Goal: Task Accomplishment & Management: Use online tool/utility

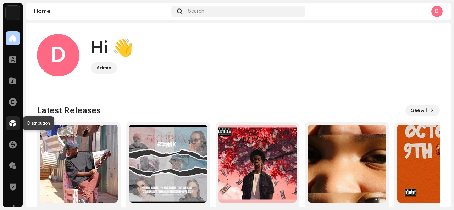
click at [10, 130] on div at bounding box center [13, 123] width 14 height 14
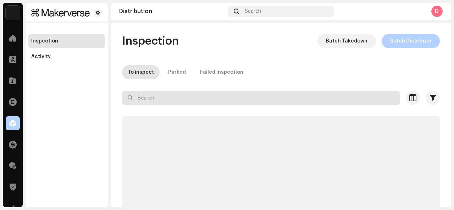
click at [137, 101] on input "text" at bounding box center [261, 98] width 278 height 14
click at [144, 100] on input "text" at bounding box center [261, 98] width 278 height 14
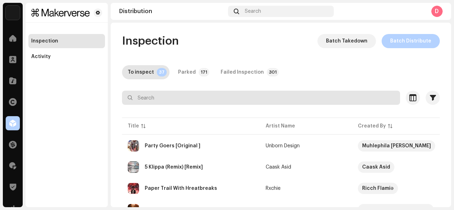
paste input "Mrs 17"
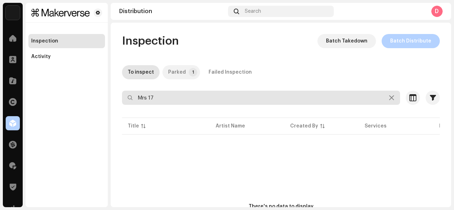
type input "Mrs 17"
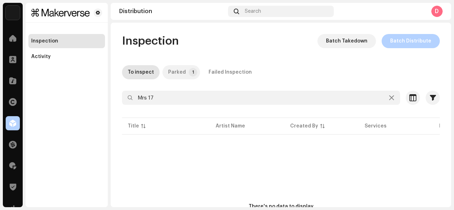
click at [184, 74] on p-tab "Parked 1" at bounding box center [181, 72] width 38 height 14
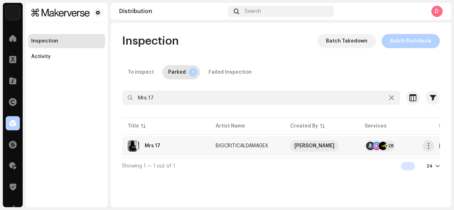
click at [147, 153] on td "Mrs 17" at bounding box center [166, 146] width 88 height 20
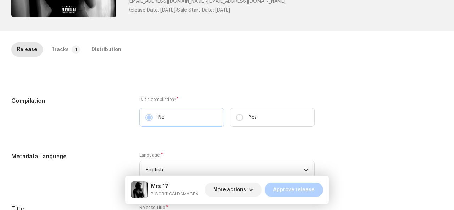
scroll to position [105, 0]
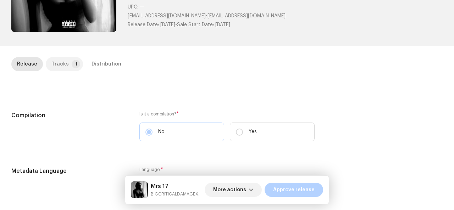
click at [51, 58] on div "Tracks" at bounding box center [59, 64] width 17 height 14
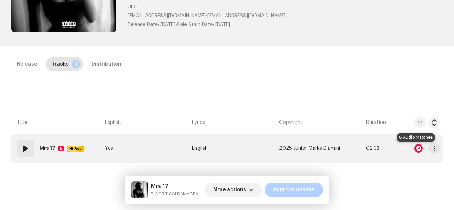
click at [415, 147] on div at bounding box center [418, 148] width 9 height 9
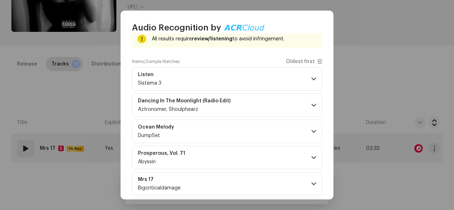
scroll to position [72, 0]
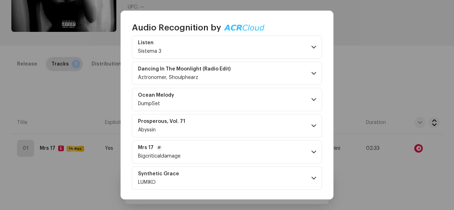
click at [296, 151] on p-accordion-header "Mrs 17 Bigcriticaldamage" at bounding box center [227, 151] width 190 height 23
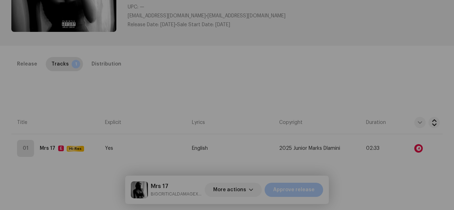
click at [386, 60] on div "Audio Recognition by Remix/Sample 6 All results require review/listening to avo…" at bounding box center [227, 105] width 454 height 210
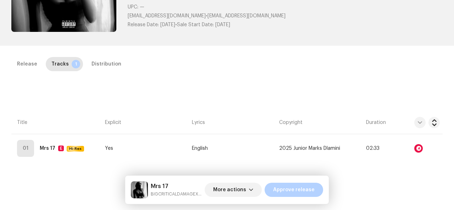
scroll to position [416, 0]
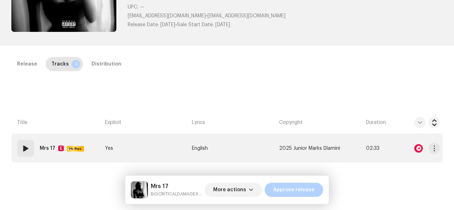
click at [167, 152] on td "Yes" at bounding box center [145, 148] width 87 height 28
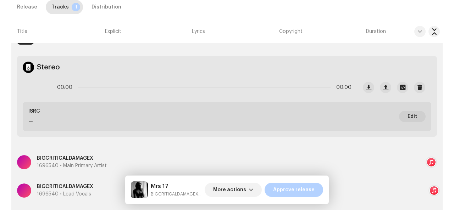
scroll to position [217, 0]
click at [411, 114] on span "Edit" at bounding box center [412, 117] width 10 height 14
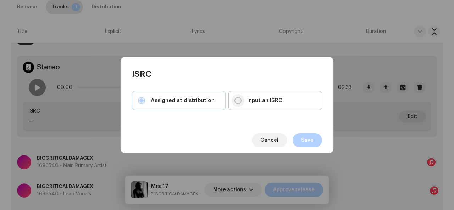
click at [235, 101] on input "Input an ISRC" at bounding box center [237, 100] width 7 height 7
radio input "true"
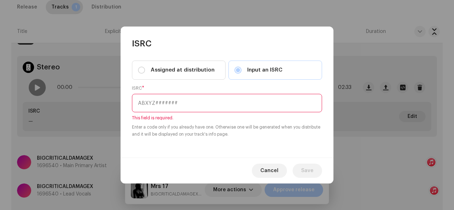
paste input "GX3Q92555198"
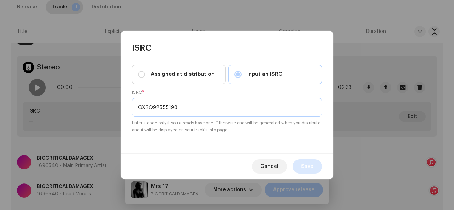
type input "GX3Q92555198"
click at [311, 166] on span "Save" at bounding box center [307, 167] width 12 height 14
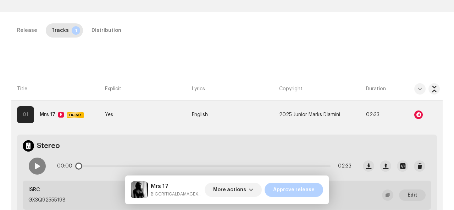
scroll to position [138, 0]
click at [414, 117] on div at bounding box center [418, 115] width 9 height 9
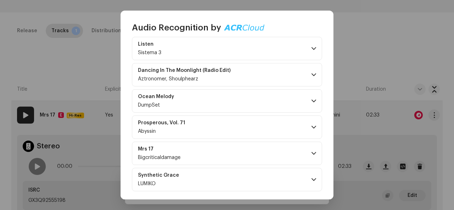
scroll to position [72, 0]
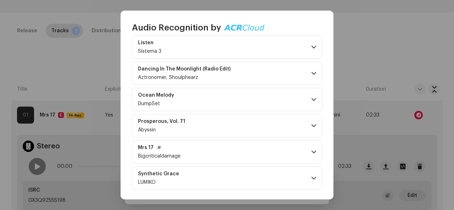
click at [300, 152] on p-accordion-header "Mrs 17 Bigcriticaldamage" at bounding box center [227, 151] width 190 height 23
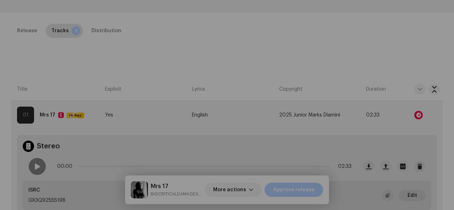
click at [400, 38] on div "Audio Recognition by Remix/Sample 6 All results require review/listening to avo…" at bounding box center [227, 105] width 454 height 210
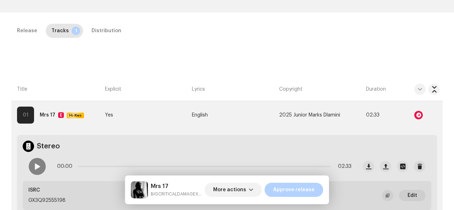
scroll to position [423, 0]
click at [222, 191] on span "More actions" at bounding box center [229, 190] width 33 height 14
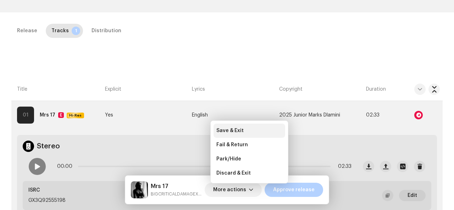
click at [235, 130] on span "Save & Exit" at bounding box center [229, 131] width 27 height 6
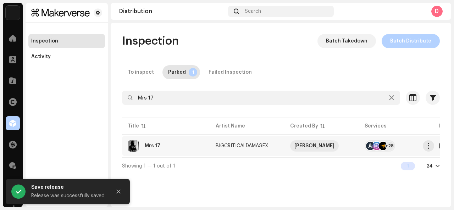
click at [196, 149] on div "Mrs 17" at bounding box center [166, 145] width 77 height 11
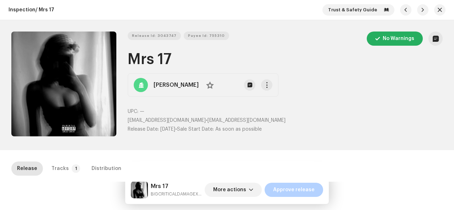
click at [86, 164] on p-tab "Distribution" at bounding box center [106, 169] width 41 height 14
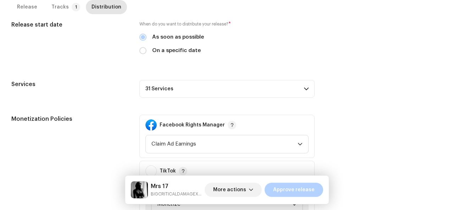
scroll to position [175, 0]
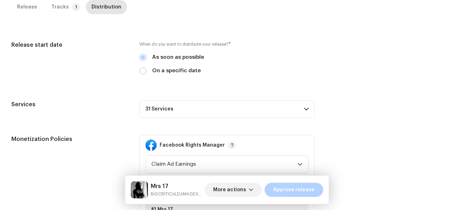
click at [191, 107] on p-accordion-header "31 Services" at bounding box center [226, 109] width 175 height 18
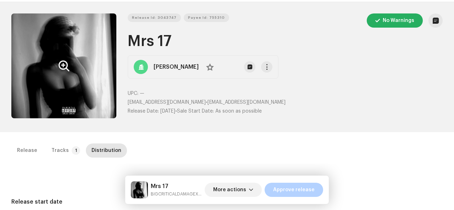
scroll to position [16, 0]
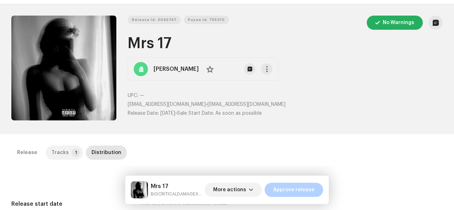
click at [56, 149] on div "Tracks" at bounding box center [59, 153] width 17 height 14
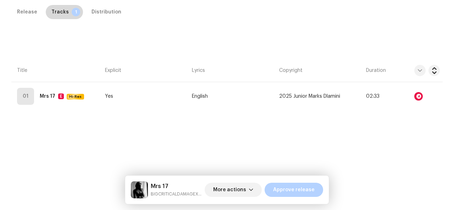
scroll to position [161, 0]
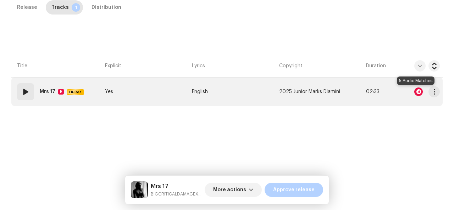
click at [414, 93] on div at bounding box center [418, 92] width 9 height 9
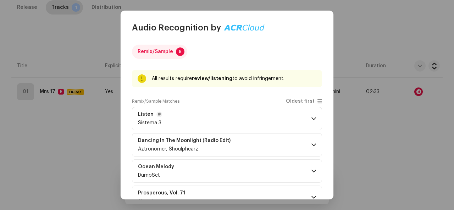
click at [296, 114] on p-accordion-header "Listen Sistema 3" at bounding box center [227, 118] width 190 height 23
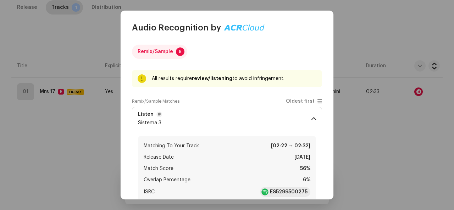
click at [296, 114] on p-accordion-header "Listen Sistema 3" at bounding box center [227, 118] width 190 height 23
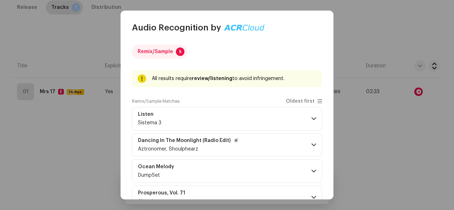
click at [297, 146] on p-accordion-header "Dancing In The Moonlight (Radio Edit) Aztronomer, Shoulphearz" at bounding box center [227, 144] width 190 height 23
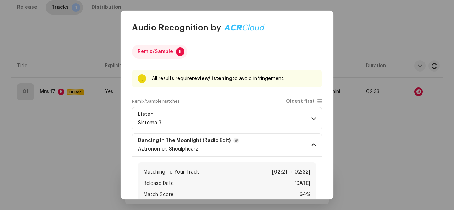
click at [297, 146] on p-accordion-header "Dancing In The Moonlight (Radio Edit) Aztronomer, Shoulphearz" at bounding box center [227, 144] width 190 height 23
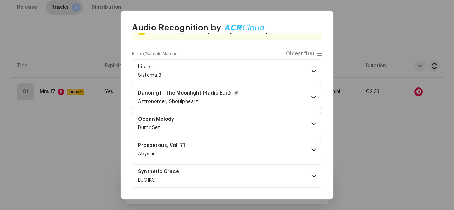
scroll to position [71, 0]
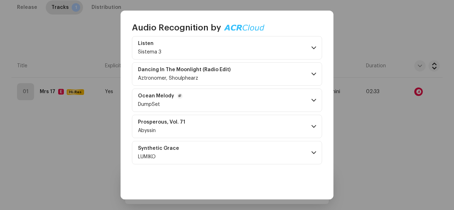
click at [256, 97] on p-accordion-header "Ocean Melody DumpSet" at bounding box center [227, 100] width 190 height 23
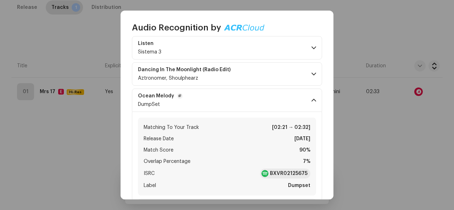
click at [312, 98] on span at bounding box center [313, 100] width 5 height 6
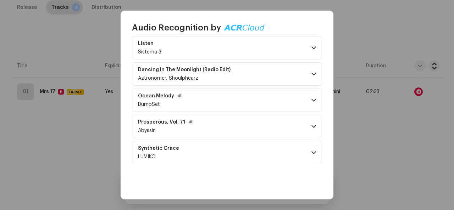
click at [290, 131] on p-accordion-header "Prosperous, Vol. 71 Abyssin" at bounding box center [227, 126] width 190 height 23
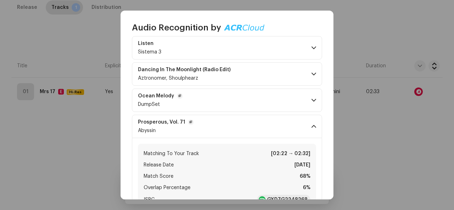
click at [290, 131] on p-accordion-header "Prosperous, Vol. 71 Abyssin" at bounding box center [227, 126] width 190 height 23
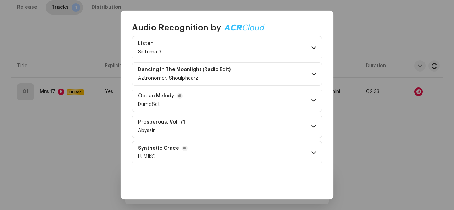
click at [294, 153] on p-accordion-header "Synthetic Grace LUMIKO" at bounding box center [227, 152] width 190 height 23
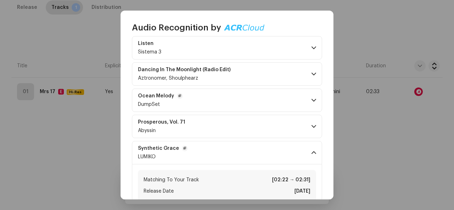
click at [294, 153] on p-accordion-header "Synthetic Grace LUMIKO" at bounding box center [227, 152] width 190 height 23
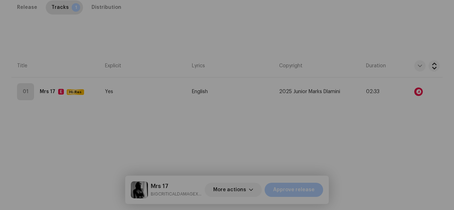
click at [42, 116] on div "Audio Recognition by Remix/Sample 5 All results require review/listening to avo…" at bounding box center [227, 105] width 454 height 210
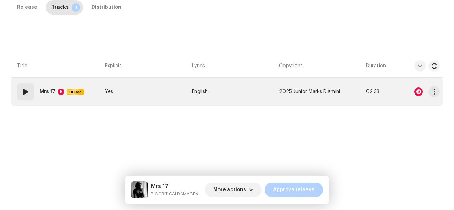
click at [72, 102] on td "01 Mrs 17 E Hi-Res" at bounding box center [56, 92] width 91 height 28
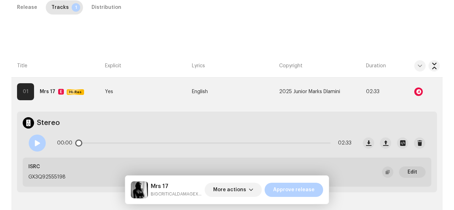
click at [37, 145] on span at bounding box center [37, 143] width 6 height 6
click at [27, 5] on div "Release" at bounding box center [27, 7] width 20 height 14
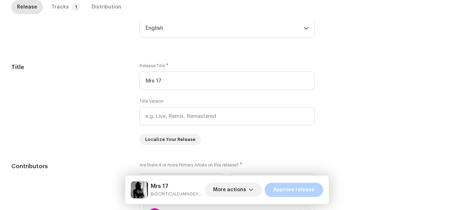
scroll to position [260, 0]
click at [67, 5] on p-tab "Tracks 1" at bounding box center [64, 7] width 37 height 14
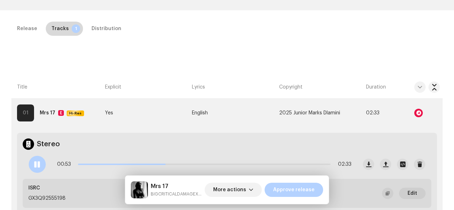
scroll to position [142, 0]
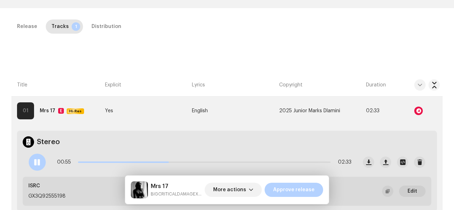
click at [113, 13] on div "Inspection / Mrs 17 Trust & Safety Guide Release Id: 3043747 Payee Id: 755310 N…" at bounding box center [227, 105] width 454 height 210
click at [79, 107] on span "Hi-Res" at bounding box center [75, 111] width 16 height 14
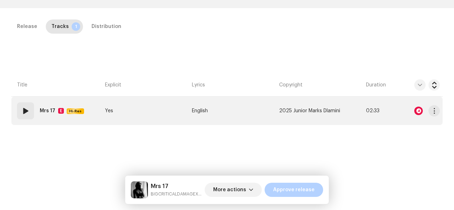
click at [55, 115] on div "Mrs 17 E Hi-Res" at bounding box center [63, 111] width 47 height 14
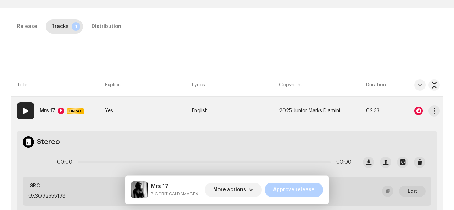
click at [52, 111] on strong "Mrs 17" at bounding box center [48, 111] width 16 height 14
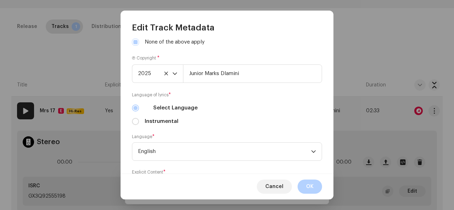
scroll to position [282, 0]
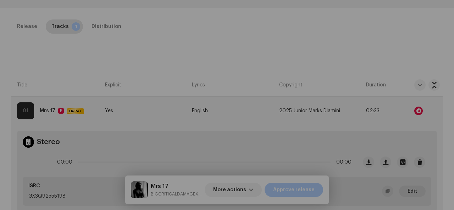
click at [376, 45] on div "Edit Track Metadata Track Title * Mrs 17 Track Version Localize Your Track Prim…" at bounding box center [227, 105] width 454 height 210
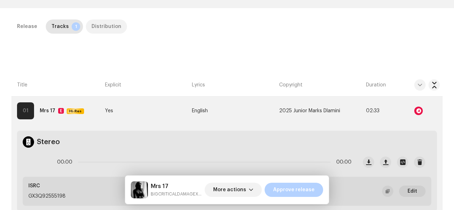
click at [109, 27] on div "Distribution" at bounding box center [106, 26] width 30 height 14
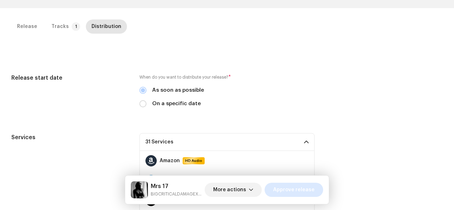
click at [292, 189] on span "Approve release" at bounding box center [293, 190] width 41 height 14
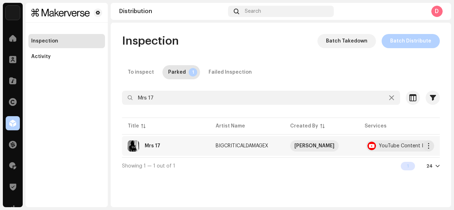
click at [345, 145] on re-a-table-vip "Xavier Dlamini" at bounding box center [321, 145] width 63 height 11
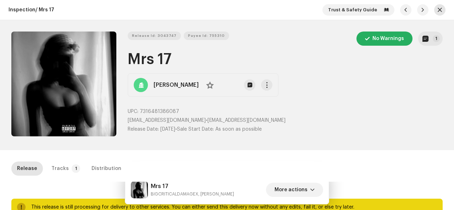
click at [440, 9] on button "button" at bounding box center [439, 9] width 11 height 11
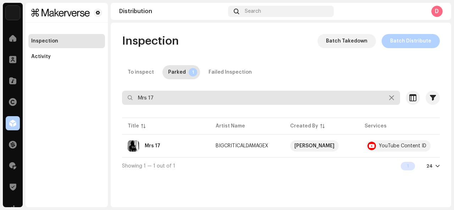
click at [241, 102] on input "Mrs 17" at bounding box center [261, 98] width 278 height 14
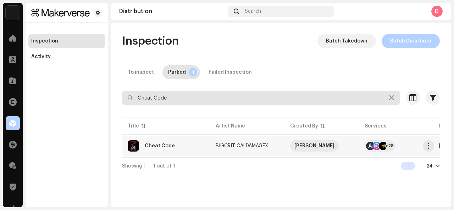
type input "Cheat Code"
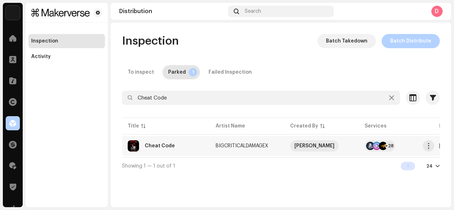
click at [250, 140] on td "BIGCRITICALDAMAGEX" at bounding box center [247, 146] width 74 height 20
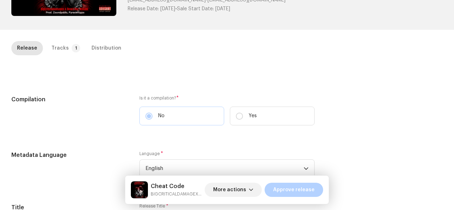
scroll to position [121, 0]
click at [58, 52] on div "Tracks" at bounding box center [59, 48] width 17 height 14
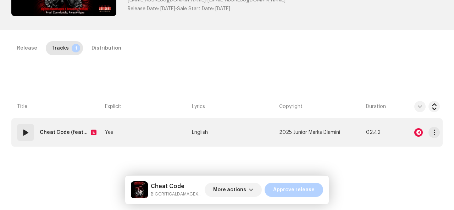
click at [50, 138] on strong "Cheat Code (feat. Beast Boy Wasabi )" at bounding box center [64, 132] width 48 height 14
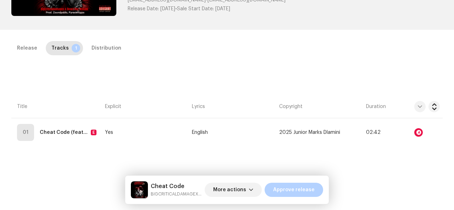
click at [57, 155] on div "Edit Track Metadata Track Title * Cheat Code Track Version Localize Your Track …" at bounding box center [227, 105] width 454 height 210
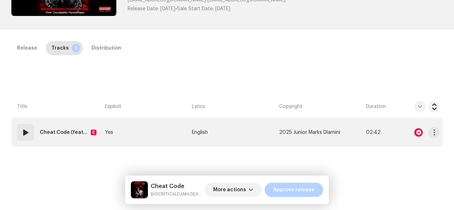
click at [257, 134] on td "English" at bounding box center [232, 132] width 87 height 28
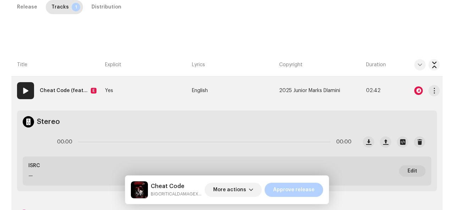
scroll to position [171, 0]
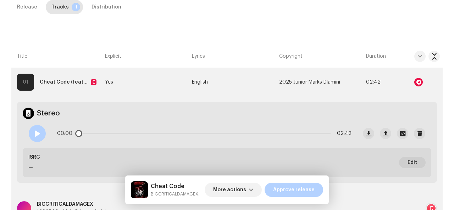
click at [41, 137] on div at bounding box center [37, 133] width 17 height 17
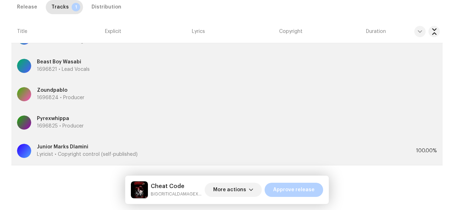
scroll to position [423, 0]
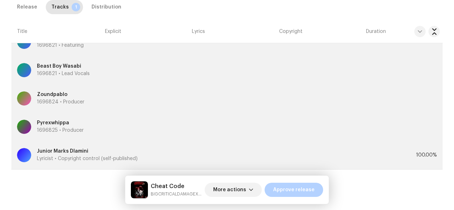
click at [21, 34] on span "Title" at bounding box center [22, 31] width 10 height 7
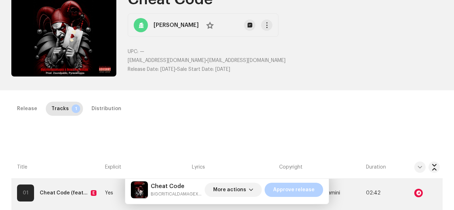
scroll to position [0, 0]
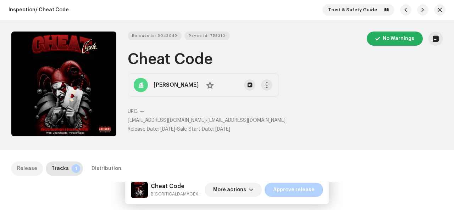
click at [30, 167] on div "Release" at bounding box center [27, 169] width 20 height 14
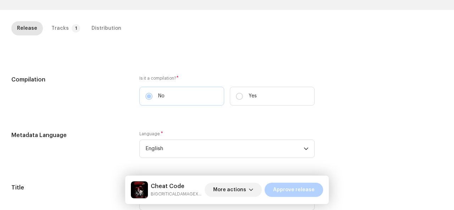
scroll to position [140, 0]
click at [72, 30] on p-badge "1" at bounding box center [76, 29] width 9 height 9
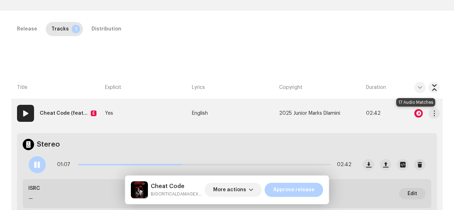
click at [415, 116] on div at bounding box center [418, 113] width 9 height 9
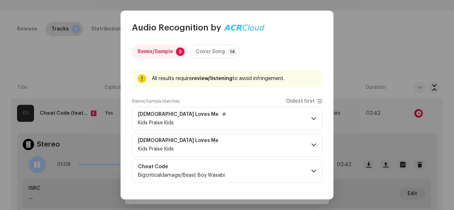
click at [305, 124] on p-accordion-header "Jesus Loves Me Kids Praise Kids" at bounding box center [227, 118] width 190 height 23
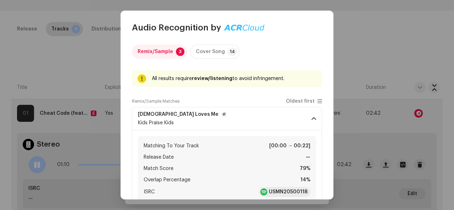
click at [305, 124] on p-accordion-header "Jesus Loves Me Kids Praise Kids" at bounding box center [227, 118] width 190 height 23
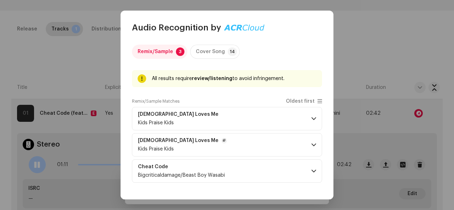
click at [308, 149] on p-accordion-header "Jesus Loves Me Kids Praise Kids" at bounding box center [227, 144] width 190 height 23
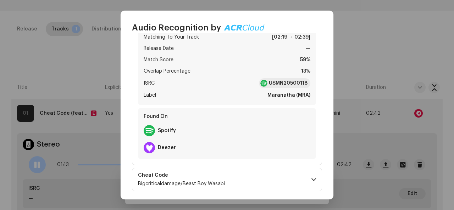
scroll to position [137, 0]
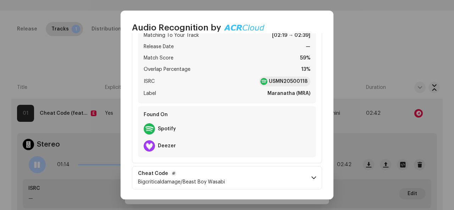
click at [297, 173] on p-accordion-header "Cheat Code Bigcriticaldamage/Beast Boy Wasabi" at bounding box center [227, 177] width 190 height 23
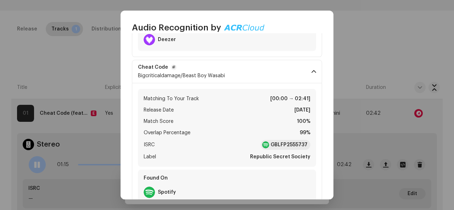
scroll to position [244, 0]
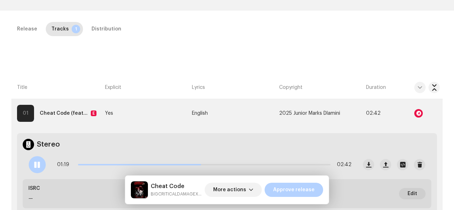
click at [379, 61] on div "Audio Recognition by Remix/Sample 3 Cover Song 14 All results require review/li…" at bounding box center [227, 105] width 454 height 210
click at [37, 193] on div "ISRC —" at bounding box center [34, 194] width 12 height 18
click at [34, 182] on div "ISRC — Edit" at bounding box center [227, 193] width 408 height 29
click at [407, 191] on span "Edit" at bounding box center [412, 194] width 10 height 14
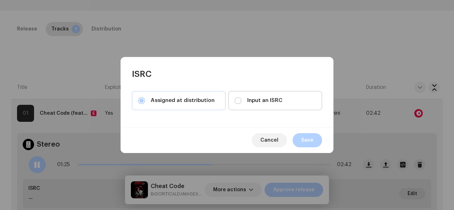
click at [258, 100] on span "Input an ISRC" at bounding box center [264, 101] width 35 height 8
click at [241, 100] on input "Input an ISRC" at bounding box center [237, 100] width 7 height 7
radio input "true"
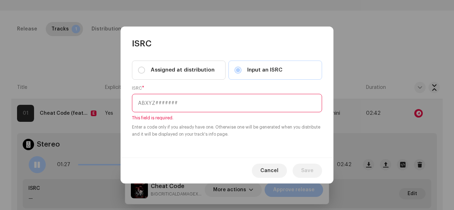
click at [254, 109] on input "text" at bounding box center [227, 103] width 190 height 18
paste input "GBLFP2555737"
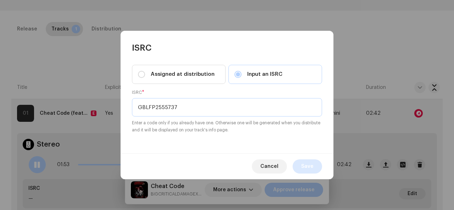
type input "GBLFP2555737"
click at [312, 165] on span "Save" at bounding box center [307, 167] width 12 height 14
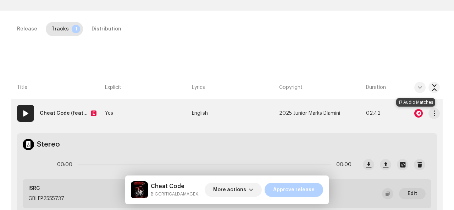
click at [414, 112] on div at bounding box center [418, 113] width 9 height 9
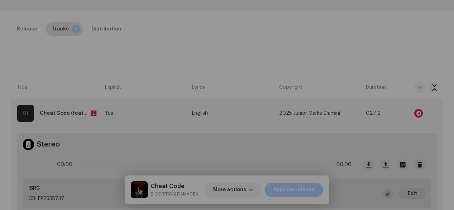
click at [403, 85] on div "Audio Recognition by Remix/Sample 3 Cover Song 14 All results require review/li…" at bounding box center [227, 105] width 454 height 210
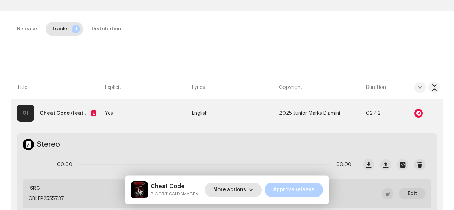
click at [223, 194] on span "More actions" at bounding box center [229, 190] width 33 height 14
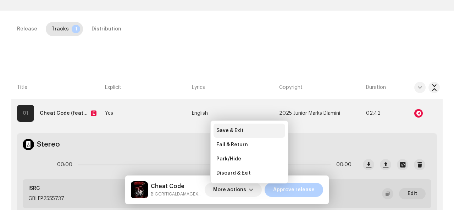
click at [235, 130] on span "Save & Exit" at bounding box center [229, 131] width 27 height 6
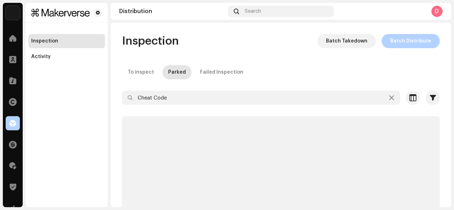
click at [235, 130] on p-skeleton at bounding box center [281, 190] width 318 height 149
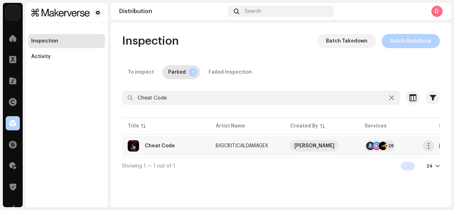
click at [192, 150] on div "Cheat Code" at bounding box center [166, 145] width 77 height 11
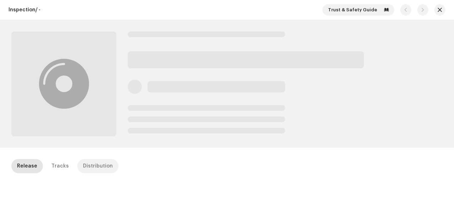
click at [84, 166] on div "Distribution" at bounding box center [98, 166] width 30 height 14
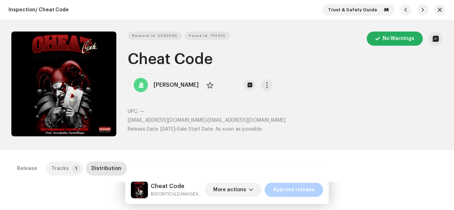
click at [63, 170] on div "Tracks" at bounding box center [59, 169] width 17 height 14
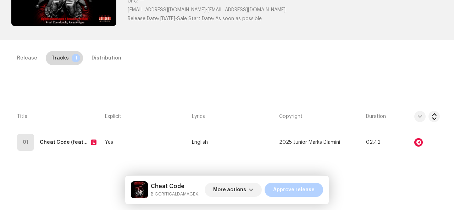
scroll to position [161, 0]
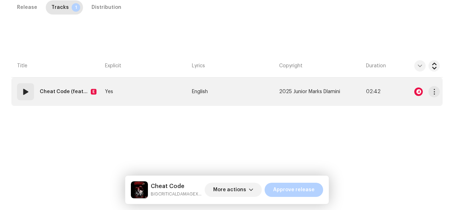
click at [142, 89] on td "Yes" at bounding box center [145, 92] width 87 height 28
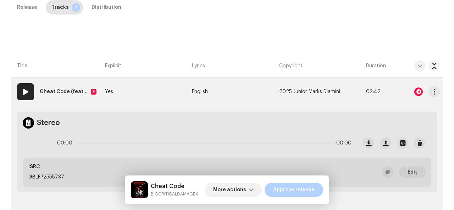
click at [70, 95] on strong "Cheat Code (feat. Beast Boy Wasabi )" at bounding box center [64, 92] width 48 height 14
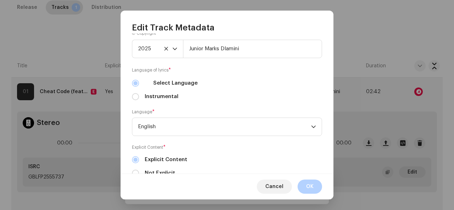
scroll to position [282, 0]
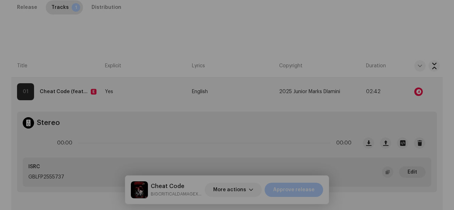
click at [102, 54] on div "Edit Track Metadata Track Title * Cheat Code Track Version Localize Your Track …" at bounding box center [227, 105] width 454 height 210
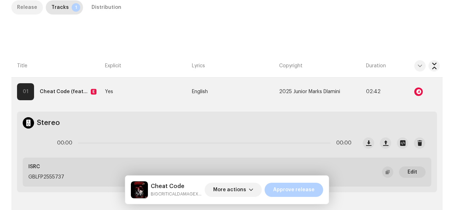
click at [26, 6] on div "Release" at bounding box center [27, 7] width 20 height 14
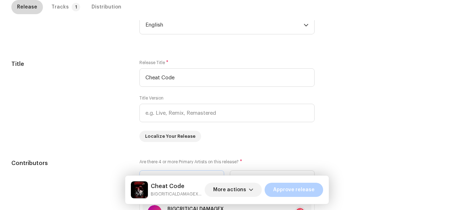
scroll to position [0, 0]
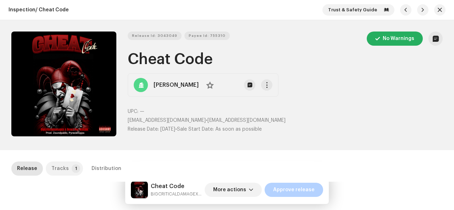
click at [60, 165] on div "Tracks" at bounding box center [59, 169] width 17 height 14
click at [72, 115] on button "Zoom Image" at bounding box center [63, 84] width 105 height 105
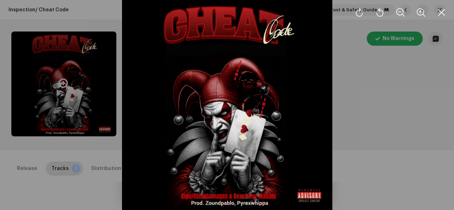
click at [72, 115] on div at bounding box center [227, 105] width 454 height 210
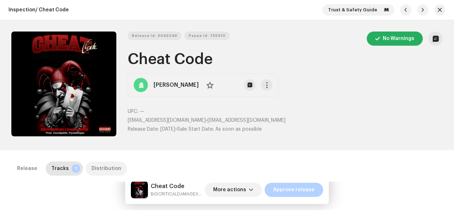
click at [97, 166] on div "Distribution" at bounding box center [106, 169] width 30 height 14
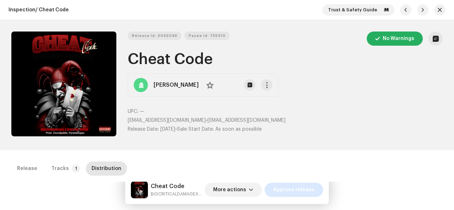
click at [303, 195] on span "Approve release" at bounding box center [293, 190] width 41 height 14
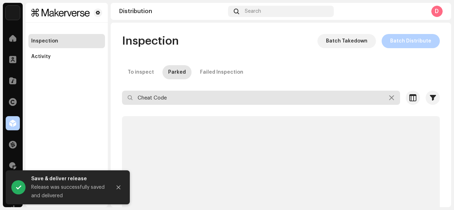
click at [204, 95] on input "Cheat Code" at bounding box center [261, 98] width 278 height 14
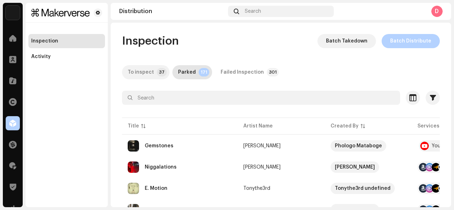
click at [157, 73] on p-badge "37" at bounding box center [162, 72] width 10 height 9
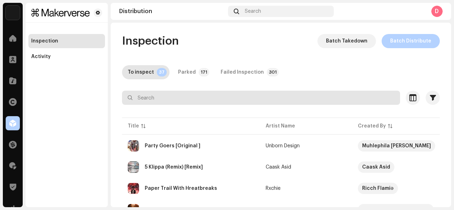
click at [211, 100] on input "text" at bounding box center [261, 98] width 278 height 14
type input "they tried"
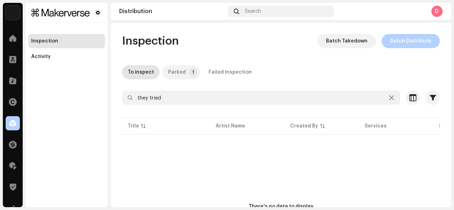
click at [181, 73] on div "Parked" at bounding box center [177, 72] width 18 height 14
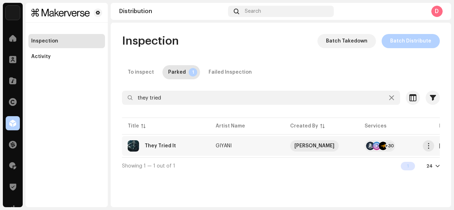
click at [152, 151] on div "They Tried It" at bounding box center [166, 145] width 77 height 11
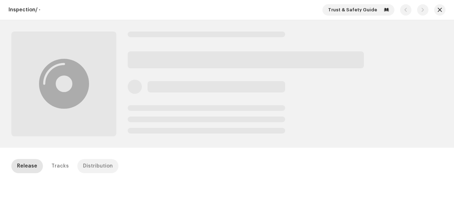
click at [101, 169] on div "Distribution" at bounding box center [98, 166] width 30 height 14
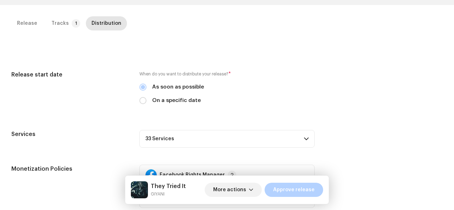
scroll to position [144, 0]
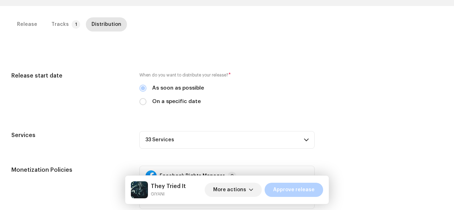
click at [195, 138] on p-accordion-header "33 Services" at bounding box center [226, 140] width 175 height 18
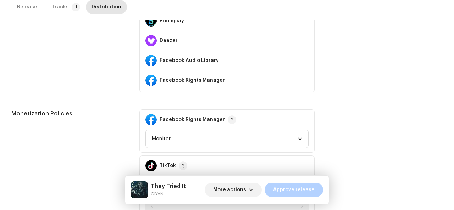
scroll to position [81, 0]
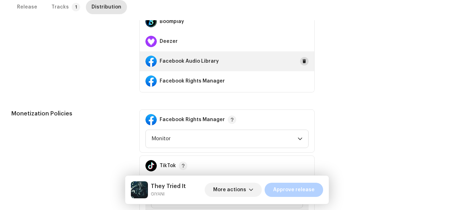
click at [302, 60] on span at bounding box center [304, 61] width 4 height 6
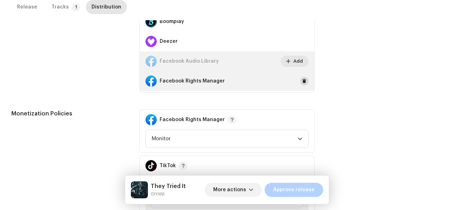
click at [302, 80] on span at bounding box center [304, 81] width 4 height 6
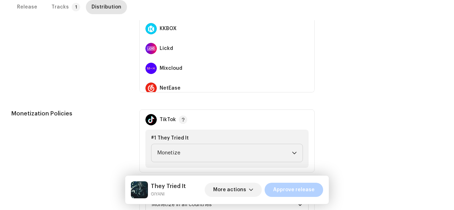
scroll to position [292, 0]
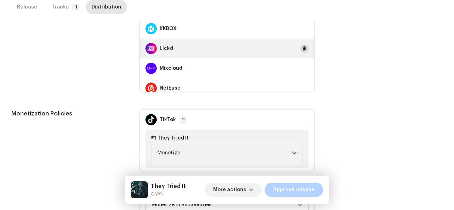
click at [302, 51] on span at bounding box center [304, 49] width 4 height 6
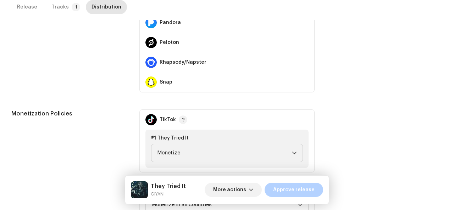
scroll to position [398, 0]
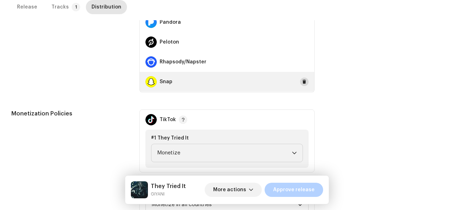
click at [302, 81] on span at bounding box center [304, 82] width 4 height 6
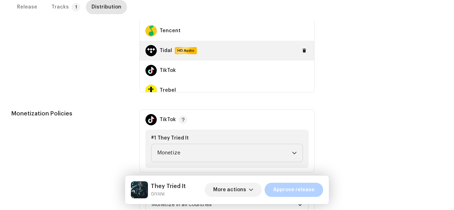
scroll to position [522, 0]
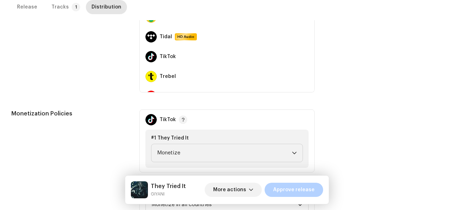
click at [125, 15] on div "Release Tracks 1 Distribution" at bounding box center [226, 10] width 431 height 20
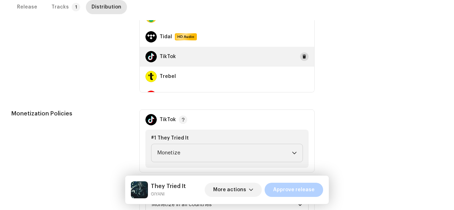
click at [302, 57] on span at bounding box center [304, 57] width 4 height 6
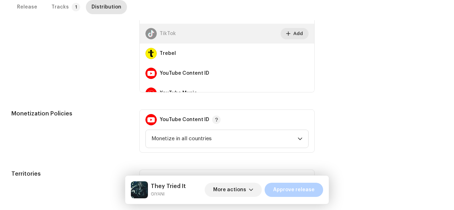
scroll to position [556, 0]
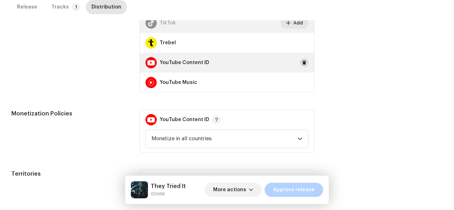
click at [302, 62] on span at bounding box center [304, 63] width 4 height 6
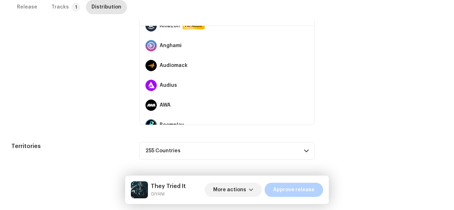
scroll to position [0, 0]
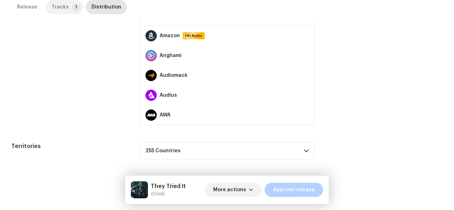
click at [66, 4] on p-tab "Tracks 1" at bounding box center [64, 7] width 37 height 14
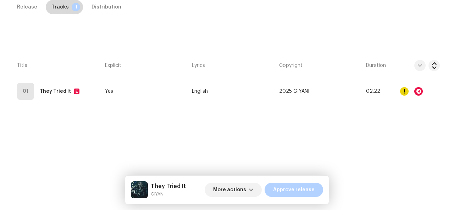
scroll to position [161, 0]
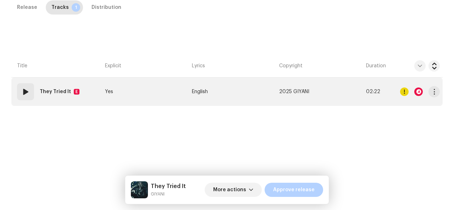
click at [70, 91] on div "They Tried It E" at bounding box center [61, 92] width 43 height 14
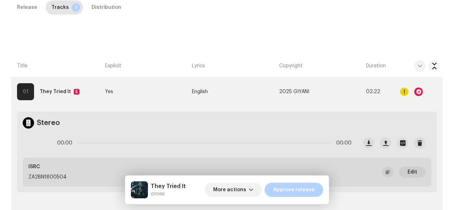
click at [59, 176] on p "ZA2BN1800504" at bounding box center [47, 177] width 38 height 7
click at [415, 94] on div at bounding box center [418, 92] width 9 height 9
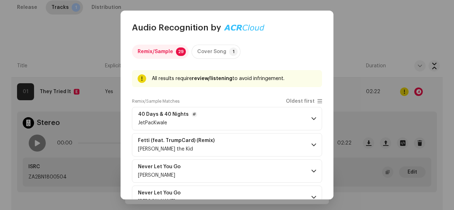
click at [285, 122] on p-accordion-header "40 Days & 40 Nights JetPacKwale" at bounding box center [227, 118] width 190 height 23
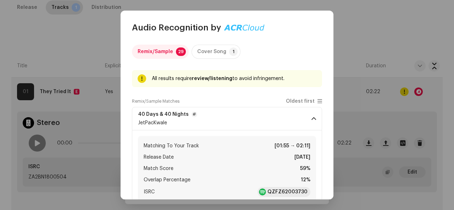
click at [285, 122] on p-accordion-header "40 Days & 40 Nights JetPacKwale" at bounding box center [227, 118] width 190 height 23
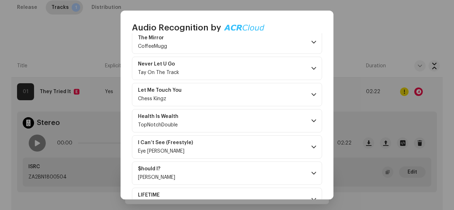
scroll to position [669, 0]
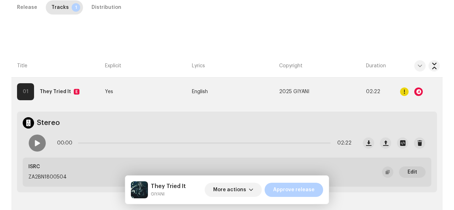
click at [378, 121] on div "Audio Recognition by Remix/Sample 29 Cover Song 1 All results require review/li…" at bounding box center [227, 105] width 454 height 210
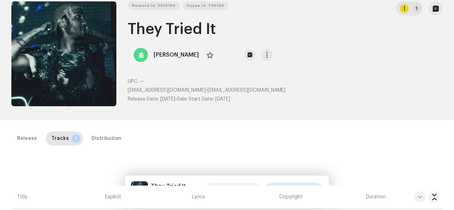
scroll to position [0, 0]
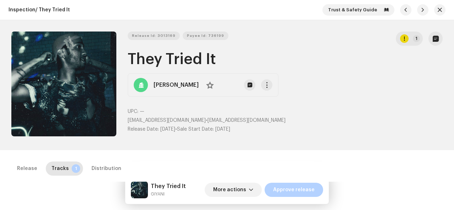
click at [301, 182] on div "More actions Approve release" at bounding box center [264, 190] width 118 height 17
click at [299, 193] on span "Approve release" at bounding box center [293, 190] width 41 height 14
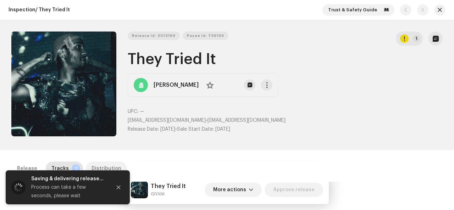
click at [108, 167] on div "Distribution" at bounding box center [106, 169] width 30 height 14
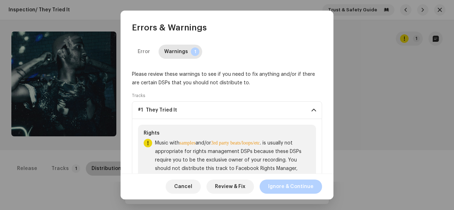
scroll to position [39, 0]
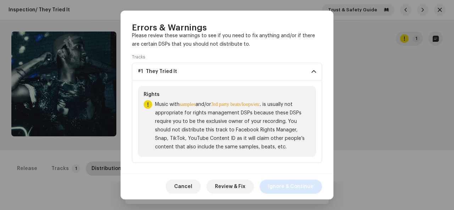
click at [303, 189] on span "Ignore & Continue" at bounding box center [290, 187] width 45 height 14
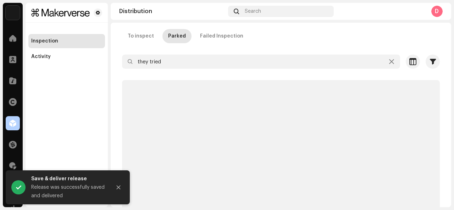
scroll to position [35, 0]
click at [47, 196] on div "Release was successfully saved and delivered" at bounding box center [68, 191] width 74 height 17
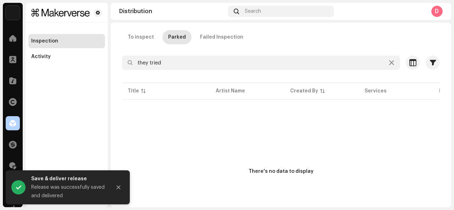
scroll to position [0, 0]
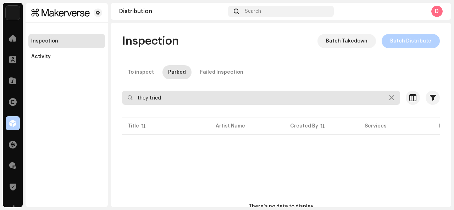
click at [199, 93] on input "they tried" at bounding box center [261, 98] width 278 height 14
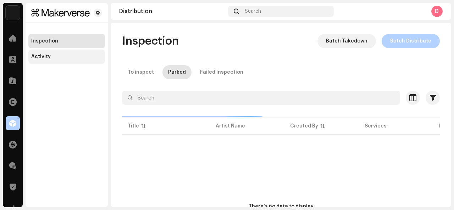
drag, startPoint x: 199, startPoint y: 93, endPoint x: 76, endPoint y: 58, distance: 127.7
click at [76, 58] on div "Activity" at bounding box center [66, 57] width 71 height 6
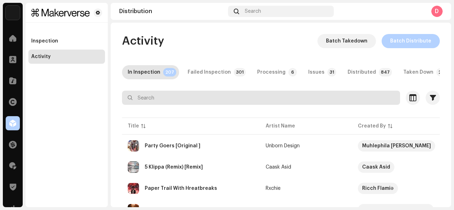
click at [158, 102] on input "text" at bounding box center [261, 98] width 278 height 14
paste input "“HOT NIGGAS ANTHEM"
click at [140, 100] on input "“HOT NIGGAS ANTHEM" at bounding box center [261, 98] width 278 height 14
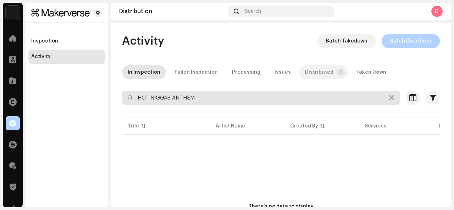
type input "HOT NIGGAS ANTHEM"
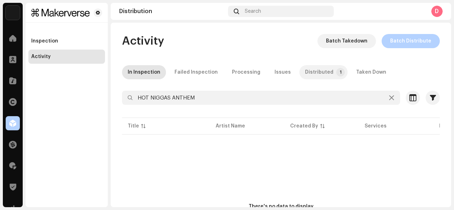
click at [316, 70] on div "Distributed" at bounding box center [319, 72] width 28 height 14
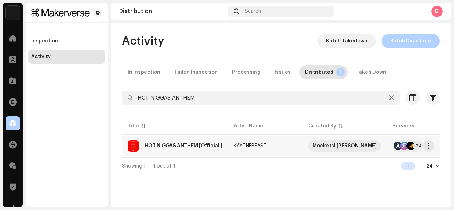
click at [400, 150] on div at bounding box center [404, 146] width 9 height 9
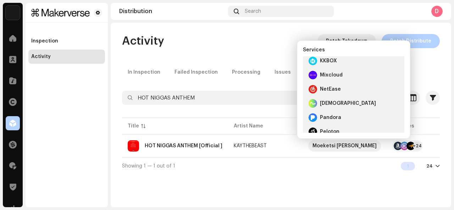
scroll to position [230, 0]
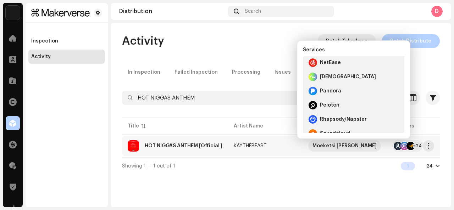
click at [231, 151] on td "KAYTHEBEAST" at bounding box center [265, 146] width 74 height 20
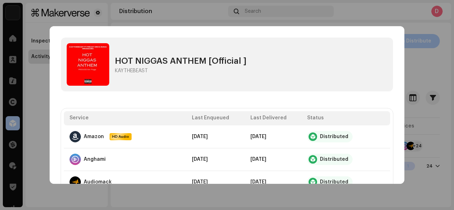
scroll to position [138, 0]
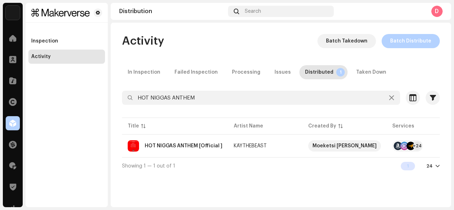
click at [427, 141] on div "HOT NIGGAS ANTHEM [Official ] KAYTHEBEAST Service Last Enqueued Last Delivered …" at bounding box center [227, 105] width 454 height 210
click at [428, 146] on span "button" at bounding box center [428, 146] width 5 height 6
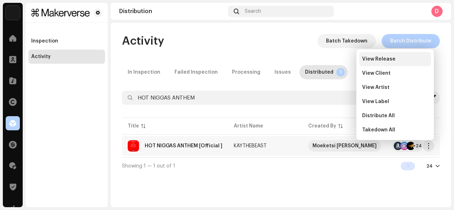
click at [392, 58] on span "View Release" at bounding box center [378, 59] width 33 height 6
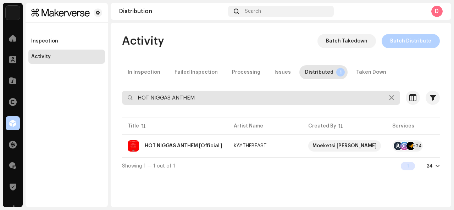
click at [396, 99] on input "HOT NIGGAS ANTHEM" at bounding box center [261, 98] width 278 height 14
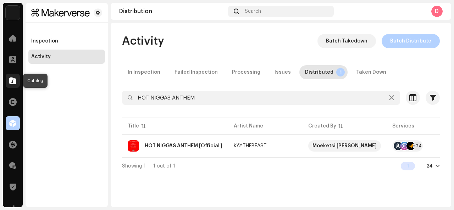
click at [13, 85] on div at bounding box center [13, 81] width 14 height 14
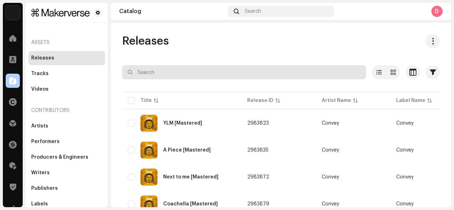
click at [145, 71] on input "text" at bounding box center [244, 72] width 244 height 14
click at [152, 72] on input "text" at bounding box center [244, 72] width 244 height 14
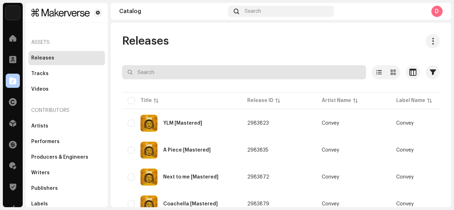
click at [152, 72] on input "text" at bounding box center [244, 72] width 244 height 14
click at [160, 76] on input "text" at bounding box center [244, 72] width 244 height 14
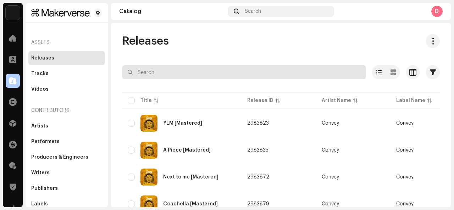
click at [160, 76] on input "text" at bounding box center [244, 72] width 244 height 14
click at [157, 70] on input "text" at bounding box center [244, 72] width 244 height 14
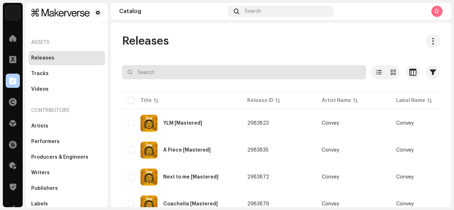
click at [157, 70] on input "text" at bounding box center [244, 72] width 244 height 14
click at [156, 74] on input "text" at bounding box center [244, 72] width 244 height 14
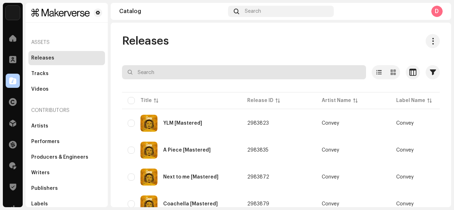
click at [156, 74] on input "text" at bounding box center [244, 72] width 244 height 14
click at [177, 73] on input "text" at bounding box center [244, 72] width 244 height 14
click at [201, 77] on input "text" at bounding box center [244, 72] width 244 height 14
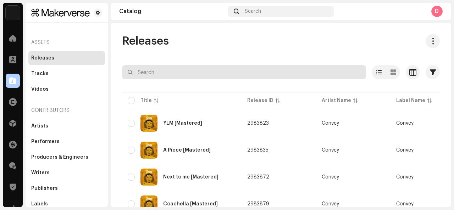
click at [201, 77] on input "text" at bounding box center [244, 72] width 244 height 14
click at [205, 72] on input "text" at bounding box center [244, 72] width 244 height 14
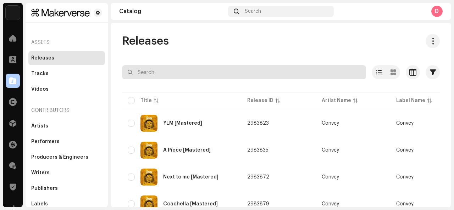
click at [205, 72] on input "text" at bounding box center [244, 72] width 244 height 14
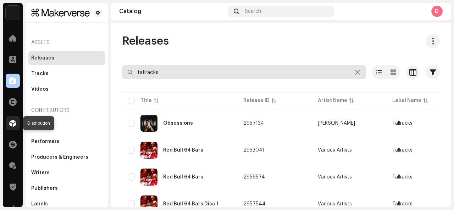
type input "tallracks"
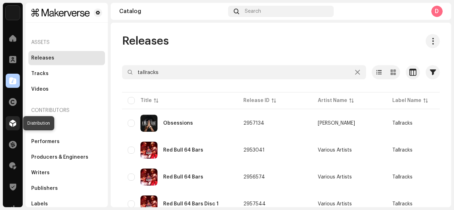
click at [13, 124] on span at bounding box center [12, 124] width 7 height 6
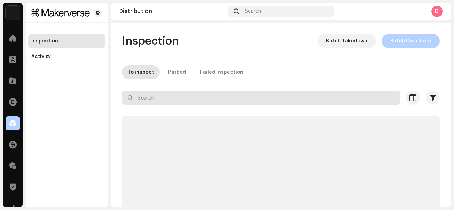
click at [146, 93] on input "text" at bounding box center [261, 98] width 278 height 14
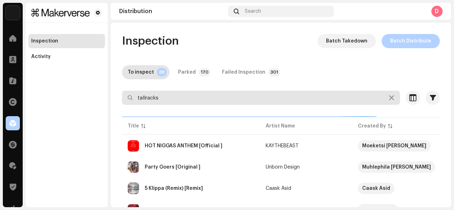
click at [162, 99] on input "tallracks" at bounding box center [261, 98] width 278 height 14
type input "tallracks"
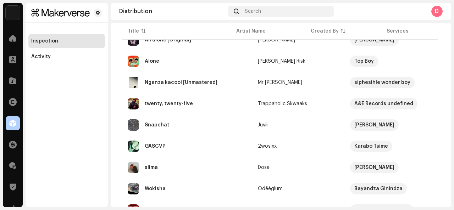
scroll to position [461, 0]
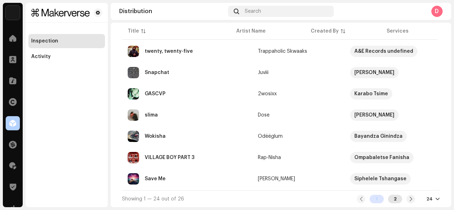
click at [391, 200] on div "2" at bounding box center [395, 199] width 14 height 9
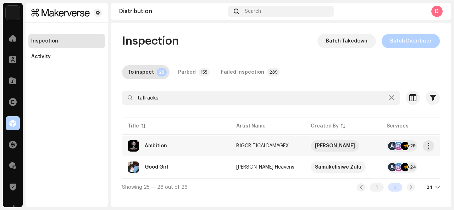
click at [202, 136] on td "Ambition" at bounding box center [176, 146] width 108 height 20
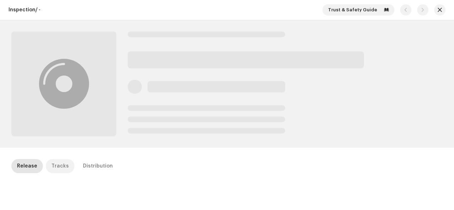
click at [56, 161] on div "Tracks" at bounding box center [59, 166] width 17 height 14
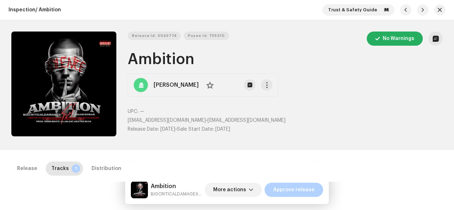
scroll to position [101, 0]
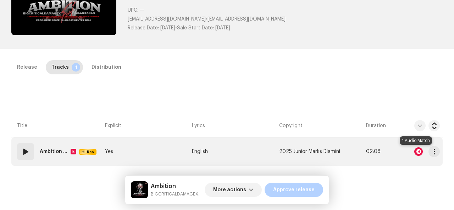
click at [418, 150] on div at bounding box center [418, 151] width 9 height 9
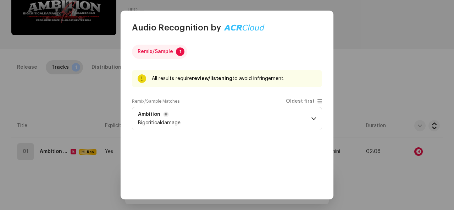
click at [311, 117] on span at bounding box center [313, 119] width 5 height 6
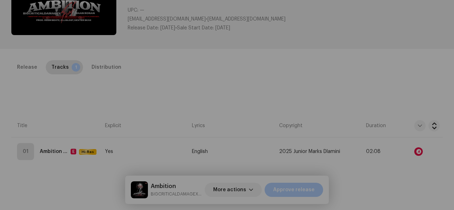
click at [347, 177] on div "Audio Recognition by Remix/Sample 1 All results require review/listening to avo…" at bounding box center [227, 105] width 454 height 210
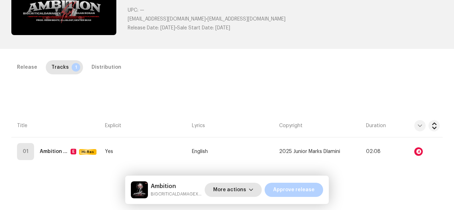
click at [235, 189] on span "More actions" at bounding box center [229, 190] width 33 height 14
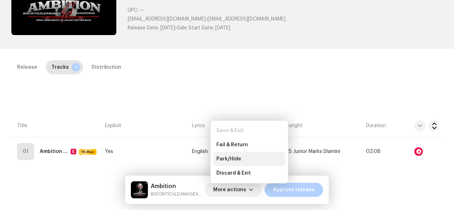
click at [236, 156] on div "Park/Hide" at bounding box center [249, 159] width 72 height 14
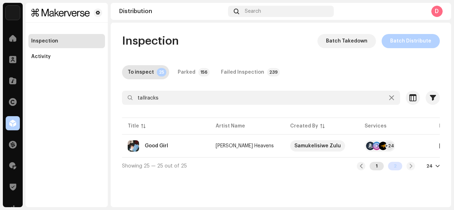
click at [378, 166] on div "1" at bounding box center [376, 166] width 14 height 9
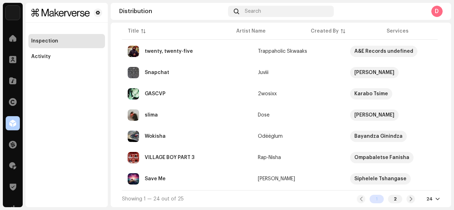
scroll to position [461, 0]
click at [277, 183] on td "Estee Kd" at bounding box center [298, 179] width 92 height 20
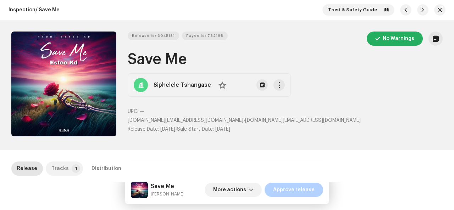
click at [72, 168] on p-badge "1" at bounding box center [76, 168] width 9 height 9
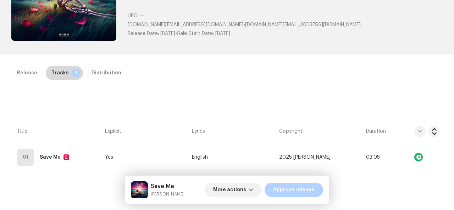
scroll to position [94, 0]
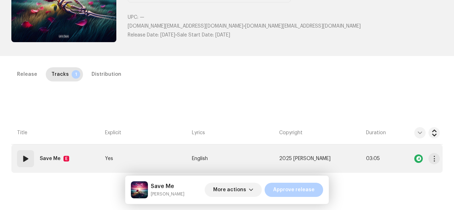
click at [87, 158] on td "01 Save Me E" at bounding box center [56, 159] width 91 height 28
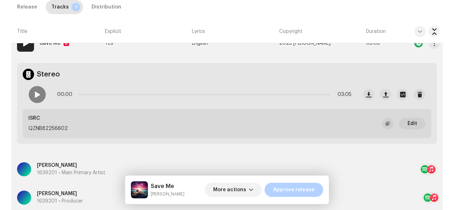
scroll to position [208, 0]
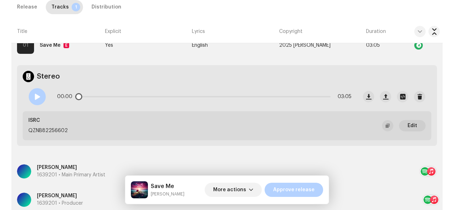
click at [39, 98] on span at bounding box center [37, 97] width 6 height 6
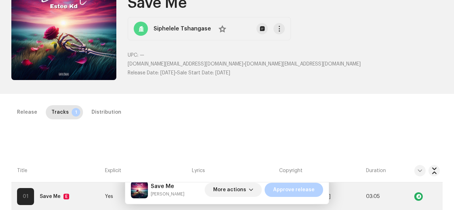
scroll to position [0, 0]
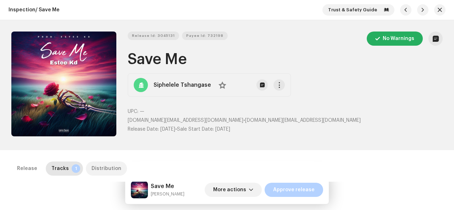
click at [104, 166] on div "Distribution" at bounding box center [106, 169] width 30 height 14
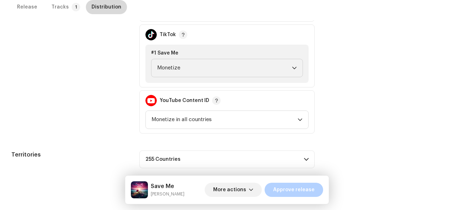
scroll to position [340, 0]
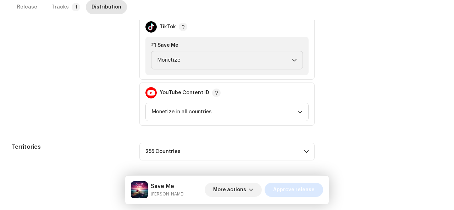
click at [313, 187] on span "Approve release" at bounding box center [293, 190] width 41 height 14
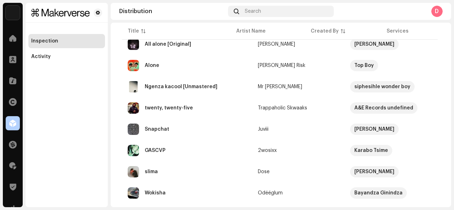
scroll to position [461, 0]
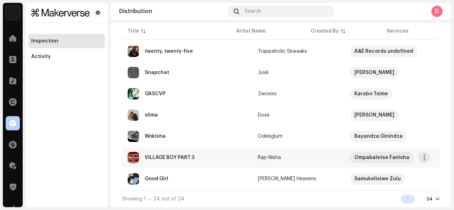
click at [278, 155] on re-a-table-link "Rap-Nisha" at bounding box center [298, 157] width 81 height 5
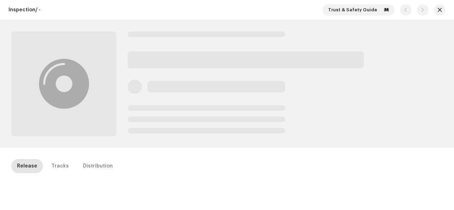
click at [188, 154] on div "Inspection / - Trust & Safety Guide Release Tracks Distribution" at bounding box center [227, 105] width 454 height 210
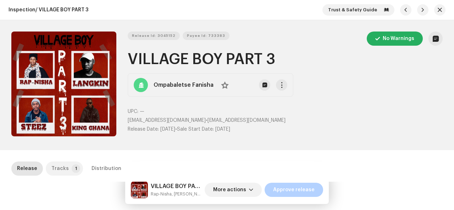
click at [69, 162] on p-tab "Tracks 1" at bounding box center [64, 169] width 37 height 14
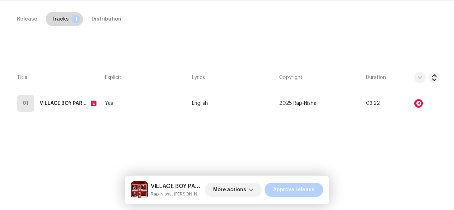
scroll to position [161, 0]
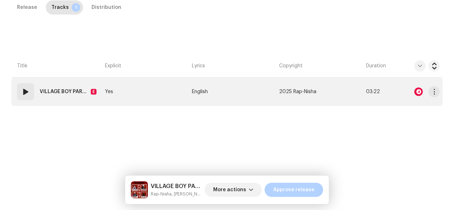
click at [416, 103] on td at bounding box center [419, 92] width 45 height 28
click at [415, 93] on div at bounding box center [418, 92] width 9 height 9
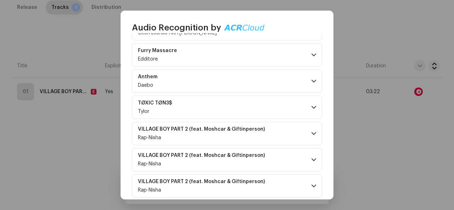
scroll to position [540, 0]
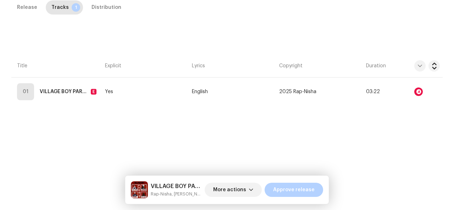
click at [64, 106] on div "Audio Recognition by Remix/Sample 24 All results require review/listening to av…" at bounding box center [227, 105] width 454 height 210
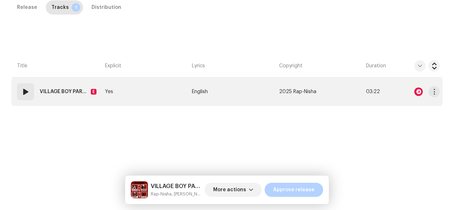
click at [71, 104] on td "01 VILLAGE BOY PART 3 (feat. Langkin & Steez & King Chana) E" at bounding box center [56, 92] width 91 height 28
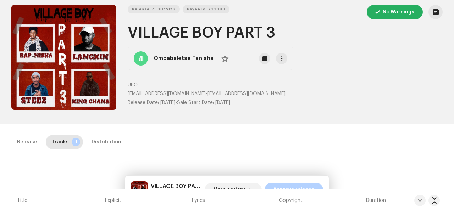
scroll to position [26, 0]
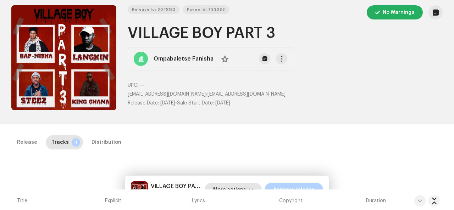
click at [229, 185] on span "More actions" at bounding box center [229, 190] width 33 height 14
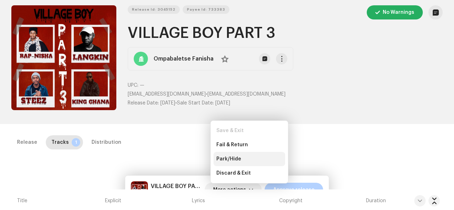
click at [231, 157] on span "Park/Hide" at bounding box center [228, 159] width 25 height 6
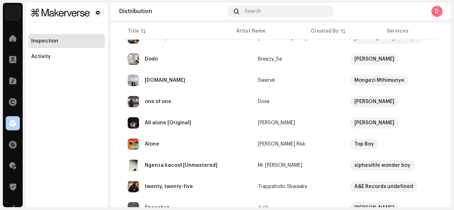
scroll to position [440, 0]
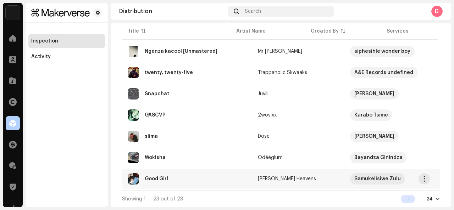
click at [229, 180] on td "Good Girl" at bounding box center [187, 179] width 130 height 20
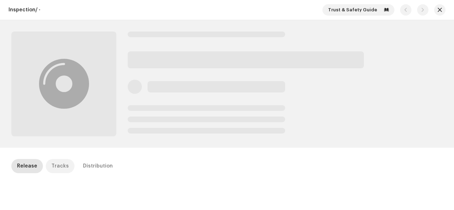
click at [66, 168] on p-tab "Tracks" at bounding box center [60, 166] width 29 height 14
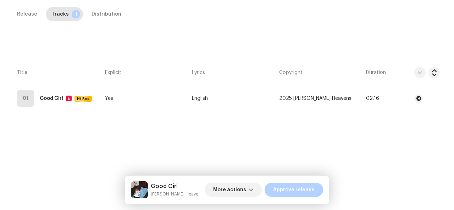
scroll to position [157, 0]
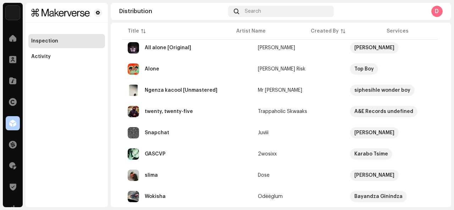
scroll to position [440, 0]
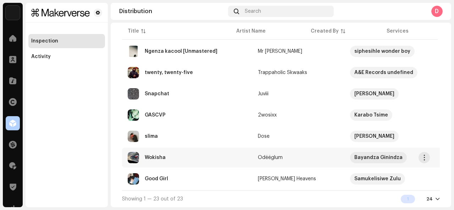
click at [301, 156] on td "Odëëglum" at bounding box center [298, 158] width 92 height 20
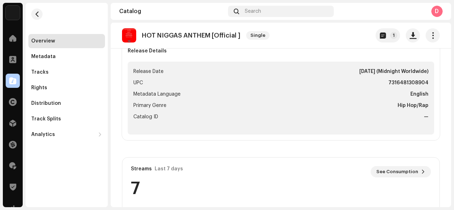
scroll to position [276, 0]
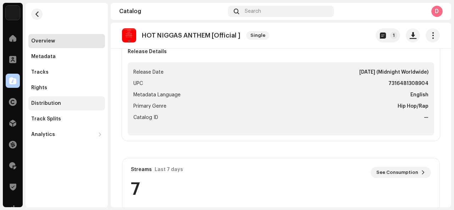
click at [67, 106] on div "Distribution" at bounding box center [66, 104] width 71 height 6
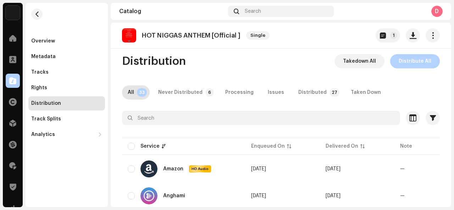
scroll to position [4, 0]
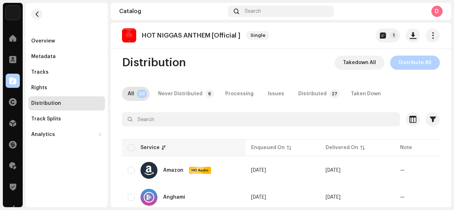
click at [137, 149] on div "Service" at bounding box center [184, 147] width 112 height 7
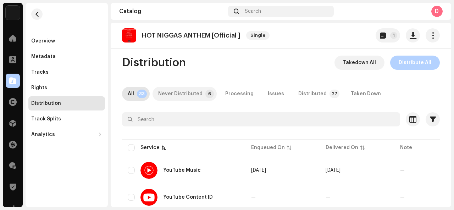
click at [186, 100] on div "Never Distributed" at bounding box center [180, 94] width 44 height 14
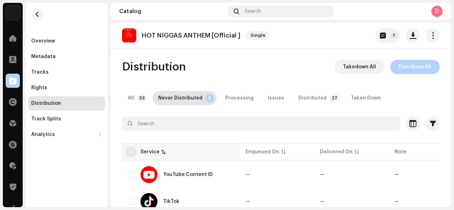
click at [129, 149] on input "checkbox" at bounding box center [131, 152] width 7 height 7
checkbox input "true"
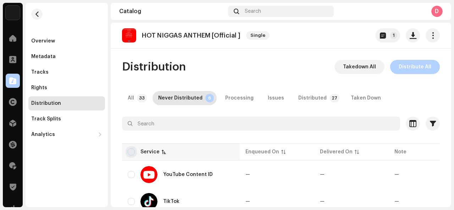
checkbox input "true"
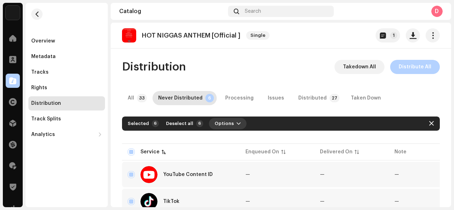
click at [222, 126] on span "Options" at bounding box center [223, 124] width 19 height 14
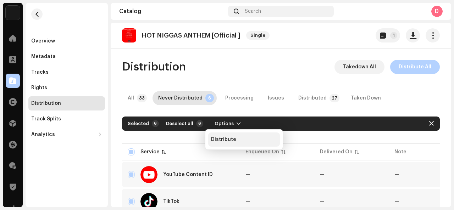
click at [225, 137] on span "Distribute" at bounding box center [223, 140] width 25 height 6
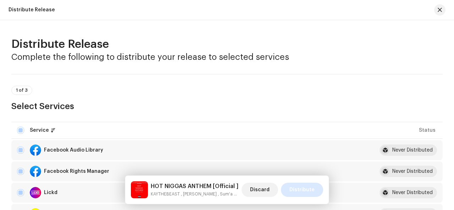
click at [308, 190] on span "Distribute" at bounding box center [301, 190] width 25 height 14
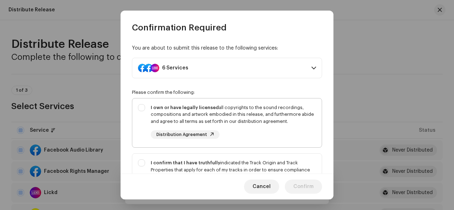
click at [140, 108] on div "I own or have legally licensed all copyrights to the sound recordings, composit…" at bounding box center [226, 122] width 189 height 46
checkbox input "true"
click at [140, 164] on div "I confirm that I have truthfully indicated the Track Origin and Track Propertie…" at bounding box center [226, 184] width 189 height 60
checkbox input "true"
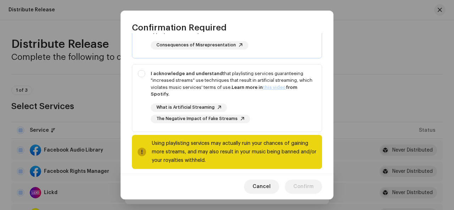
scroll to position [165, 0]
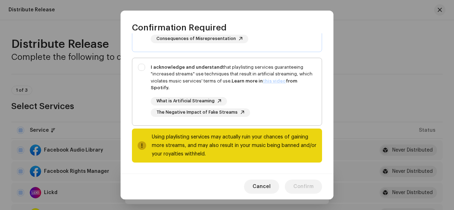
click at [137, 73] on div "I acknowledge and understand that playlisting services guaranteeing "increased …" at bounding box center [226, 90] width 189 height 65
checkbox input "true"
click at [309, 184] on span "Confirm" at bounding box center [303, 187] width 20 height 14
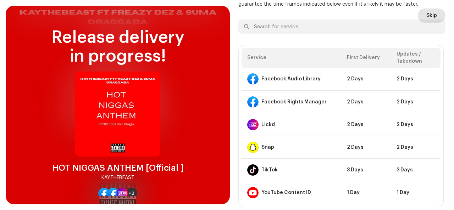
click at [434, 12] on button "Skip" at bounding box center [432, 16] width 28 height 14
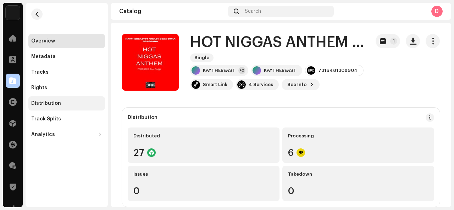
click at [74, 106] on div "Distribution" at bounding box center [66, 104] width 71 height 6
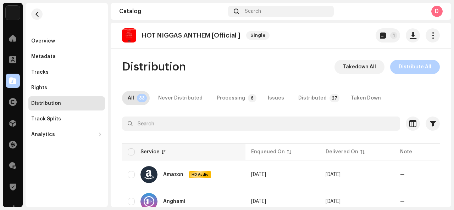
click at [135, 152] on div "Service" at bounding box center [184, 152] width 112 height 7
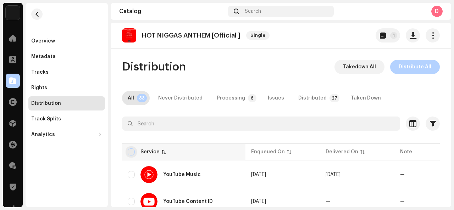
click at [129, 152] on input "checkbox" at bounding box center [131, 152] width 7 height 7
checkbox input "true"
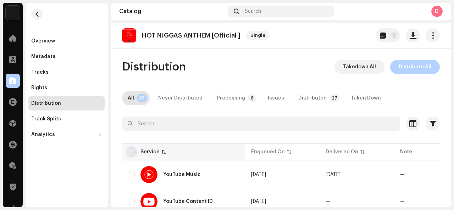
checkbox input "true"
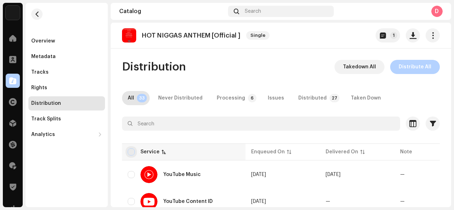
checkbox input "true"
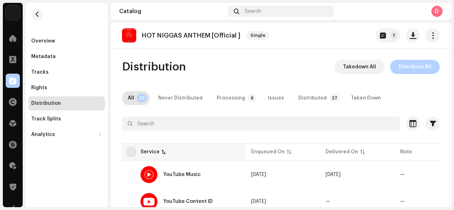
checkbox input "true"
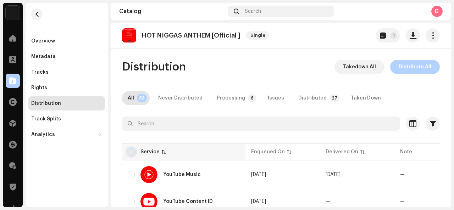
checkbox input "true"
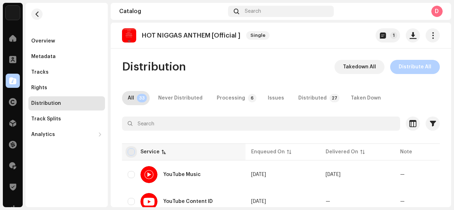
checkbox input "true"
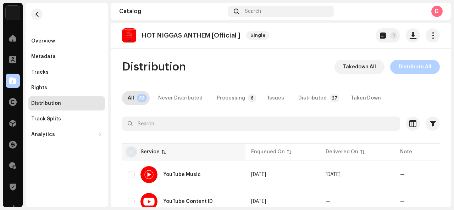
checkbox input "true"
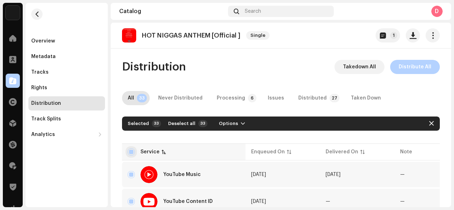
click at [129, 152] on input "checkbox" at bounding box center [131, 152] width 7 height 7
checkbox input "false"
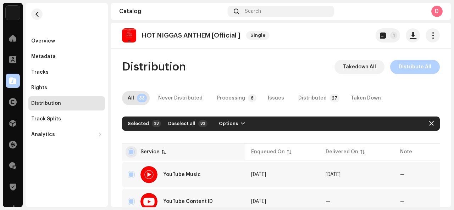
checkbox input "false"
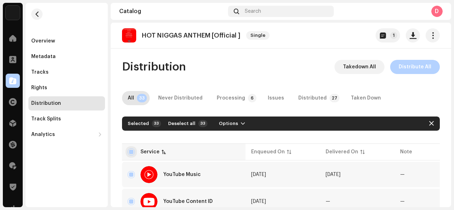
checkbox input "false"
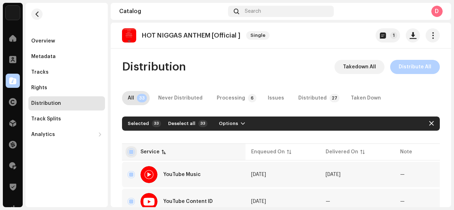
checkbox input "false"
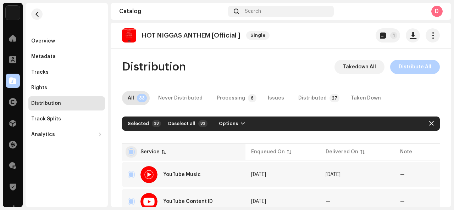
checkbox input "false"
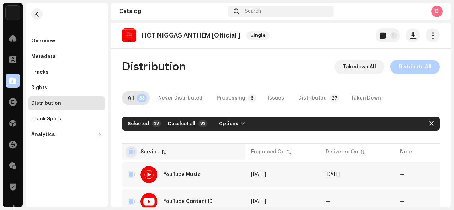
checkbox input "false"
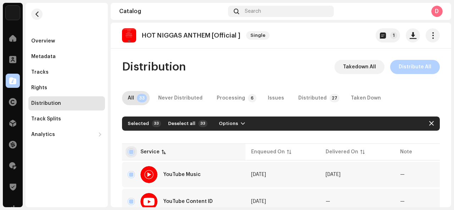
checkbox input "false"
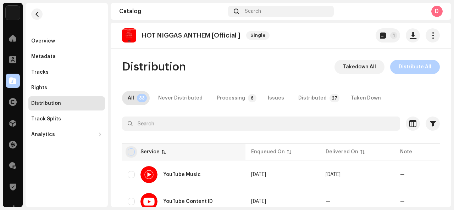
click at [129, 153] on input "checkbox" at bounding box center [131, 152] width 7 height 7
checkbox input "true"
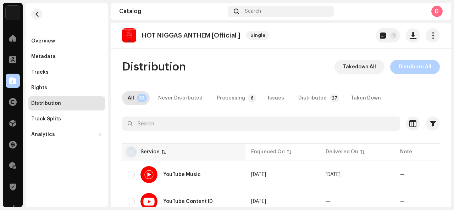
checkbox input "true"
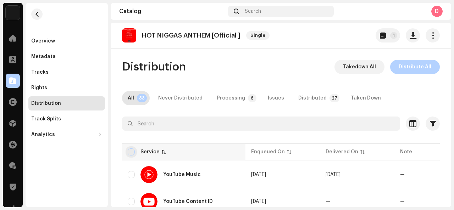
checkbox input "true"
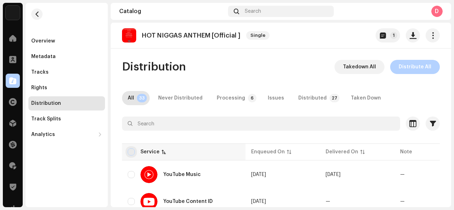
checkbox input "true"
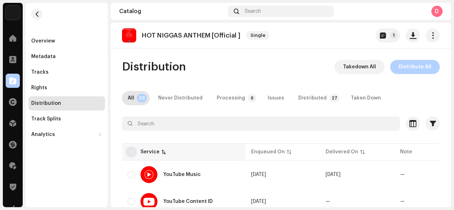
checkbox input "true"
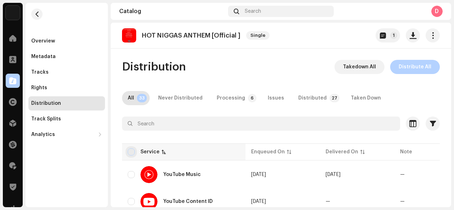
checkbox input "true"
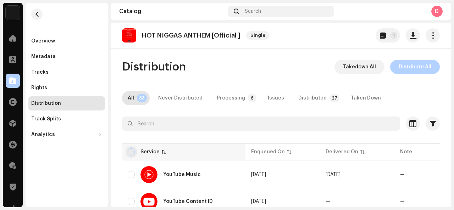
checkbox input "true"
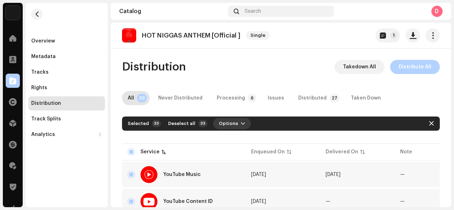
click at [241, 124] on span "button" at bounding box center [243, 124] width 4 height 6
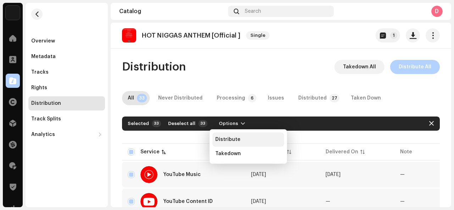
click at [235, 137] on span "Distribute" at bounding box center [227, 140] width 25 height 6
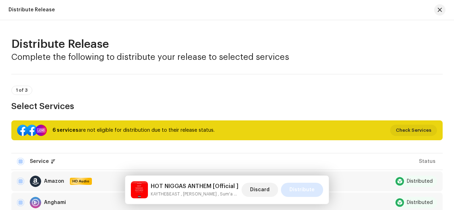
click at [306, 193] on span "Distribute" at bounding box center [301, 190] width 25 height 14
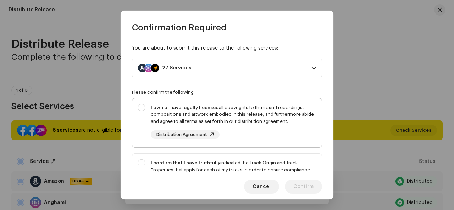
click at [139, 110] on div "I own or have legally licensed all copyrights to the sound recordings, composit…" at bounding box center [226, 122] width 189 height 46
checkbox input "true"
click at [144, 161] on div "I confirm that I have truthfully indicated the Track Origin and Track Propertie…" at bounding box center [226, 184] width 189 height 60
checkbox input "true"
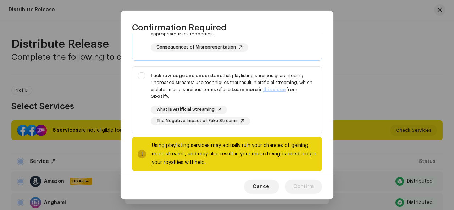
scroll to position [165, 0]
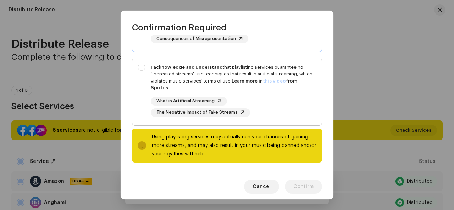
click at [142, 66] on div "I acknowledge and understand that playlisting services guaranteeing "increased …" at bounding box center [226, 90] width 189 height 65
checkbox input "true"
click at [305, 189] on span "Confirm" at bounding box center [303, 187] width 20 height 14
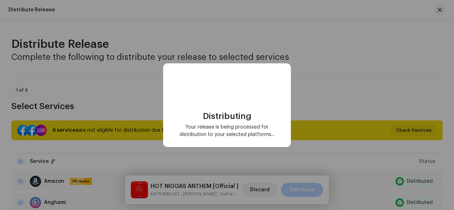
checkbox input "false"
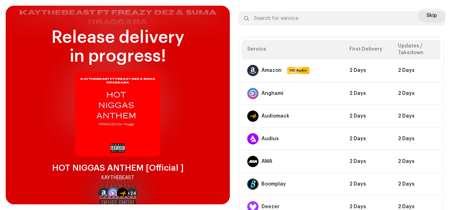
click at [433, 17] on div at bounding box center [437, 18] width 9 height 9
click at [433, 16] on div at bounding box center [437, 18] width 9 height 9
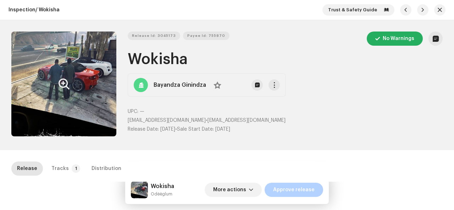
click at [99, 82] on button "Zoom Image" at bounding box center [63, 84] width 105 height 105
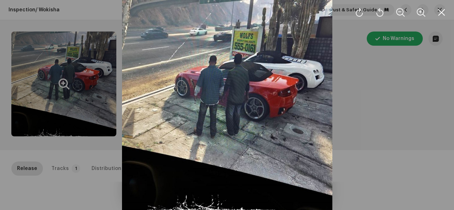
click at [99, 82] on div at bounding box center [227, 105] width 454 height 210
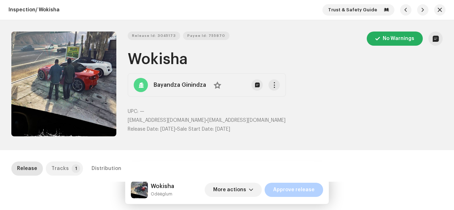
click at [59, 164] on div "Tracks" at bounding box center [59, 169] width 17 height 14
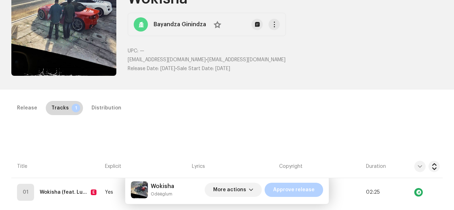
scroll to position [161, 0]
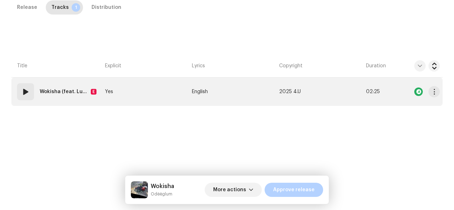
click at [78, 104] on td "01 Wokisha (feat. Luuigie Itis) E" at bounding box center [56, 92] width 91 height 28
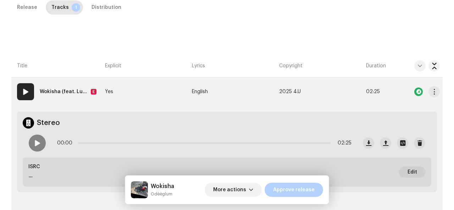
click at [78, 93] on strong "Wokisha (feat. Luuigie Itis)" at bounding box center [64, 92] width 48 height 14
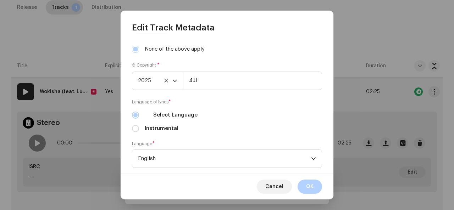
scroll to position [282, 0]
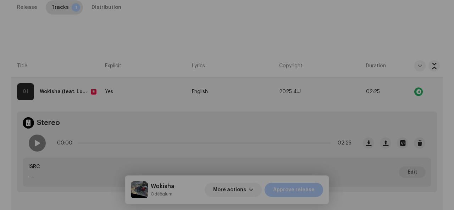
click at [381, 62] on div "Edit Track Metadata Track Title * Wokisha Track Version Localize Your Track Pri…" at bounding box center [227, 105] width 454 height 210
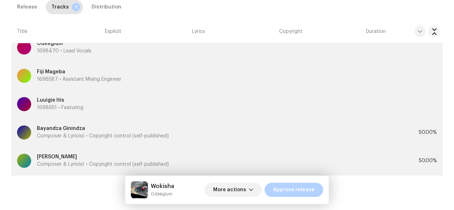
scroll to position [376, 0]
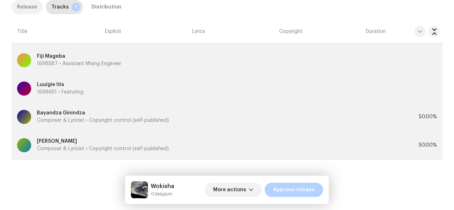
click at [23, 6] on div "Release" at bounding box center [27, 7] width 20 height 14
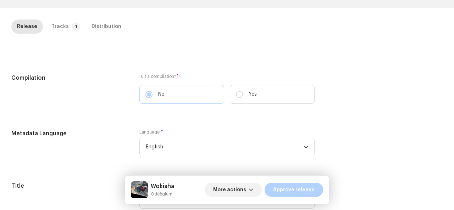
scroll to position [141, 0]
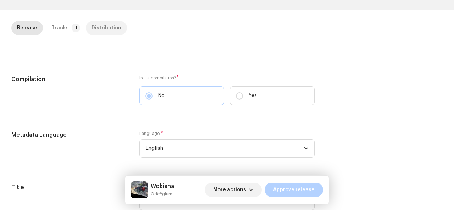
click at [107, 26] on div "Distribution" at bounding box center [106, 28] width 30 height 14
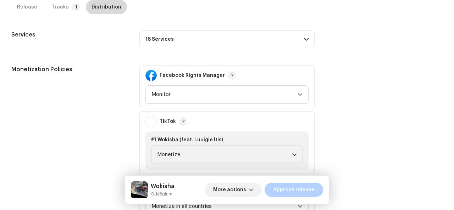
scroll to position [367, 0]
click at [299, 42] on p-accordion-header "16 Services" at bounding box center [226, 40] width 175 height 18
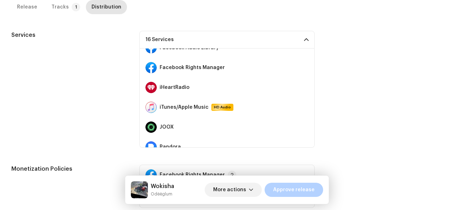
scroll to position [218, 0]
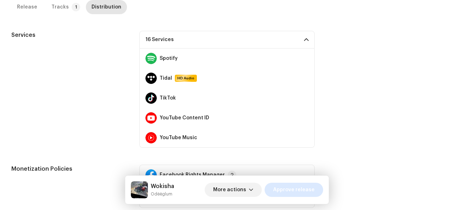
click at [297, 191] on span "Approve release" at bounding box center [293, 190] width 41 height 14
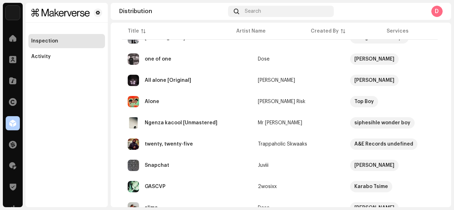
scroll to position [418, 0]
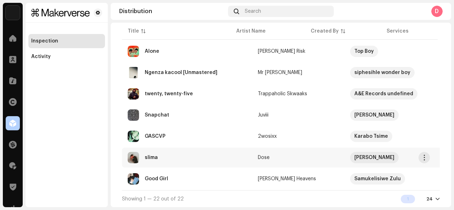
click at [207, 152] on div "slima" at bounding box center [187, 157] width 119 height 11
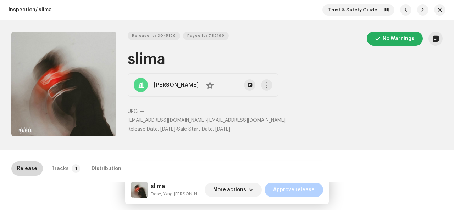
click at [26, 168] on div "Release" at bounding box center [27, 169] width 20 height 14
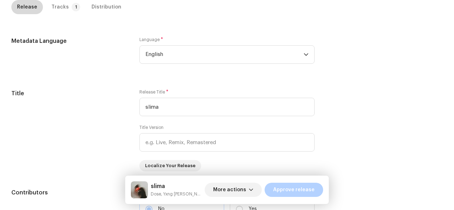
scroll to position [263, 0]
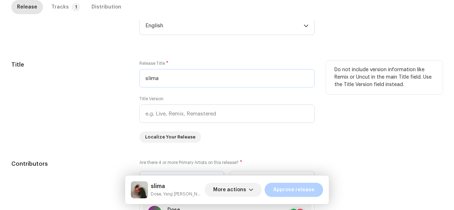
click at [146, 78] on input "slima" at bounding box center [226, 78] width 175 height 18
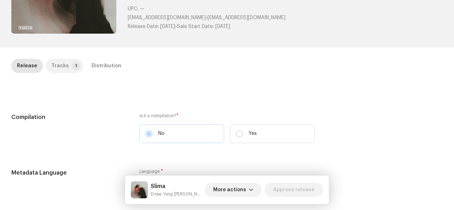
scroll to position [102, 0]
type input "Slima"
click at [72, 63] on p-badge "1" at bounding box center [76, 66] width 9 height 9
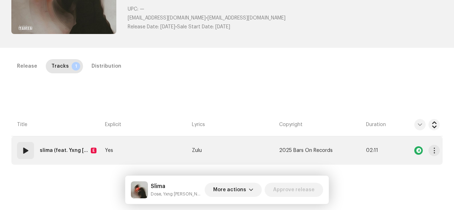
click at [43, 149] on strong "slima (feat. Yxng OG Tyson & Baby Blek)" at bounding box center [64, 151] width 48 height 14
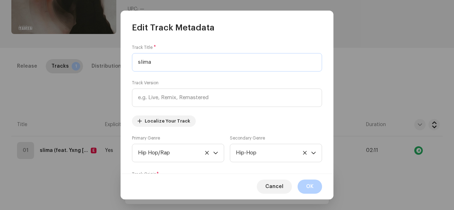
click at [140, 62] on input "slima" at bounding box center [227, 62] width 190 height 18
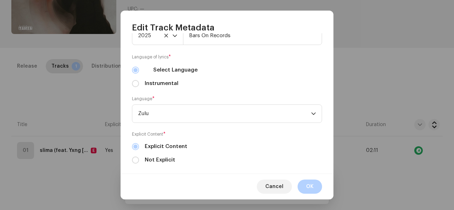
scroll to position [282, 0]
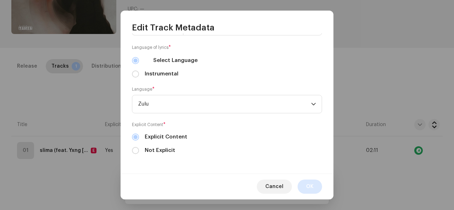
type input "Slima"
click at [312, 185] on span "OK" at bounding box center [309, 187] width 7 height 14
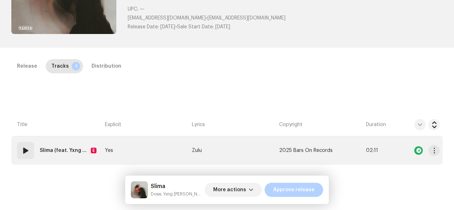
click at [30, 152] on div "01" at bounding box center [25, 150] width 17 height 17
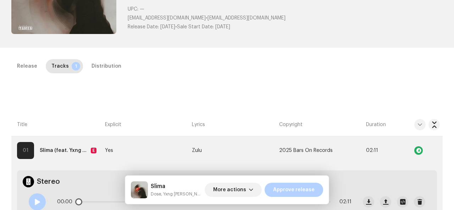
click at [38, 199] on span at bounding box center [37, 202] width 6 height 6
click at [113, 67] on div "Distribution" at bounding box center [106, 66] width 30 height 14
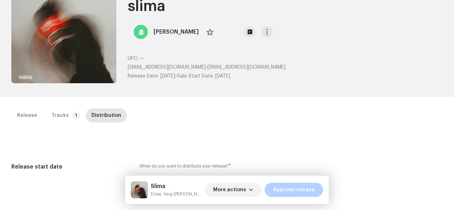
scroll to position [0, 0]
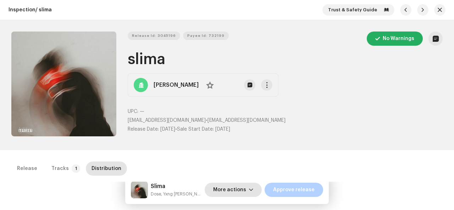
click at [246, 187] on span "More actions" at bounding box center [229, 190] width 33 height 14
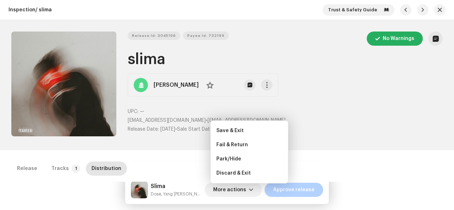
click at [277, 182] on div "Save & Exit Fail & Return Park/Hide Discard & Exit" at bounding box center [249, 152] width 78 height 63
click at [280, 192] on span "Approve release" at bounding box center [293, 190] width 41 height 14
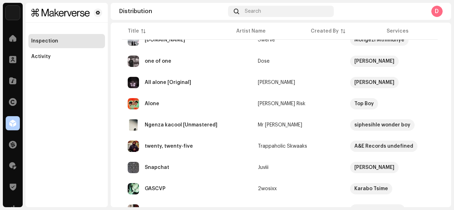
scroll to position [397, 0]
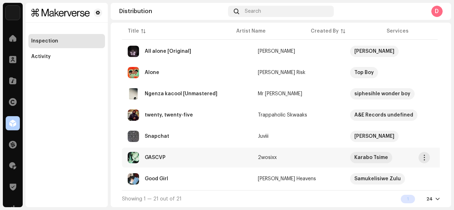
click at [203, 152] on div "GASCVP" at bounding box center [187, 157] width 119 height 11
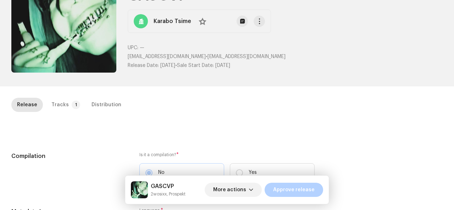
scroll to position [63, 0]
click at [66, 104] on p-tab "Tracks 1" at bounding box center [64, 105] width 37 height 14
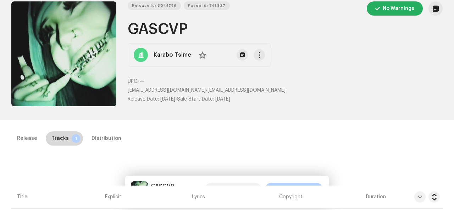
scroll to position [31, 0]
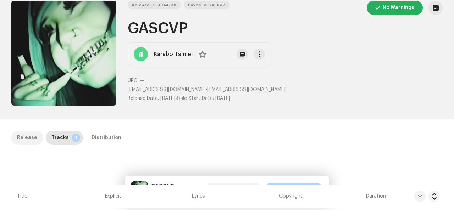
click at [26, 136] on div "Release" at bounding box center [27, 138] width 20 height 14
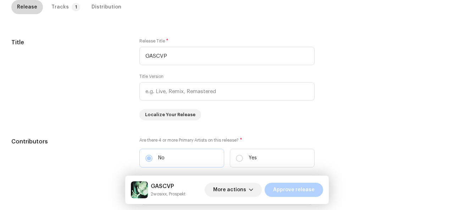
scroll to position [294, 0]
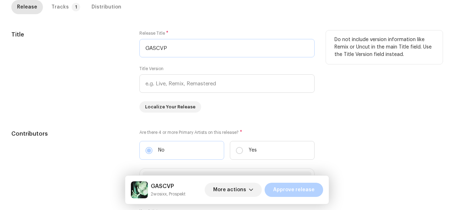
click at [183, 55] on input "GASCVP" at bounding box center [226, 48] width 175 height 18
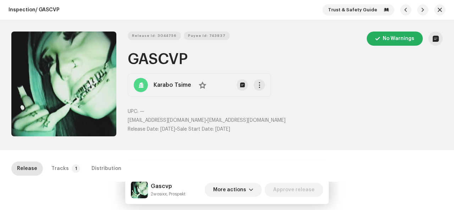
scroll to position [0, 0]
type input "Gascvp"
click at [61, 163] on div "Tracks" at bounding box center [59, 169] width 17 height 14
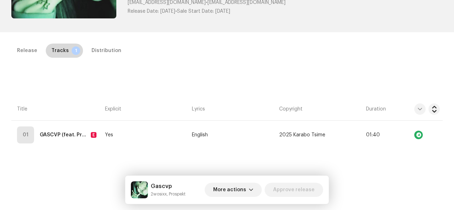
scroll to position [121, 0]
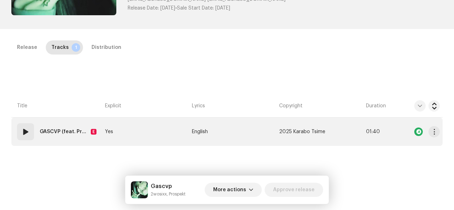
click at [60, 127] on strong "GASCVP (feat. Prospekt)" at bounding box center [64, 132] width 48 height 14
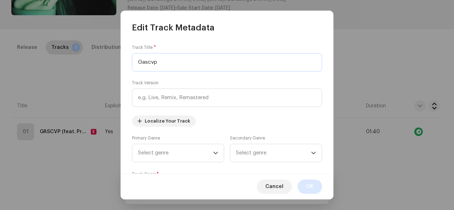
type input "Gascvp"
click at [314, 191] on button "OK" at bounding box center [309, 187] width 24 height 14
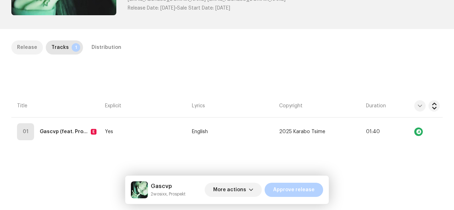
click at [31, 47] on div "Release" at bounding box center [27, 47] width 20 height 14
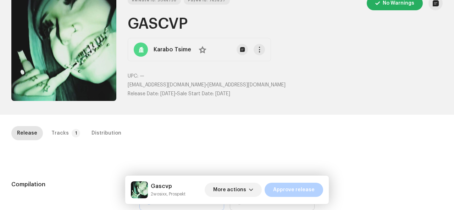
scroll to position [0, 0]
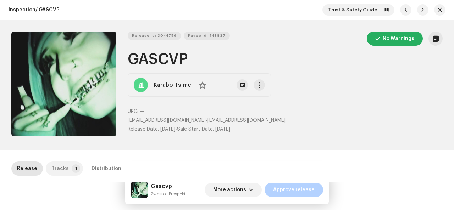
click at [68, 171] on p-tab "Tracks 1" at bounding box center [64, 169] width 37 height 14
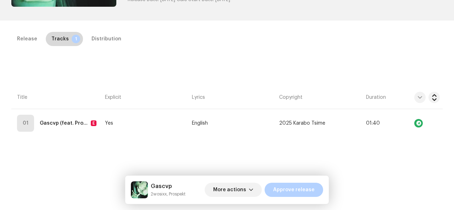
scroll to position [132, 0]
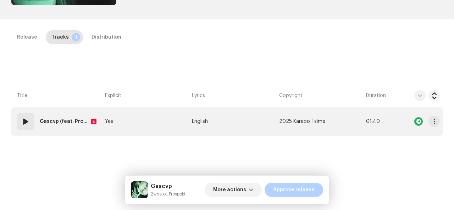
click at [82, 123] on strong "Gascvp (feat. Prospekt)" at bounding box center [64, 122] width 48 height 14
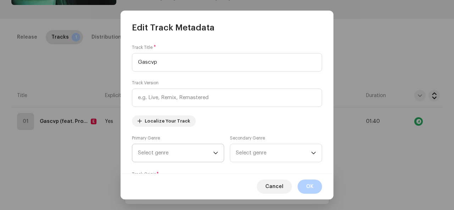
click at [162, 152] on span "Select genre" at bounding box center [175, 153] width 75 height 18
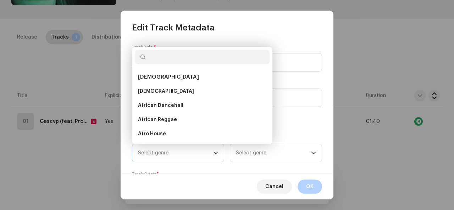
click at [162, 152] on span "Select genre" at bounding box center [175, 153] width 75 height 18
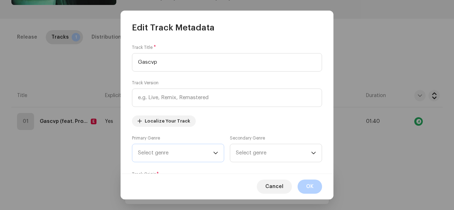
click at [162, 152] on span "Select genre" at bounding box center [175, 153] width 75 height 18
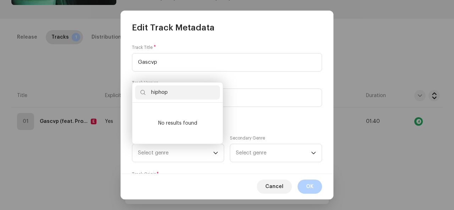
click at [160, 92] on input "hiphop" at bounding box center [177, 92] width 85 height 14
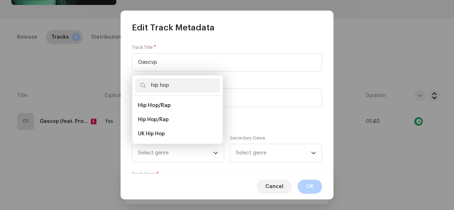
type input "hip hop"
click at [159, 105] on span "Hip Hop/Rap" at bounding box center [154, 105] width 33 height 5
click at [160, 115] on li "Hip Hop/Rap" at bounding box center [177, 120] width 85 height 14
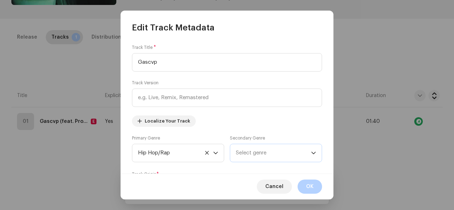
click at [251, 153] on span "Select genre" at bounding box center [273, 153] width 75 height 18
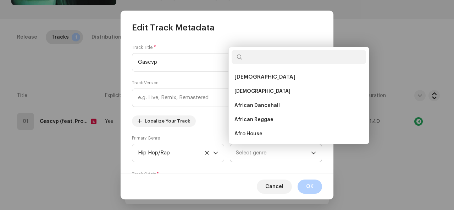
click at [251, 152] on span "Select genre" at bounding box center [273, 153] width 75 height 18
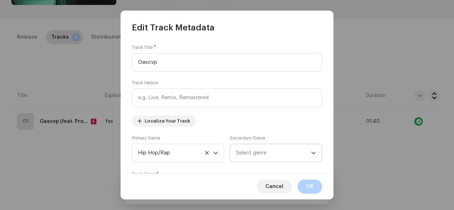
click at [251, 152] on span "Select genre" at bounding box center [273, 153] width 75 height 18
click at [251, 152] on span "[DEMOGRAPHIC_DATA]" at bounding box center [273, 153] width 75 height 18
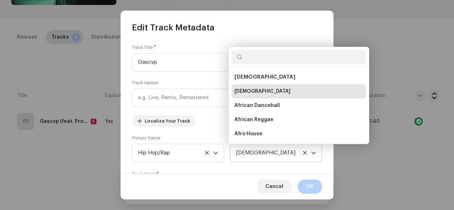
click at [251, 152] on span "[DEMOGRAPHIC_DATA]" at bounding box center [273, 153] width 75 height 18
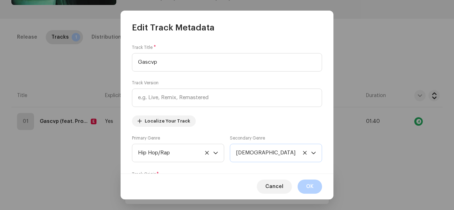
click at [251, 152] on span "[DEMOGRAPHIC_DATA]" at bounding box center [273, 153] width 75 height 18
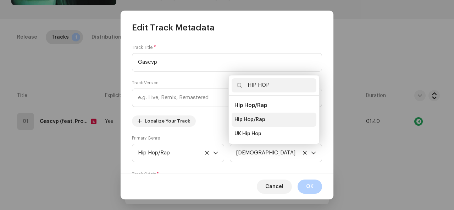
type input "HIP HOP"
click at [251, 119] on span "Hip Hop/Rap" at bounding box center [249, 119] width 31 height 7
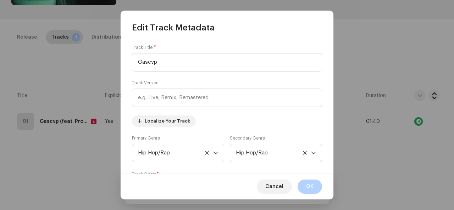
click at [255, 153] on span "Hip Hop/Rap" at bounding box center [273, 153] width 75 height 18
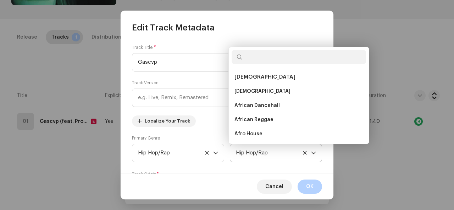
scroll to position [2781, 0]
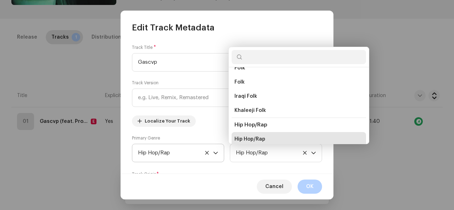
click at [214, 157] on div "dropdown trigger" at bounding box center [215, 153] width 5 height 18
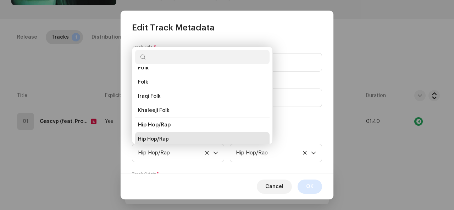
click at [313, 186] on span "OK" at bounding box center [309, 187] width 7 height 14
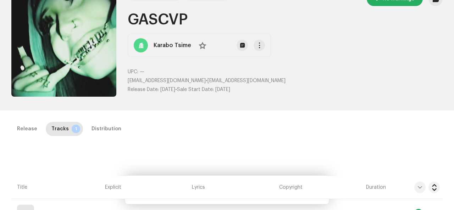
scroll to position [38, 0]
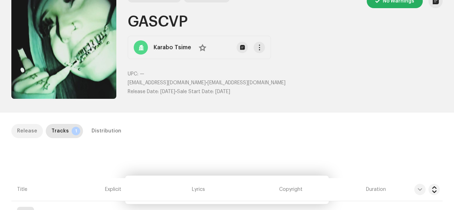
click at [26, 133] on div "Release" at bounding box center [27, 131] width 20 height 14
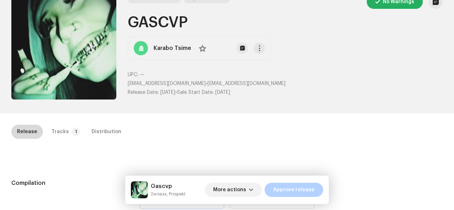
scroll to position [28, 0]
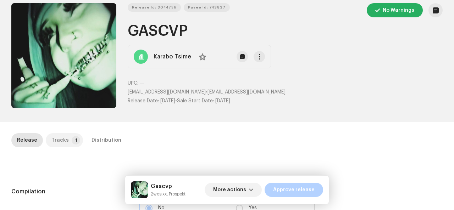
click at [56, 138] on div "Tracks" at bounding box center [59, 140] width 17 height 14
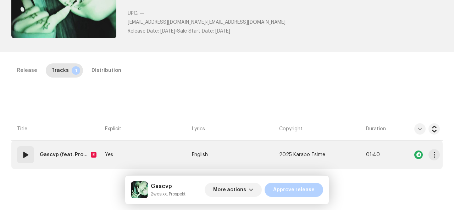
scroll to position [96, 0]
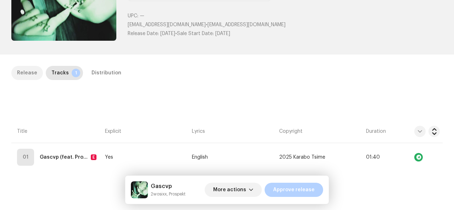
click at [29, 72] on div "Release" at bounding box center [27, 73] width 20 height 14
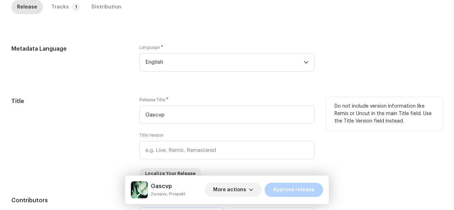
scroll to position [228, 0]
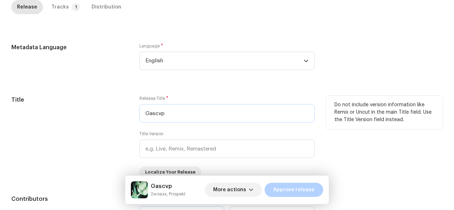
click at [164, 112] on input "Gascvp" at bounding box center [226, 113] width 175 height 18
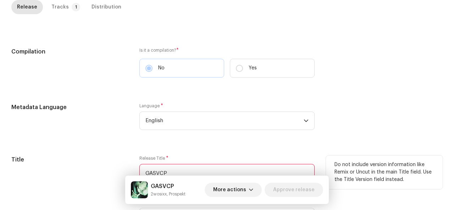
scroll to position [118, 0]
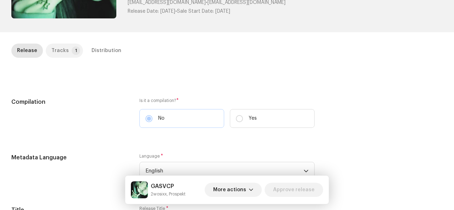
type input "GASVCP"
click at [63, 49] on div "Tracks" at bounding box center [59, 51] width 17 height 14
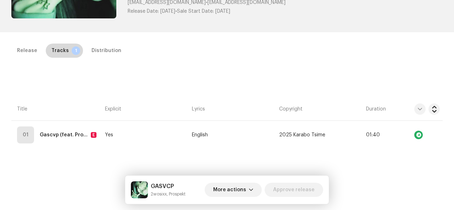
click at [63, 49] on div "Tracks" at bounding box center [59, 51] width 17 height 14
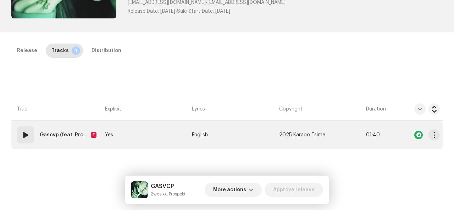
click at [73, 130] on strong "Gascvp (feat. Prospekt)" at bounding box center [64, 135] width 48 height 14
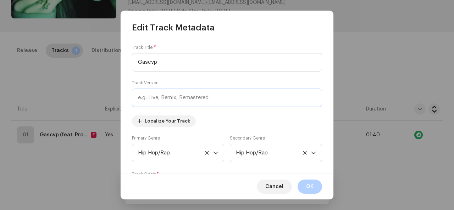
click at [192, 98] on input "text" at bounding box center [227, 98] width 190 height 18
click at [177, 63] on input "Gascvp" at bounding box center [227, 62] width 190 height 18
type input "GASVCP"
click at [318, 185] on button "OK" at bounding box center [309, 187] width 24 height 14
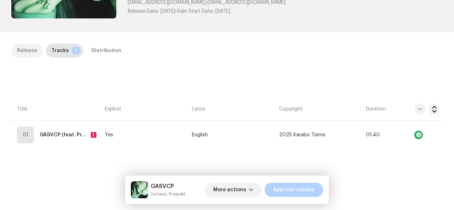
click at [26, 52] on div "Release" at bounding box center [27, 51] width 20 height 14
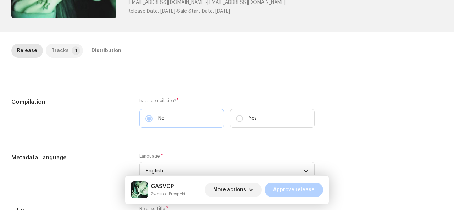
click at [61, 48] on div "Tracks" at bounding box center [59, 51] width 17 height 14
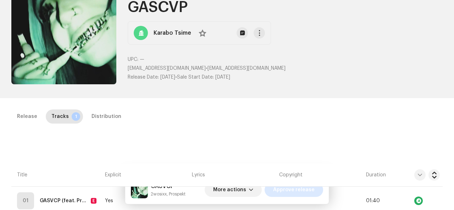
scroll to position [55, 0]
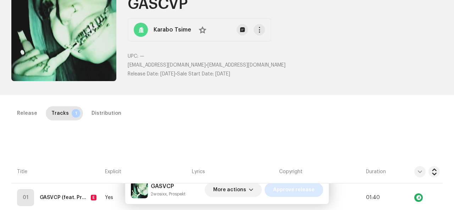
click at [289, 193] on span "Approve release" at bounding box center [293, 190] width 41 height 14
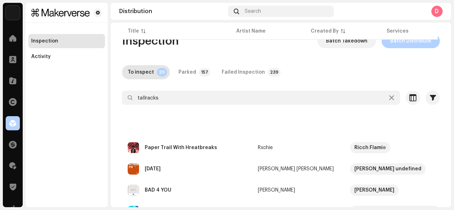
scroll to position [376, 0]
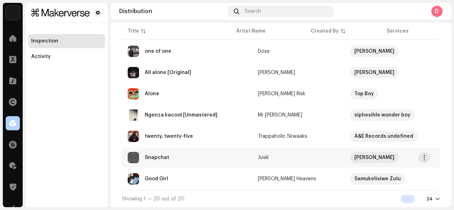
click at [170, 148] on td "Snapchat" at bounding box center [187, 158] width 130 height 20
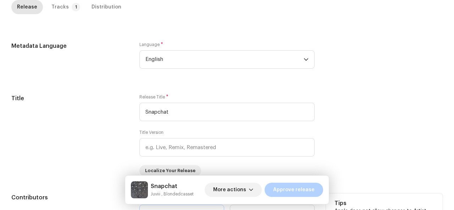
scroll to position [223, 0]
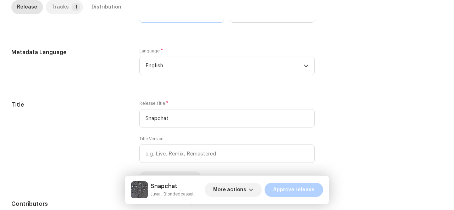
click at [66, 9] on p-tab "Tracks 1" at bounding box center [64, 7] width 37 height 14
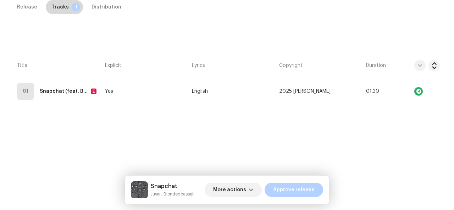
scroll to position [161, 0]
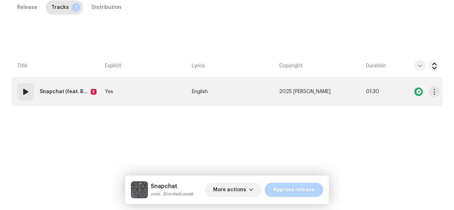
click at [42, 93] on strong "Snapchat (feat. Blondedcasset )" at bounding box center [64, 92] width 48 height 14
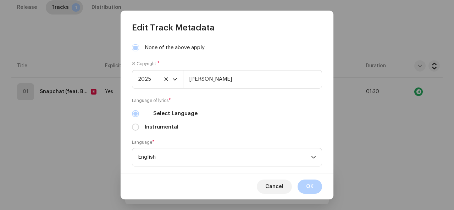
scroll to position [282, 0]
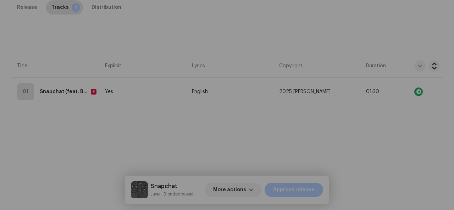
click at [78, 159] on div "Edit Track Metadata Track Title * Snapchat Track Version Localize Your Track Pr…" at bounding box center [227, 105] width 454 height 210
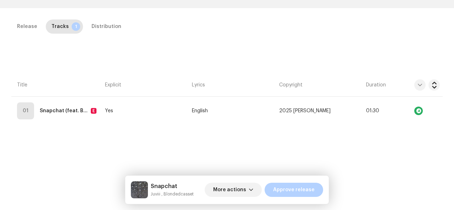
scroll to position [143, 0]
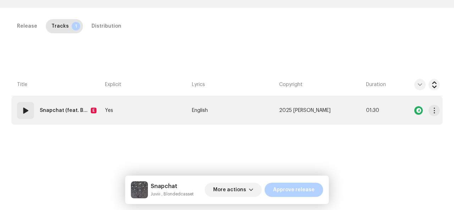
click at [135, 119] on td "Yes" at bounding box center [145, 110] width 87 height 28
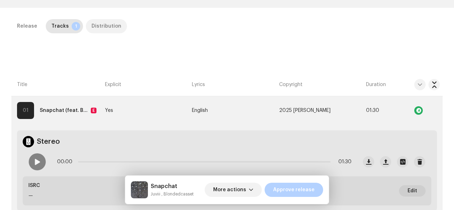
click at [97, 31] on div "Distribution" at bounding box center [106, 26] width 30 height 14
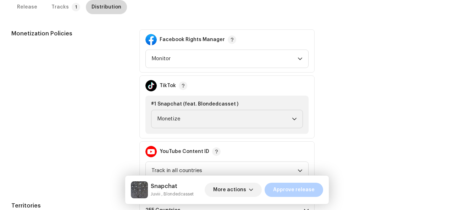
scroll to position [340, 0]
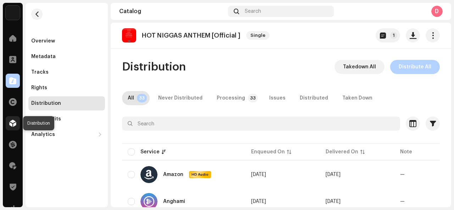
click at [13, 127] on div at bounding box center [13, 123] width 14 height 14
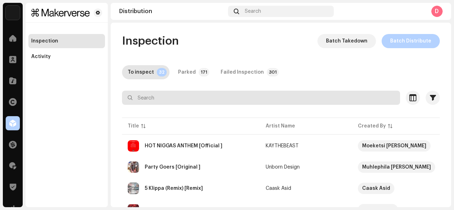
click at [162, 104] on input "text" at bounding box center [261, 98] width 278 height 14
click at [164, 97] on input "text" at bounding box center [261, 98] width 278 height 14
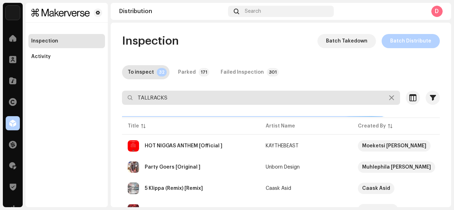
type input "TALLRACKS"
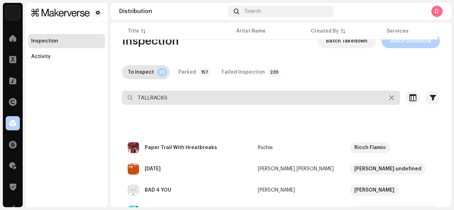
scroll to position [376, 0]
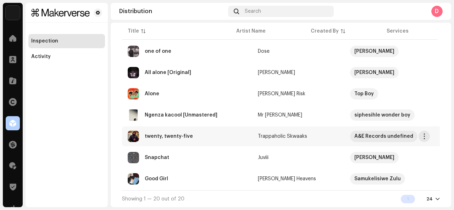
click at [161, 134] on div "twenty, twenty-five" at bounding box center [169, 136] width 48 height 5
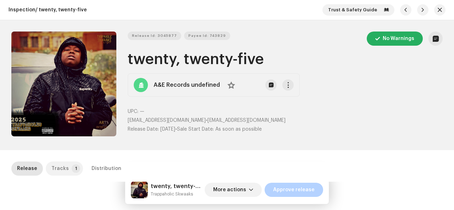
click at [72, 169] on p-badge "1" at bounding box center [76, 168] width 9 height 9
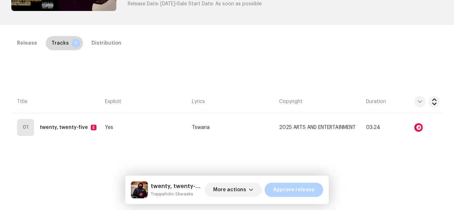
scroll to position [161, 0]
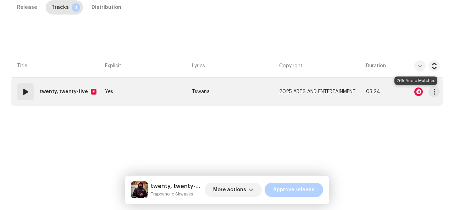
click at [415, 94] on div at bounding box center [418, 92] width 9 height 9
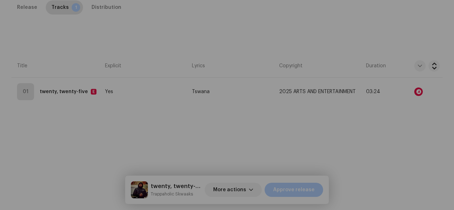
click at [414, 117] on div "Audio Recognition by Remix/Sample 259 Cover Song 6 All results require review/l…" at bounding box center [227, 105] width 454 height 210
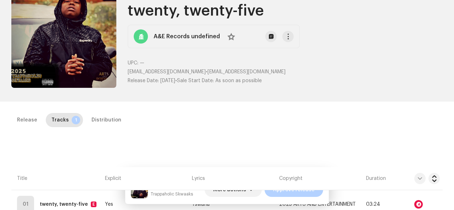
scroll to position [0, 0]
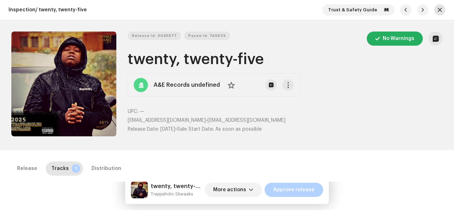
click at [437, 7] on span "button" at bounding box center [439, 10] width 4 height 6
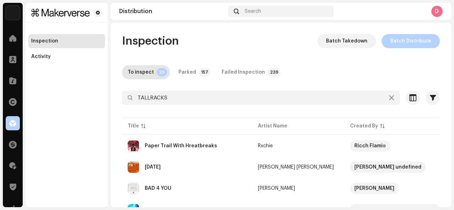
scroll to position [374, 0]
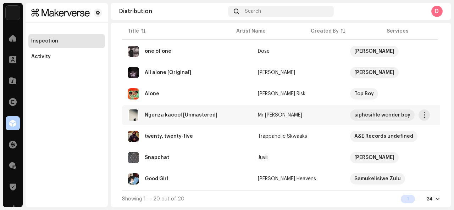
click at [206, 117] on div "Ngenza kacool [Unmastered]" at bounding box center [187, 115] width 119 height 11
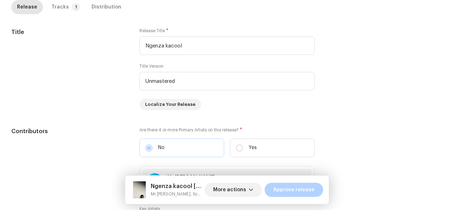
scroll to position [289, 0]
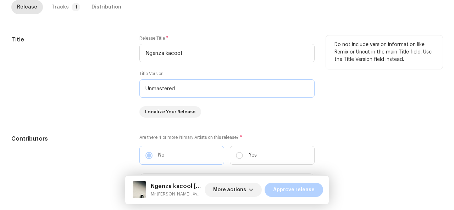
click at [172, 87] on input "Unmastered" at bounding box center [226, 88] width 175 height 18
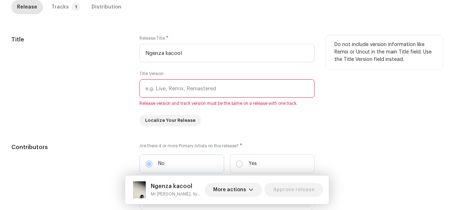
click at [125, 94] on div "Title" at bounding box center [69, 80] width 117 height 91
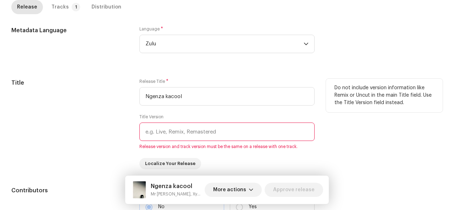
scroll to position [242, 0]
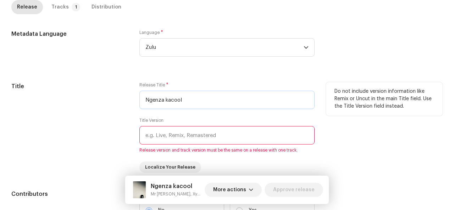
click at [166, 100] on input "Ngenza kacool" at bounding box center [226, 100] width 175 height 18
click at [167, 100] on input "Ngenza kacool" at bounding box center [226, 100] width 175 height 18
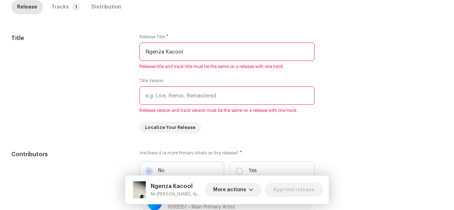
scroll to position [282, 0]
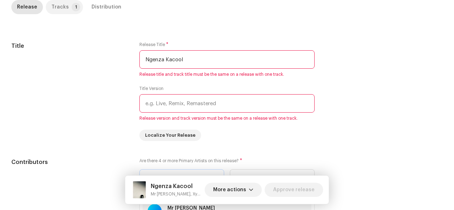
type input "Ngenza Kacool"
click at [59, 6] on div "Tracks" at bounding box center [59, 7] width 17 height 14
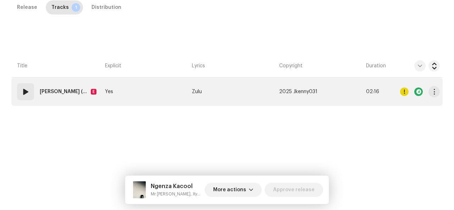
click at [68, 92] on strong "[PERSON_NAME] (feat. XyColline) [Unmastered]" at bounding box center [64, 92] width 48 height 14
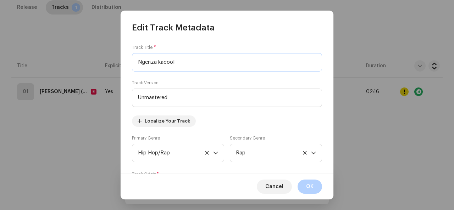
click at [160, 62] on input "Ngenza kacool" at bounding box center [227, 62] width 190 height 18
type input "Ngenza Kacool"
click at [183, 102] on input "Unmastered" at bounding box center [227, 98] width 190 height 18
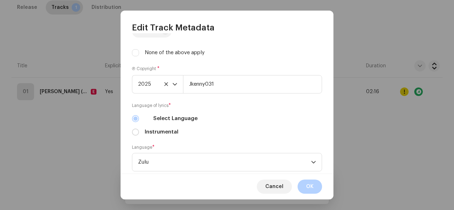
scroll to position [282, 0]
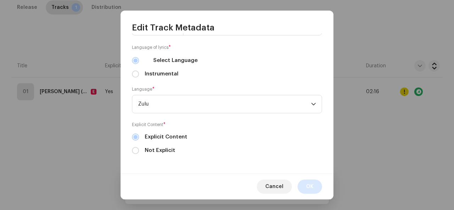
click at [311, 188] on span "OK" at bounding box center [309, 187] width 7 height 14
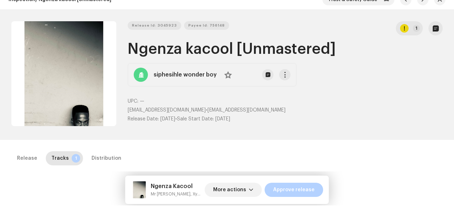
scroll to position [0, 0]
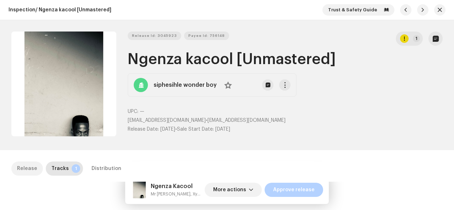
click at [22, 167] on div "Release" at bounding box center [27, 169] width 20 height 14
click at [57, 62] on button "Zoom Image" at bounding box center [63, 84] width 105 height 105
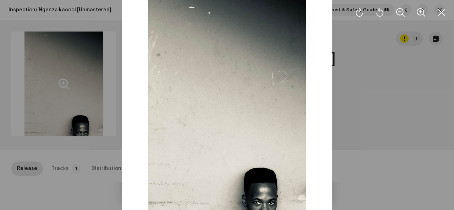
click at [191, 87] on img at bounding box center [227, 105] width 210 height 210
click at [356, 37] on div at bounding box center [227, 105] width 454 height 210
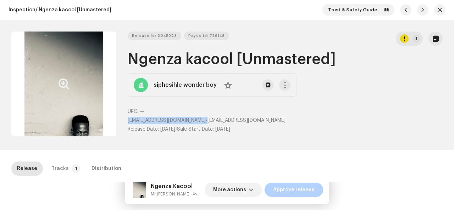
drag, startPoint x: 125, startPoint y: 119, endPoint x: 236, endPoint y: 124, distance: 110.7
click at [236, 124] on div "Release Id: 3045923 Payee Id: 756148 1 Ngenza kacool [Unmastered] siphesihle wo…" at bounding box center [226, 85] width 431 height 107
copy p "[EMAIL_ADDRESS][DOMAIN_NAME]"
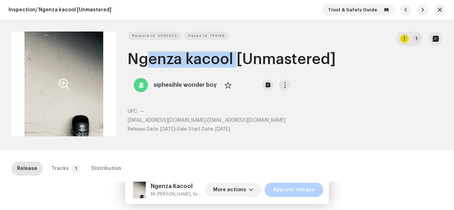
drag, startPoint x: 138, startPoint y: 58, endPoint x: 233, endPoint y: 57, distance: 95.0
click at [233, 57] on h1 "Ngenza kacool [Unmastered]" at bounding box center [285, 59] width 315 height 16
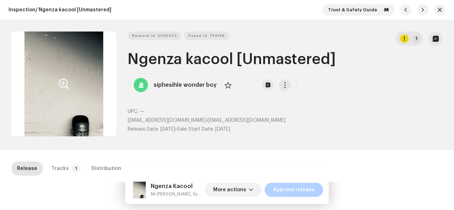
click at [121, 58] on div "Release Id: 3045923 Payee Id: 756148 1 Ngenza kacool [Unmastered] siphesihle wo…" at bounding box center [226, 85] width 431 height 107
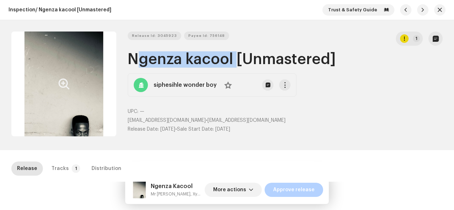
drag, startPoint x: 128, startPoint y: 57, endPoint x: 230, endPoint y: 58, distance: 102.8
click at [230, 58] on h1 "Ngenza kacool [Unmastered]" at bounding box center [285, 59] width 315 height 16
copy h1 "Ngenza kacool"
click at [243, 189] on span "More actions" at bounding box center [229, 190] width 33 height 14
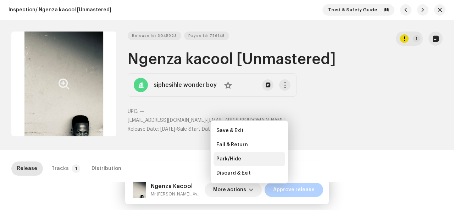
click at [248, 157] on div "Park/Hide" at bounding box center [249, 159] width 66 height 6
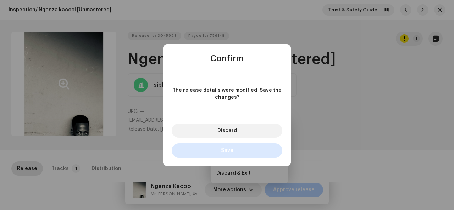
click at [246, 150] on button "Save" at bounding box center [227, 151] width 111 height 14
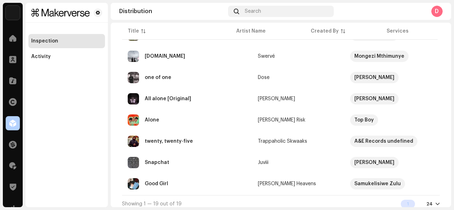
scroll to position [347, 0]
click at [148, 120] on div "Alone" at bounding box center [152, 120] width 15 height 5
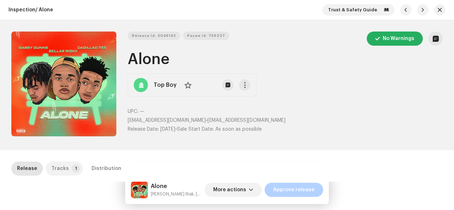
click at [65, 168] on div "Tracks" at bounding box center [59, 169] width 17 height 14
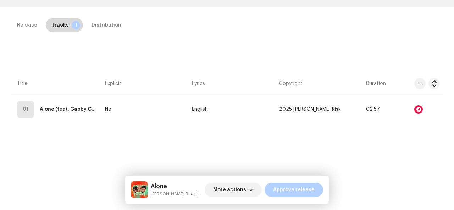
scroll to position [144, 0]
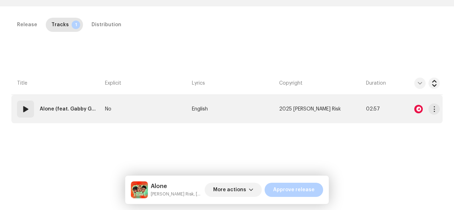
click at [79, 100] on td "01 Alone (feat. Gabby Gunns & Cadillac-Tee)" at bounding box center [56, 109] width 91 height 28
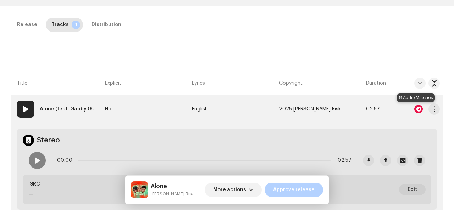
click at [418, 107] on div at bounding box center [418, 109] width 9 height 9
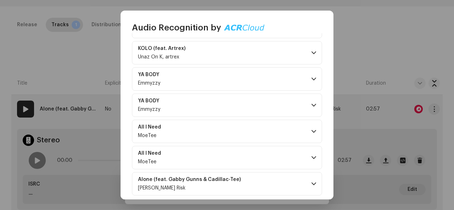
scroll to position [97, 0]
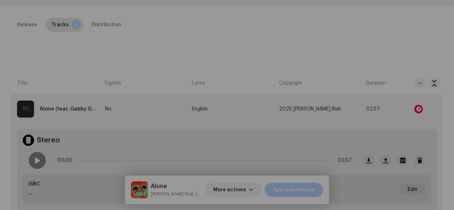
click at [377, 57] on div "Audio Recognition by Remix/Sample 7 Cover Song 1 All results require review/lis…" at bounding box center [227, 105] width 454 height 210
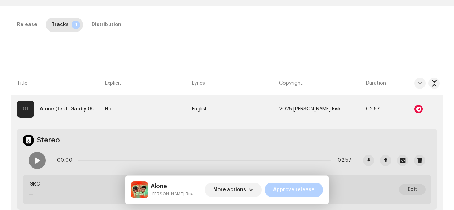
scroll to position [241, 0]
click at [415, 110] on div at bounding box center [418, 109] width 9 height 9
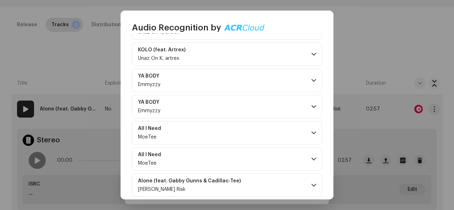
scroll to position [97, 0]
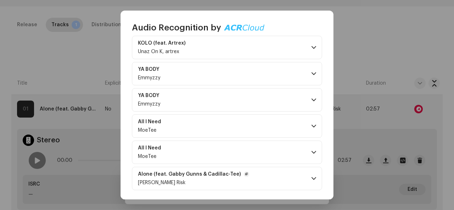
click at [178, 184] on div "[PERSON_NAME] Risk" at bounding box center [193, 183] width 111 height 6
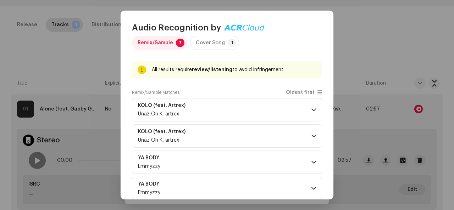
scroll to position [13, 0]
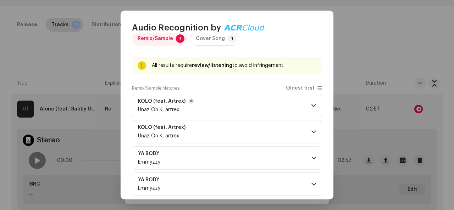
click at [263, 115] on p-accordion-header "KOLO (feat. Artrex) Unaz On K, artrex" at bounding box center [227, 105] width 190 height 23
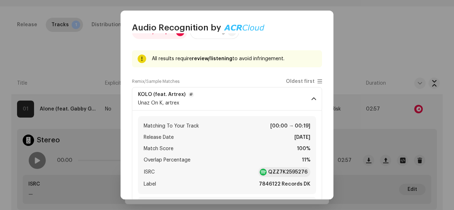
scroll to position [21, 0]
click at [295, 105] on p-accordion-header "KOLO (feat. Artrex) Unaz On K, artrex" at bounding box center [227, 98] width 190 height 23
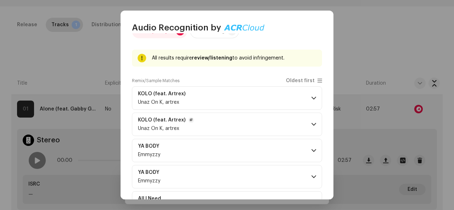
click at [311, 124] on span at bounding box center [313, 125] width 5 height 6
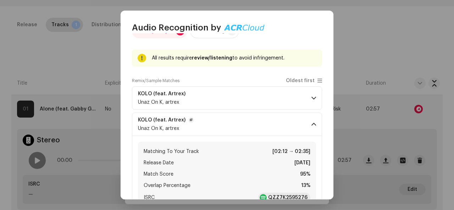
click at [311, 124] on span at bounding box center [313, 125] width 5 height 6
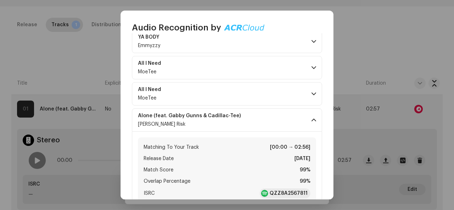
scroll to position [157, 0]
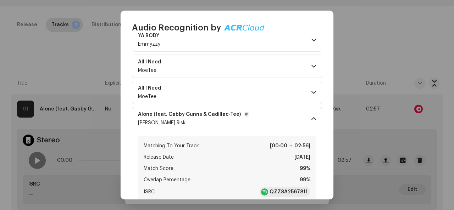
click at [260, 124] on p-accordion-header "Alone (feat. Gabby Gunns & Cadillac-Tee) [PERSON_NAME] Risk" at bounding box center [227, 118] width 190 height 23
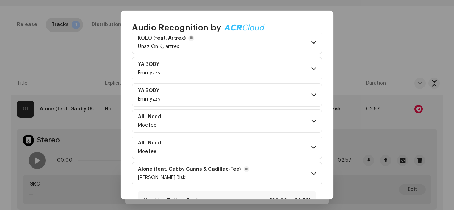
scroll to position [97, 0]
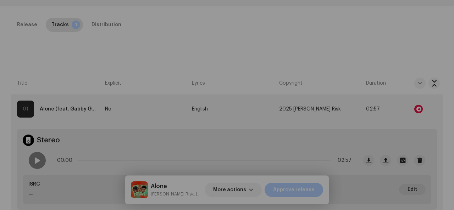
click at [349, 37] on div "Audio Recognition by Remix/Sample 7 Cover Song 1 All results require review/lis…" at bounding box center [227, 105] width 454 height 210
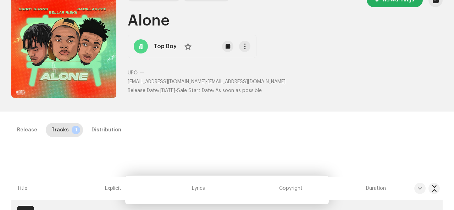
scroll to position [0, 0]
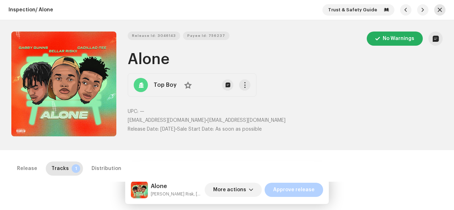
click at [437, 10] on span "button" at bounding box center [439, 10] width 4 height 6
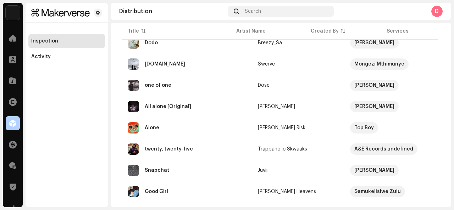
scroll to position [340, 0]
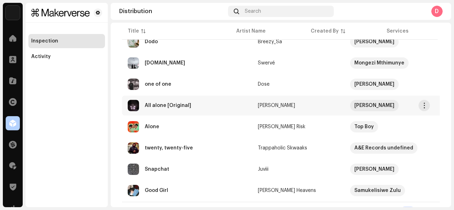
click at [219, 106] on div "All alone [Original]" at bounding box center [187, 105] width 119 height 11
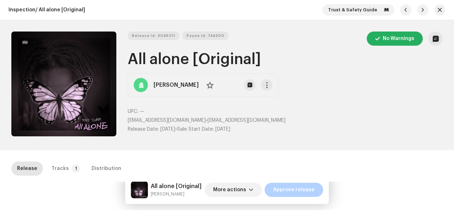
click at [60, 169] on div "Tracks" at bounding box center [59, 169] width 17 height 14
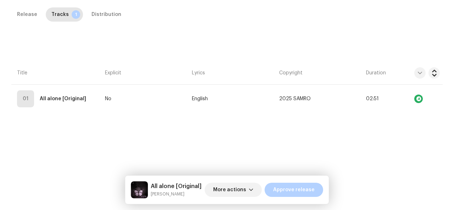
scroll to position [156, 0]
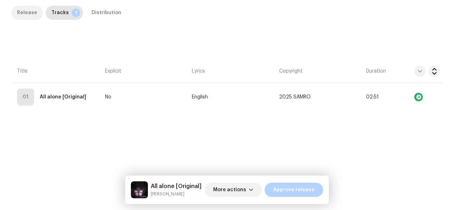
click at [17, 12] on div "Release" at bounding box center [27, 13] width 20 height 14
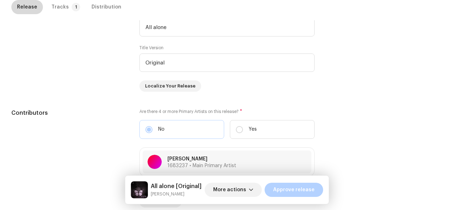
scroll to position [315, 0]
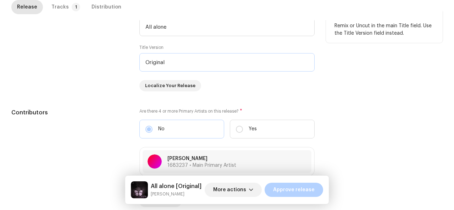
click at [174, 62] on input "Original" at bounding box center [226, 62] width 175 height 18
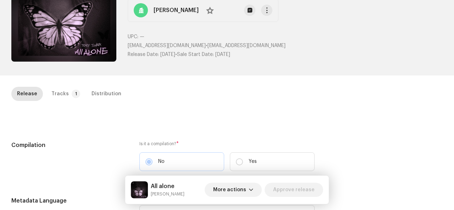
scroll to position [0, 0]
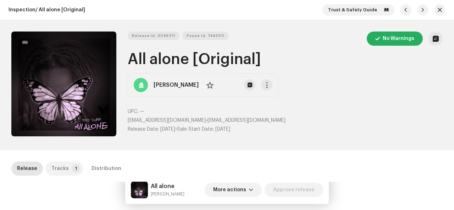
click at [67, 168] on p-tab "Tracks 1" at bounding box center [64, 169] width 37 height 14
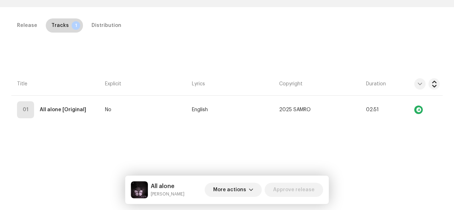
scroll to position [146, 0]
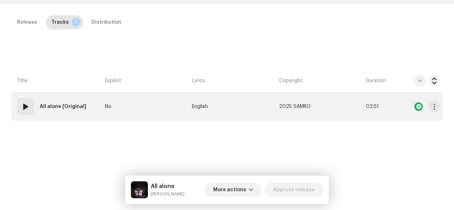
click at [55, 96] on td "01 All alone [Original]" at bounding box center [56, 107] width 91 height 28
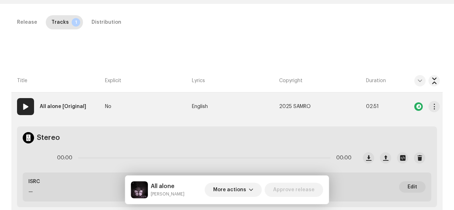
click at [57, 104] on strong "All alone [Original]" at bounding box center [63, 107] width 46 height 14
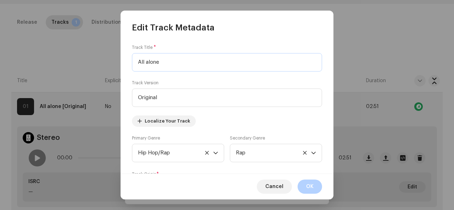
click at [148, 64] on input "All alone" at bounding box center [227, 62] width 190 height 18
type input "All Alone"
click at [184, 85] on div "Track Version Original" at bounding box center [227, 93] width 190 height 27
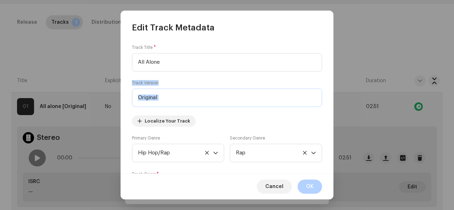
click at [184, 89] on input "Original" at bounding box center [227, 98] width 190 height 18
click at [185, 99] on input "Original" at bounding box center [227, 98] width 190 height 18
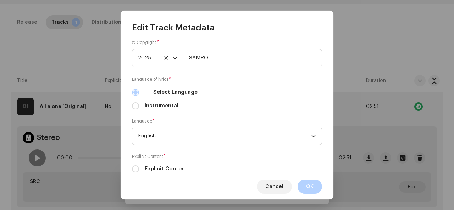
scroll to position [282, 0]
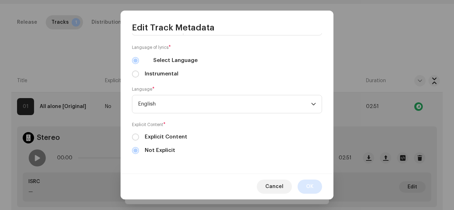
click at [311, 188] on span "OK" at bounding box center [309, 187] width 7 height 14
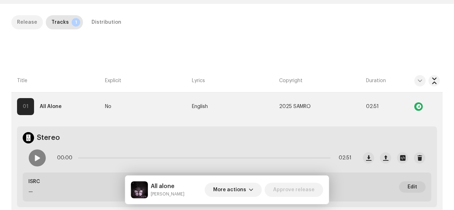
click at [24, 21] on div "Release" at bounding box center [27, 22] width 20 height 14
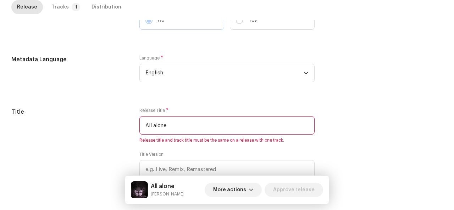
scroll to position [237, 0]
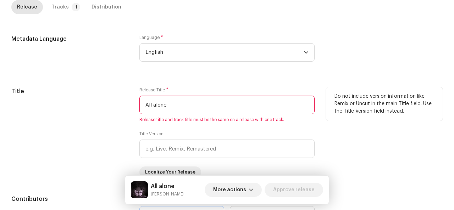
click at [155, 105] on input "All alone" at bounding box center [226, 105] width 175 height 18
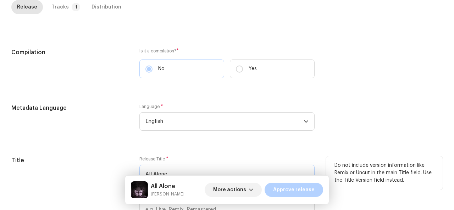
scroll to position [0, 0]
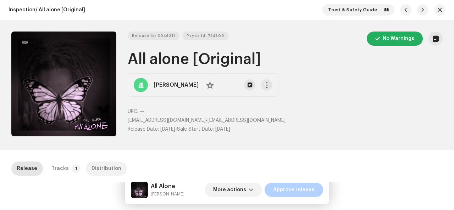
type input "All Alone"
click at [101, 168] on div "Distribution" at bounding box center [106, 169] width 30 height 14
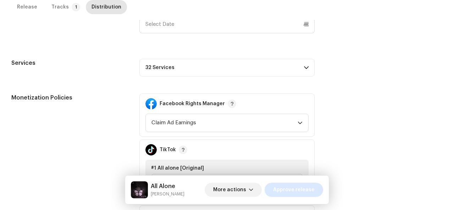
click at [269, 190] on button "Approve release" at bounding box center [293, 190] width 58 height 14
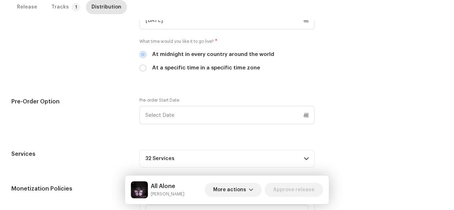
scroll to position [247, 0]
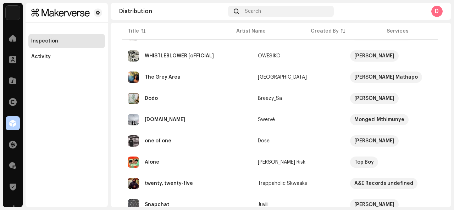
scroll to position [281, 0]
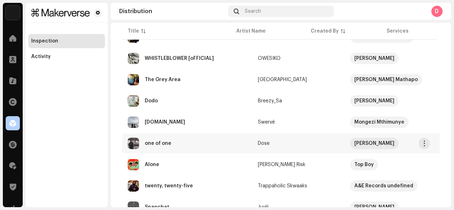
click at [162, 146] on div "one of one" at bounding box center [158, 143] width 27 height 5
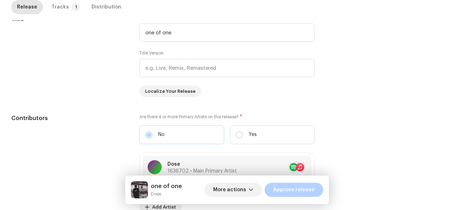
scroll to position [310, 0]
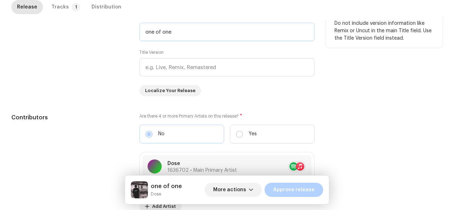
click at [147, 32] on input "one of one" at bounding box center [226, 32] width 175 height 18
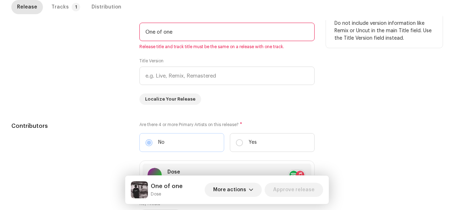
click at [159, 29] on input "One of one" at bounding box center [226, 32] width 175 height 18
click at [167, 32] on input "One Of one" at bounding box center [226, 32] width 175 height 18
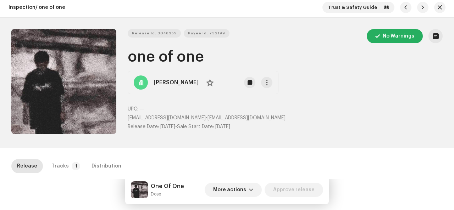
scroll to position [0, 0]
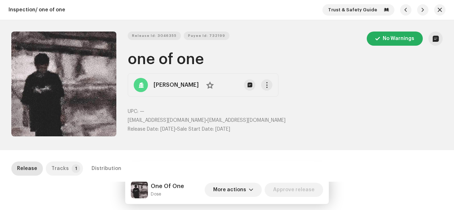
type input "One Of One"
click at [72, 168] on p-badge "1" at bounding box center [76, 168] width 9 height 9
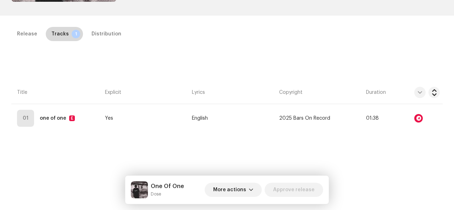
scroll to position [135, 0]
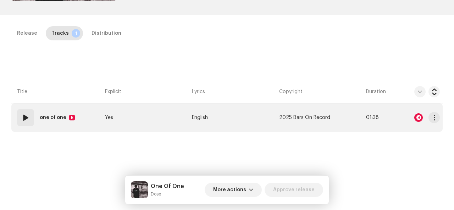
click at [48, 115] on strong "one of one" at bounding box center [53, 118] width 27 height 14
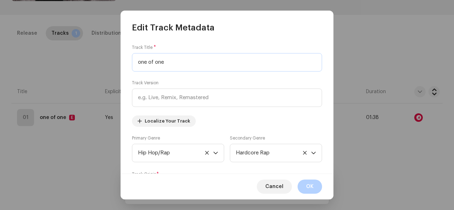
click at [140, 65] on input "one of one" at bounding box center [227, 62] width 190 height 18
click at [153, 63] on input "One of one" at bounding box center [227, 62] width 190 height 18
click at [162, 62] on input "One Of one" at bounding box center [227, 62] width 190 height 18
click at [160, 63] on input "One Of one" at bounding box center [227, 62] width 190 height 18
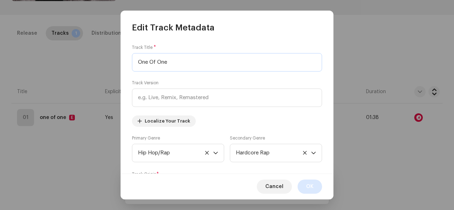
type input "One Of One"
click at [308, 188] on span "OK" at bounding box center [309, 187] width 7 height 14
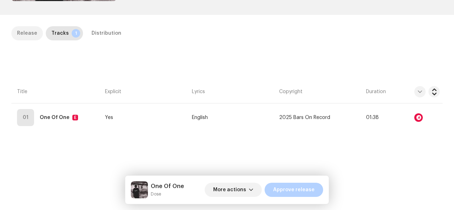
click at [24, 33] on div "Release" at bounding box center [27, 33] width 20 height 14
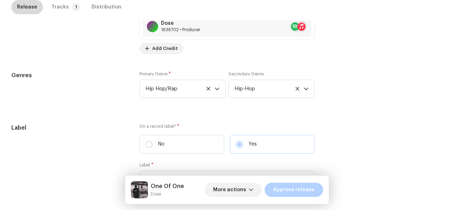
scroll to position [562, 0]
click at [286, 93] on span "Hip-Hop" at bounding box center [268, 88] width 69 height 18
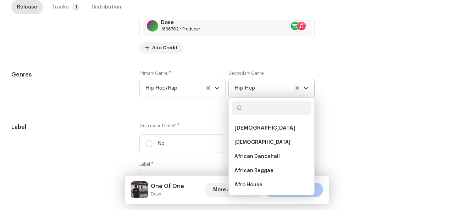
click at [286, 93] on span "Hip-Hop" at bounding box center [268, 88] width 69 height 18
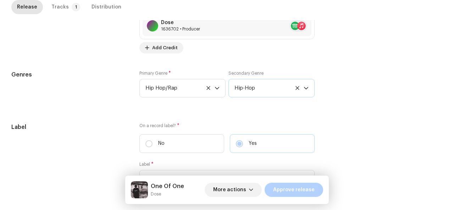
click at [286, 93] on span "Hip-Hop" at bounding box center [268, 88] width 69 height 18
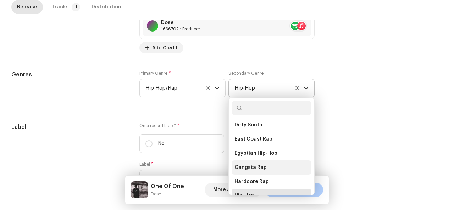
scroll to position [2872, 0]
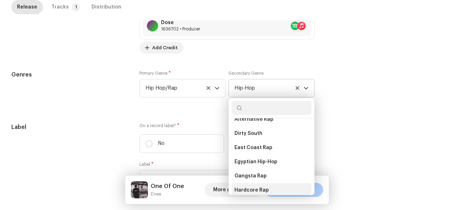
click at [271, 183] on li "Hardcore Rap" at bounding box center [271, 190] width 80 height 14
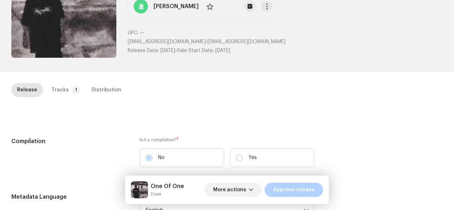
scroll to position [0, 0]
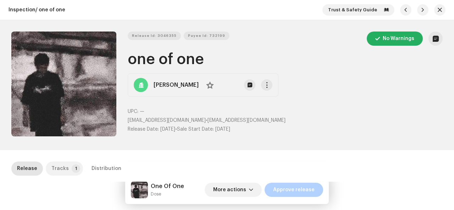
click at [63, 173] on div "Tracks" at bounding box center [59, 169] width 17 height 14
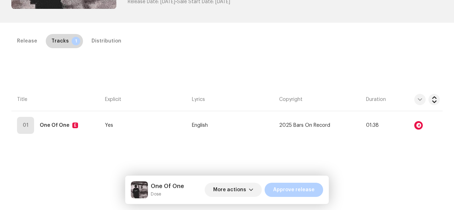
scroll to position [161, 0]
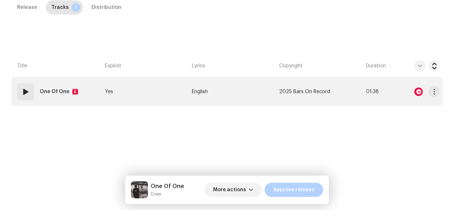
click at [415, 96] on div at bounding box center [420, 92] width 40 height 14
click at [415, 92] on div at bounding box center [418, 92] width 9 height 9
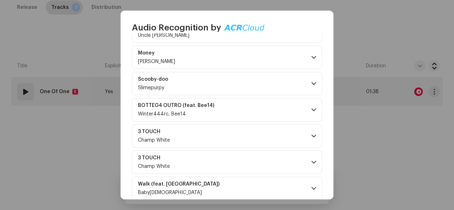
scroll to position [97, 0]
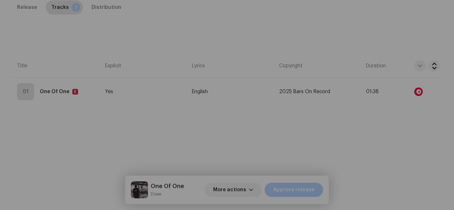
click at [376, 48] on div "Audio Recognition by Remix/Sample 7 All results require review/listening to avo…" at bounding box center [227, 105] width 454 height 210
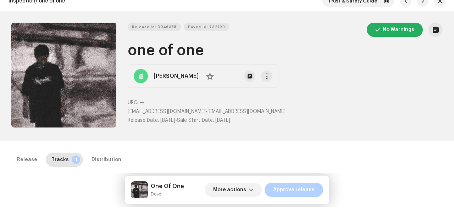
scroll to position [12, 0]
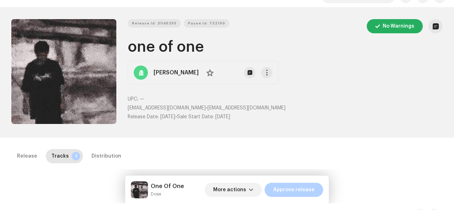
drag, startPoint x: 125, startPoint y: 107, endPoint x: 221, endPoint y: 107, distance: 95.4
click at [221, 107] on div "Release Id: 3046355 Payee Id: 732199 No Warnings one of one [PERSON_NAME] No UP…" at bounding box center [226, 72] width 431 height 107
copy p "[EMAIL_ADDRESS][DOMAIN_NAME]"
click at [130, 52] on h1 "one of one" at bounding box center [285, 47] width 315 height 16
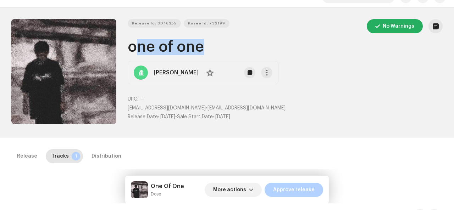
click at [130, 52] on h1 "one of one" at bounding box center [285, 47] width 315 height 16
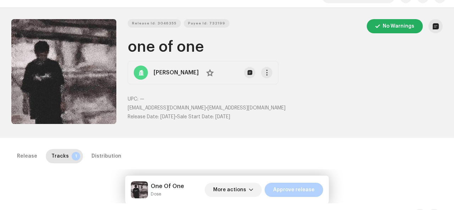
click at [130, 52] on h1 "one of one" at bounding box center [285, 47] width 315 height 16
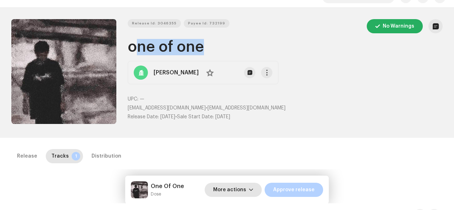
click at [239, 188] on span "More actions" at bounding box center [229, 190] width 33 height 14
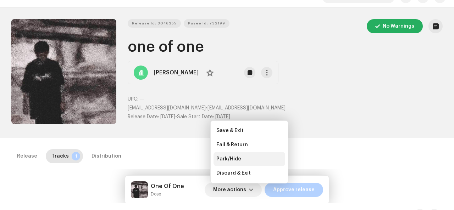
click at [239, 156] on span "Park/Hide" at bounding box center [228, 159] width 25 height 6
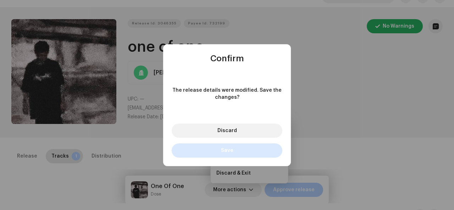
click at [233, 149] on span "Save" at bounding box center [227, 150] width 12 height 5
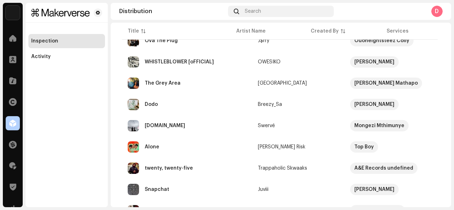
scroll to position [277, 0]
click at [212, 126] on div "[DOMAIN_NAME]" at bounding box center [187, 126] width 119 height 11
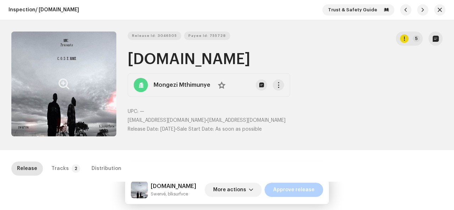
click at [63, 85] on icon "Zoom Image" at bounding box center [63, 84] width 11 height 6
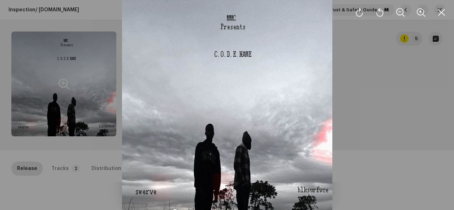
click at [63, 85] on div at bounding box center [227, 105] width 454 height 210
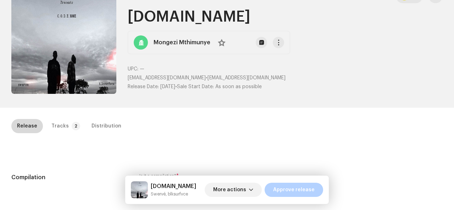
scroll to position [42, 0]
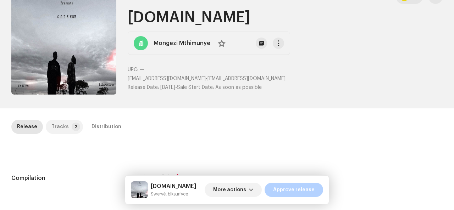
click at [64, 125] on div "Tracks" at bounding box center [59, 127] width 17 height 14
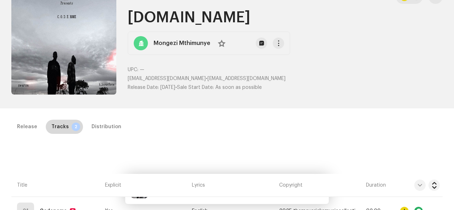
click at [64, 125] on div "Tracks" at bounding box center [59, 127] width 17 height 14
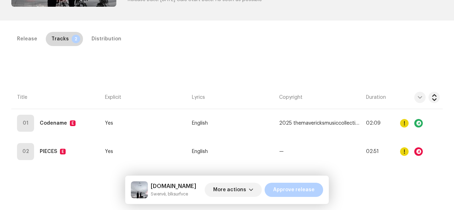
scroll to position [132, 0]
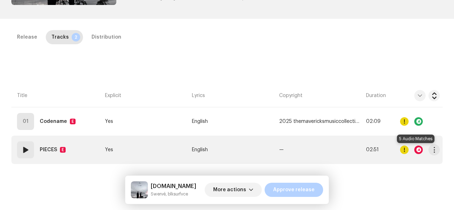
click at [418, 151] on div at bounding box center [418, 150] width 9 height 9
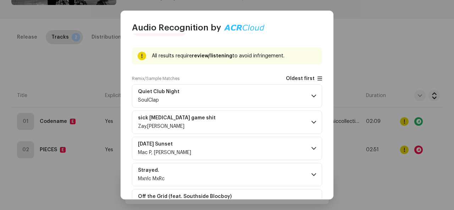
scroll to position [71, 0]
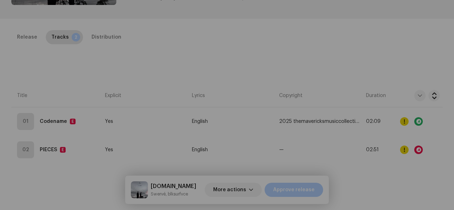
click at [367, 78] on div "Audio Recognition by Remix/Sample 5 All results require review/listening to avo…" at bounding box center [227, 105] width 454 height 210
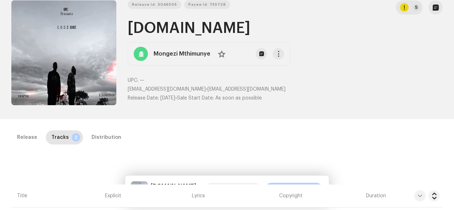
scroll to position [21, 0]
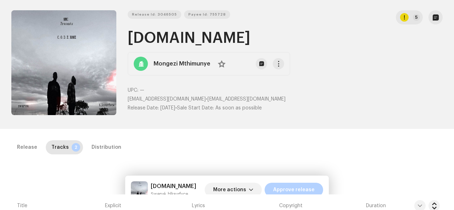
drag, startPoint x: 128, startPoint y: 100, endPoint x: 231, endPoint y: 99, distance: 103.5
click at [231, 99] on p "mongezimthimunye9+c.Tallracks@gmail.com • mongezimthimunye9+c.Tallracks@gmail.c…" at bounding box center [285, 99] width 315 height 7
drag, startPoint x: 231, startPoint y: 99, endPoint x: 221, endPoint y: 99, distance: 10.6
click at [206, 99] on span "mongezimthimunye9+c.Tallracks@gmail.com" at bounding box center [167, 99] width 78 height 5
drag, startPoint x: 126, startPoint y: 95, endPoint x: 231, endPoint y: 99, distance: 105.7
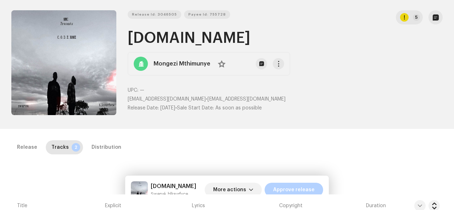
click at [231, 99] on div "Release Id: 3046505 Payee Id: 755728 5 C.O.D.E.NAME Mongezi Mthimunye No UPC: —…" at bounding box center [226, 63] width 431 height 107
drag, startPoint x: 231, startPoint y: 99, endPoint x: 188, endPoint y: 95, distance: 43.7
click at [188, 96] on p "mongezimthimunye9+c.Tallracks@gmail.com • mongezimthimunye9+c.Tallracks@gmail.c…" at bounding box center [285, 99] width 315 height 7
drag, startPoint x: 125, startPoint y: 98, endPoint x: 232, endPoint y: 98, distance: 106.4
click at [232, 98] on div "Release Id: 3046505 Payee Id: 755728 5 C.O.D.E.NAME Mongezi Mthimunye No UPC: —…" at bounding box center [226, 63] width 431 height 107
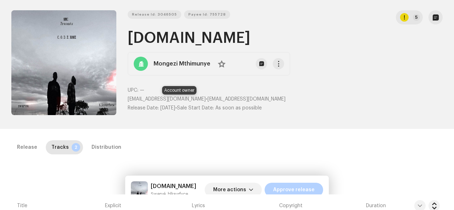
copy span "mongezimthimunye9+c.Tallracks@gmail.com"
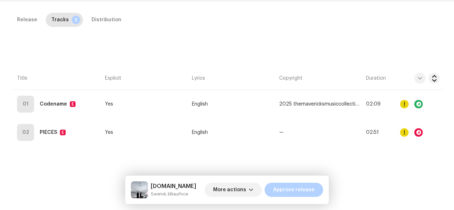
scroll to position [161, 0]
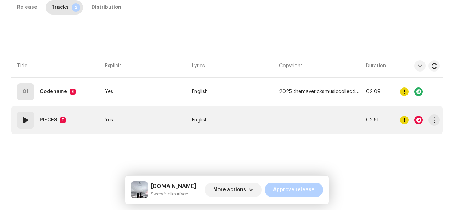
click at [53, 123] on strong "PIECES" at bounding box center [48, 120] width 17 height 14
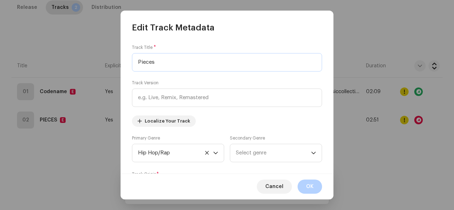
click at [162, 66] on input "Pieces" at bounding box center [227, 62] width 190 height 18
click at [154, 64] on input "Pieces" at bounding box center [227, 62] width 190 height 18
drag, startPoint x: 154, startPoint y: 64, endPoint x: 148, endPoint y: 64, distance: 6.0
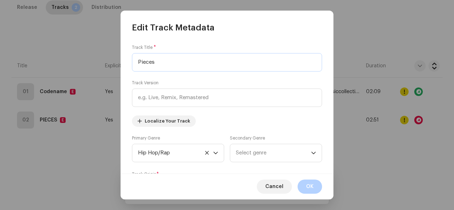
click at [148, 64] on input "Pieces" at bounding box center [227, 62] width 190 height 18
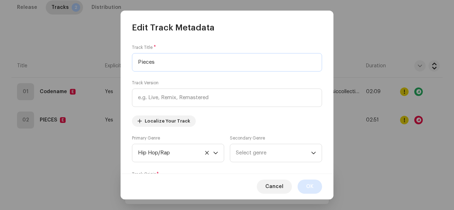
type input "Pieces"
click at [307, 185] on span "OK" at bounding box center [309, 187] width 7 height 14
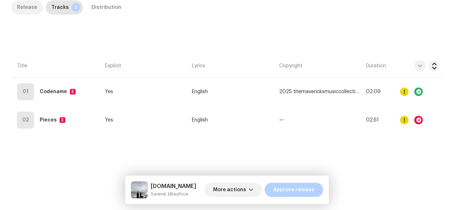
click at [22, 6] on div "Release" at bounding box center [27, 7] width 20 height 14
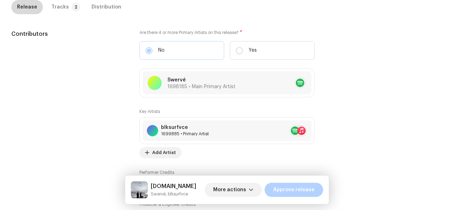
scroll to position [393, 0]
click at [72, 4] on p-badge "2" at bounding box center [76, 7] width 9 height 9
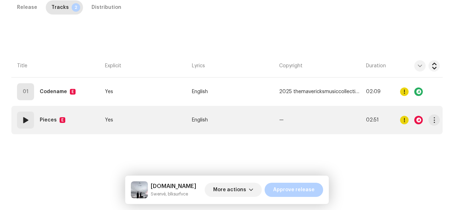
click at [57, 118] on div "Pieces E" at bounding box center [54, 120] width 28 height 14
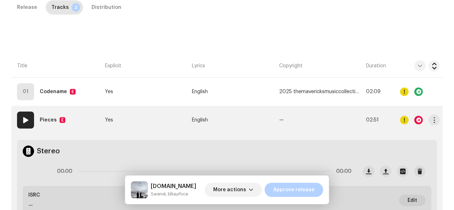
click at [57, 118] on div "Pieces E" at bounding box center [54, 120] width 28 height 14
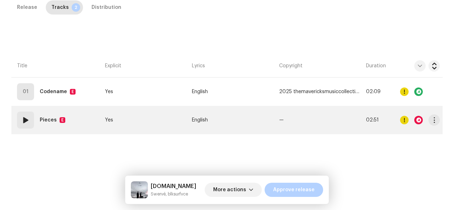
click at [57, 118] on div "Pieces E" at bounding box center [54, 120] width 28 height 14
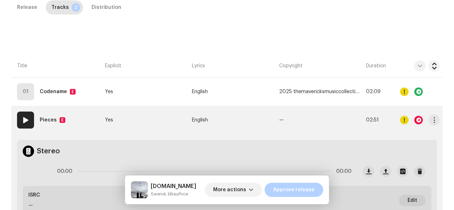
click at [44, 118] on strong "Pieces" at bounding box center [48, 120] width 17 height 14
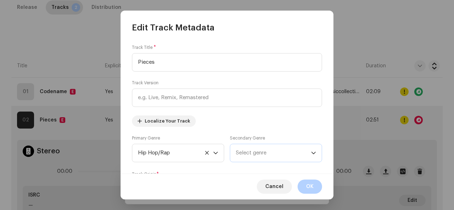
click at [280, 155] on span "Select genre" at bounding box center [273, 153] width 75 height 18
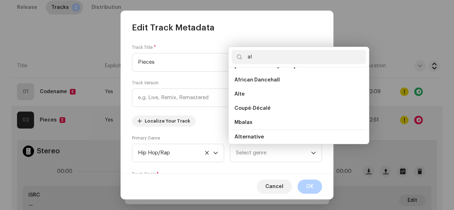
scroll to position [0, 0]
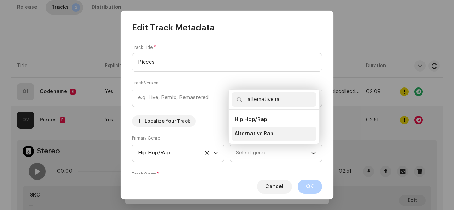
type input "alternative ra"
click at [264, 131] on span "Alternative Rap" at bounding box center [253, 133] width 39 height 7
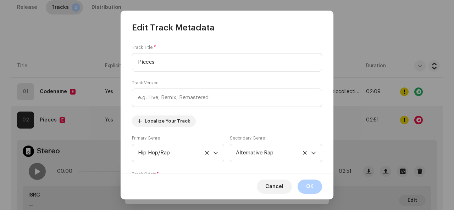
drag, startPoint x: 304, startPoint y: 186, endPoint x: 363, endPoint y: 113, distance: 93.5
click at [363, 113] on div "Edit Track Metadata Track Title * Pieces Track Version Localize Your Track Prim…" at bounding box center [227, 105] width 454 height 210
drag, startPoint x: 308, startPoint y: 188, endPoint x: 308, endPoint y: 165, distance: 22.7
click at [308, 165] on div "Edit Track Metadata Track Title * Pieces Track Version Localize Your Track Prim…" at bounding box center [227, 105] width 213 height 189
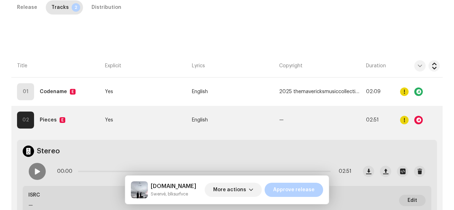
click at [334, 71] on div "Edit Track Metadata Track Title * Pieces Track Version Localize Your Track Prim…" at bounding box center [227, 105] width 454 height 210
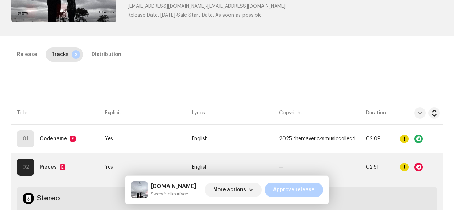
scroll to position [113, 0]
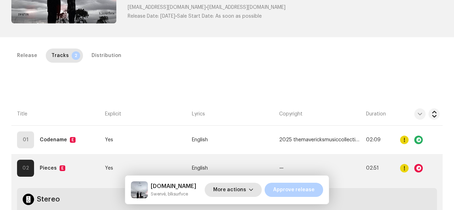
click at [233, 187] on span "More actions" at bounding box center [229, 190] width 33 height 14
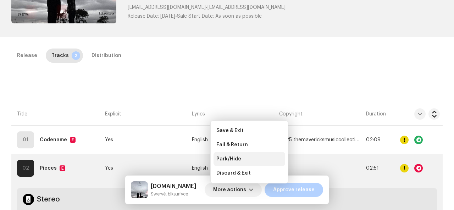
click at [241, 154] on div "Park/Hide" at bounding box center [249, 159] width 72 height 14
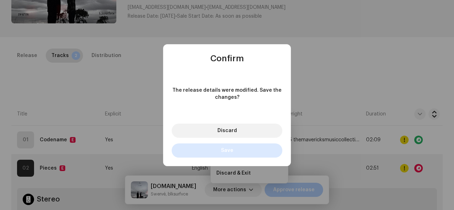
click at [242, 149] on button "Save" at bounding box center [227, 151] width 111 height 14
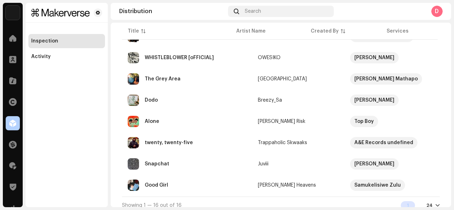
scroll to position [282, 0]
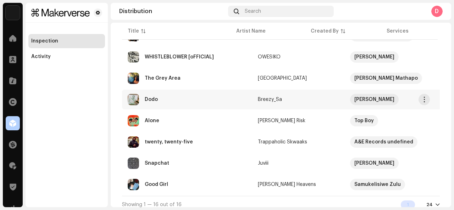
click at [177, 102] on div "Dodo" at bounding box center [187, 99] width 119 height 11
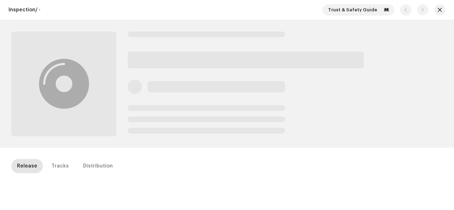
click at [177, 102] on div at bounding box center [285, 84] width 315 height 105
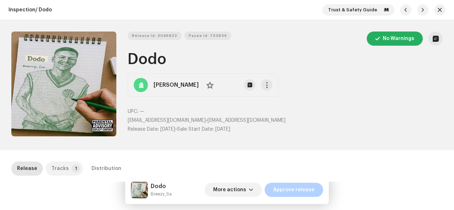
click at [72, 163] on p-tab "Tracks 1" at bounding box center [64, 169] width 37 height 14
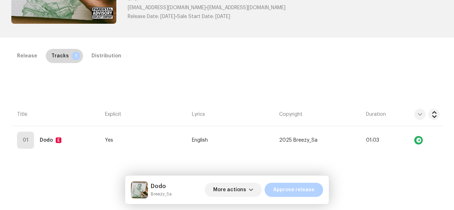
scroll to position [113, 0]
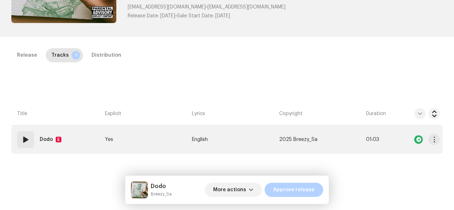
click at [68, 146] on td "01 Dodo E" at bounding box center [56, 139] width 91 height 28
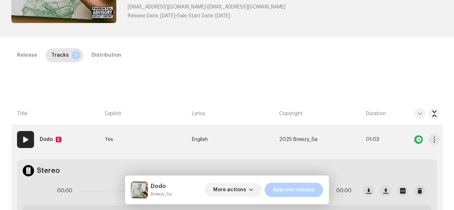
click at [50, 138] on strong "Dodo" at bounding box center [46, 140] width 13 height 14
click at [39, 88] on div "Edit Track Metadata Track Title * Dodo Track Version Localize Your Track Primar…" at bounding box center [227, 105] width 454 height 210
click at [26, 54] on div "Release" at bounding box center [27, 55] width 20 height 14
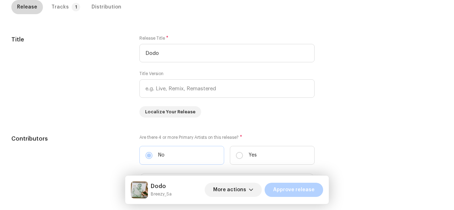
scroll to position [0, 0]
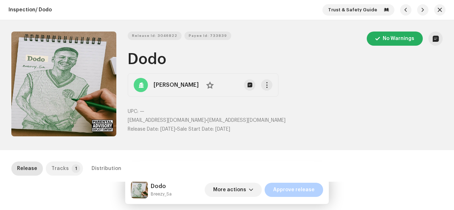
click at [55, 166] on div "Tracks" at bounding box center [59, 169] width 17 height 14
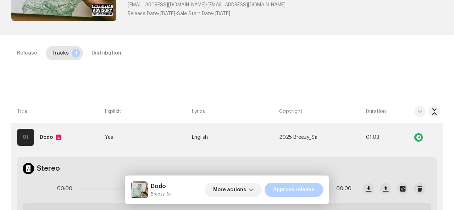
scroll to position [122, 0]
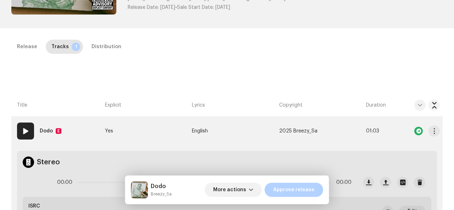
click at [74, 141] on td "01 Dodo E" at bounding box center [56, 131] width 91 height 28
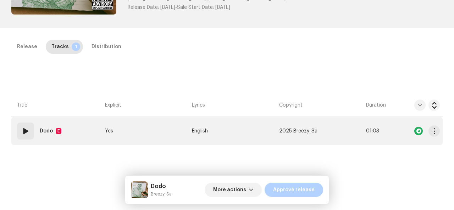
click at [64, 133] on td "01 Dodo E" at bounding box center [56, 131] width 91 height 28
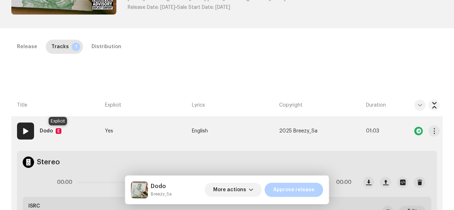
click at [56, 129] on div "E" at bounding box center [59, 131] width 6 height 6
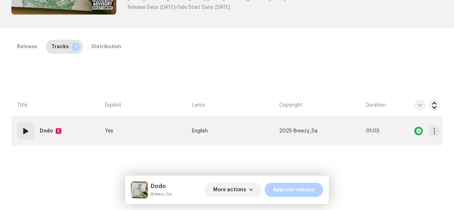
click at [45, 130] on strong "Dodo" at bounding box center [46, 131] width 13 height 14
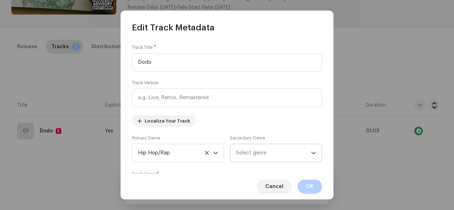
click at [252, 152] on span "Select genre" at bounding box center [273, 153] width 75 height 18
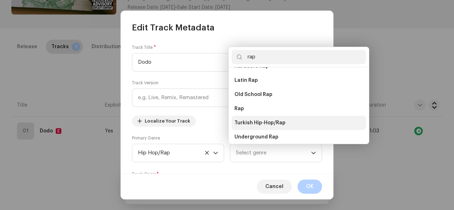
scroll to position [107, 0]
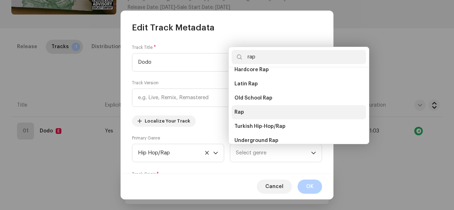
type input "rap"
click at [276, 115] on li "Rap" at bounding box center [298, 112] width 134 height 14
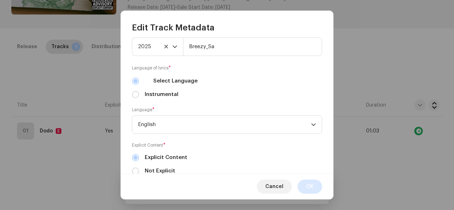
scroll to position [275, 0]
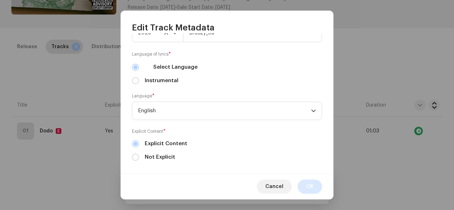
click at [307, 183] on span "OK" at bounding box center [309, 187] width 7 height 14
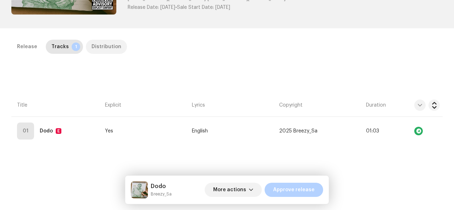
click at [95, 49] on div "Distribution" at bounding box center [106, 47] width 30 height 14
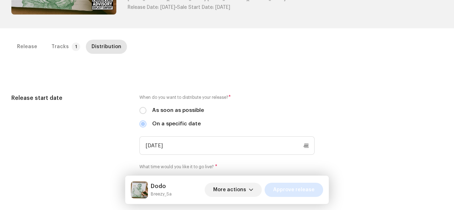
click at [284, 194] on span "Approve release" at bounding box center [293, 190] width 41 height 14
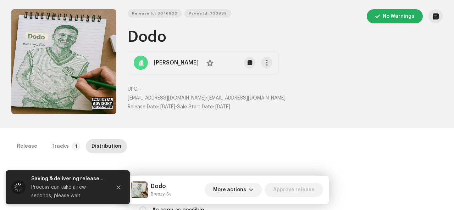
scroll to position [0, 0]
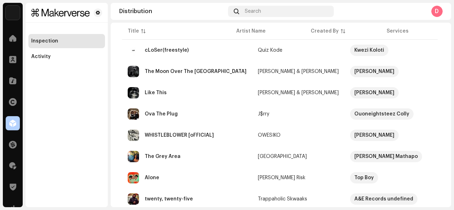
scroll to position [190, 0]
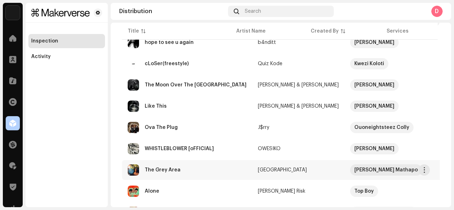
click at [213, 166] on div "The Grey Area" at bounding box center [187, 169] width 119 height 11
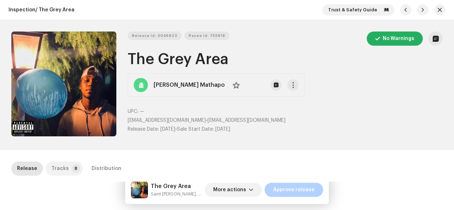
click at [68, 165] on p-tab "Tracks 8" at bounding box center [64, 169] width 37 height 14
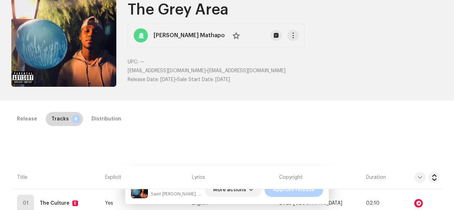
scroll to position [45, 0]
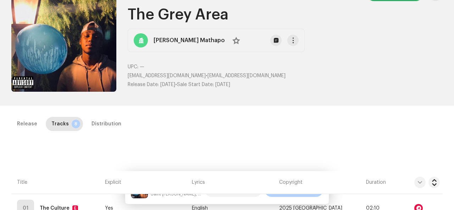
drag, startPoint x: 127, startPoint y: 74, endPoint x: 213, endPoint y: 77, distance: 85.8
click at [213, 77] on p "mathapolebo+c.Tallracks@gmail.com • mathapolebo+c.Tallracks@gmail.com" at bounding box center [285, 75] width 315 height 7
drag, startPoint x: 213, startPoint y: 77, endPoint x: 188, endPoint y: 74, distance: 25.0
click at [188, 74] on span "mathapolebo+c.Tallracks@gmail.com" at bounding box center [167, 75] width 78 height 5
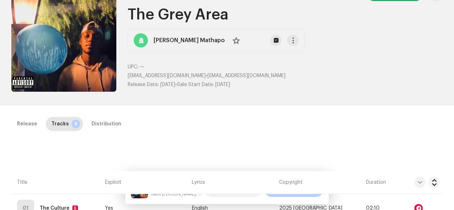
click at [131, 78] on span "mathapolebo+c.Tallracks@gmail.com" at bounding box center [167, 75] width 78 height 5
drag, startPoint x: 127, startPoint y: 77, endPoint x: 213, endPoint y: 74, distance: 86.2
click at [213, 74] on p "mathapolebo+c.Tallracks@gmail.com • mathapolebo+c.Tallracks@gmail.com" at bounding box center [285, 75] width 315 height 7
drag, startPoint x: 213, startPoint y: 74, endPoint x: 203, endPoint y: 73, distance: 10.3
click at [203, 73] on span "mathapolebo+c.Tallracks@gmail.com" at bounding box center [167, 75] width 78 height 5
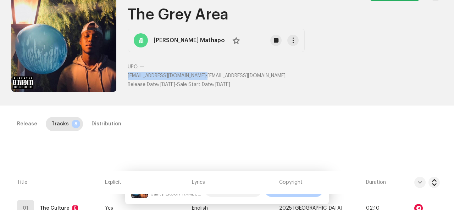
drag, startPoint x: 126, startPoint y: 76, endPoint x: 214, endPoint y: 77, distance: 87.9
click at [214, 77] on div "Release Id: 3046823 Payee Id: 755818 No Warnings The Grey Area Lebo Mathapo No …" at bounding box center [226, 40] width 431 height 107
copy p "mathapolebo+c.Tallracks@gmail.com"
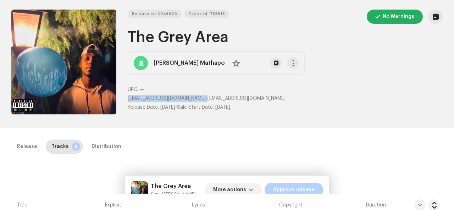
scroll to position [18, 0]
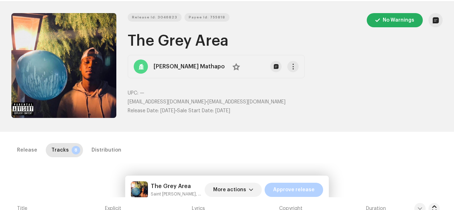
click at [189, 46] on h1 "The Grey Area" at bounding box center [285, 41] width 315 height 16
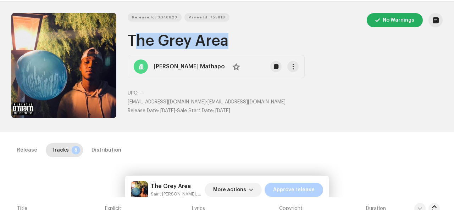
click at [189, 46] on h1 "The Grey Area" at bounding box center [285, 41] width 315 height 16
copy h1 "The Grey Area"
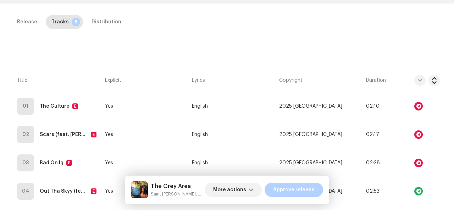
scroll to position [150, 0]
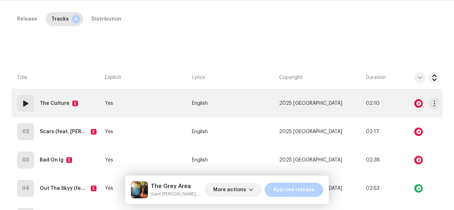
click at [51, 106] on strong "The Culture" at bounding box center [55, 103] width 30 height 14
click at [51, 101] on strong "The Culture" at bounding box center [55, 103] width 30 height 14
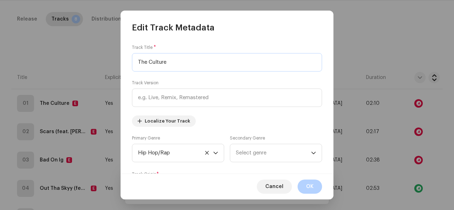
click at [179, 66] on input "The Culture" at bounding box center [227, 62] width 190 height 18
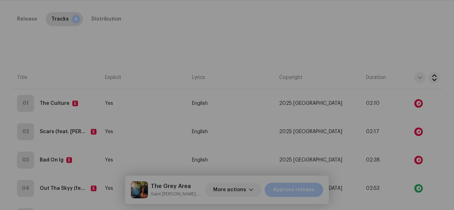
click at [350, 77] on div "Edit Track Metadata Track Title * The Culture Track Version Localize Your Track…" at bounding box center [227, 105] width 454 height 210
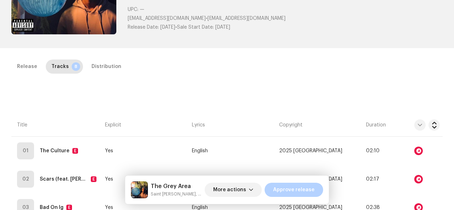
scroll to position [96, 0]
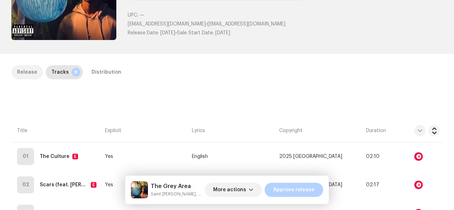
click at [21, 76] on div "Release" at bounding box center [27, 72] width 20 height 14
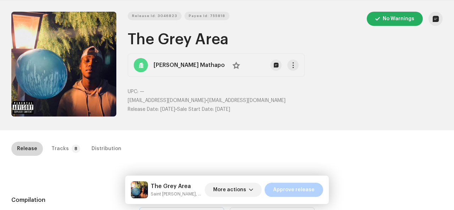
scroll to position [0, 0]
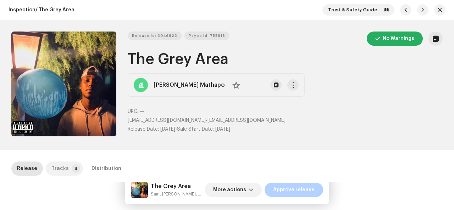
click at [64, 167] on div "Tracks" at bounding box center [59, 169] width 17 height 14
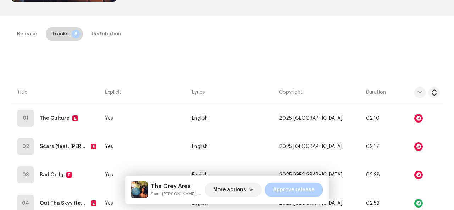
scroll to position [142, 0]
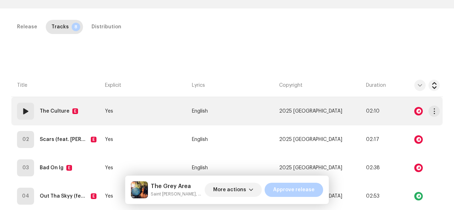
click at [150, 117] on td "Yes" at bounding box center [145, 111] width 87 height 28
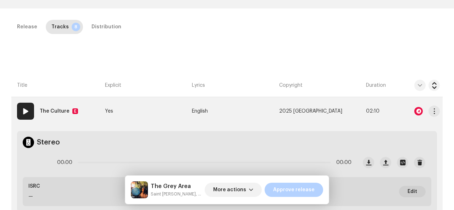
click at [88, 110] on td "01 The Culture E" at bounding box center [56, 111] width 91 height 28
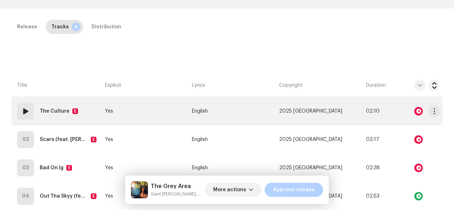
click at [56, 108] on strong "The Culture" at bounding box center [55, 111] width 30 height 14
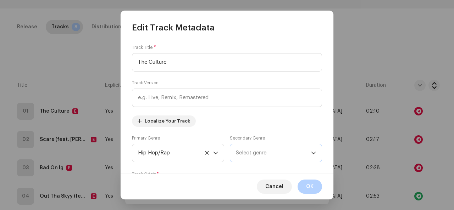
click at [252, 152] on span "Select genre" at bounding box center [273, 153] width 75 height 18
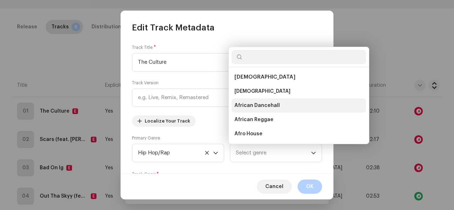
scroll to position [11, 0]
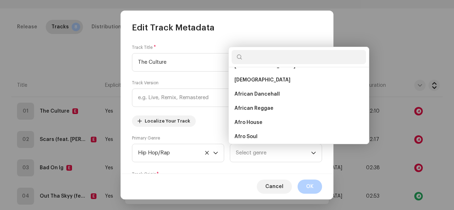
click at [259, 58] on input "text" at bounding box center [298, 57] width 134 height 14
type input "rap"
click at [318, 100] on div "Christian & Gospel Christian Rap Hip Hop/Rap Hip Hop/Rap Alternative Rap East C…" at bounding box center [299, 105] width 140 height 77
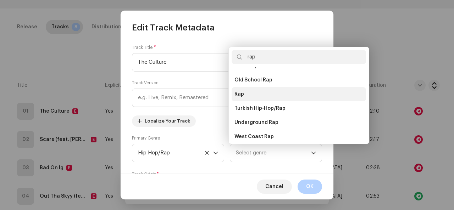
click at [260, 95] on li "Rap" at bounding box center [298, 94] width 134 height 14
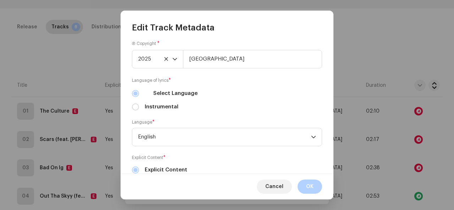
scroll to position [282, 0]
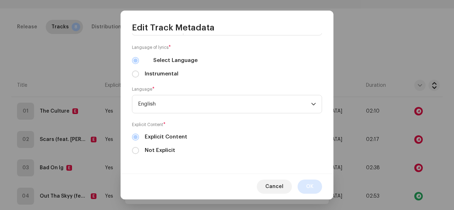
click at [320, 183] on div "Cancel OK" at bounding box center [227, 187] width 213 height 26
click at [330, 162] on div "Track Title * The Culture Track Version Localize Your Track Primary Genre Hip H…" at bounding box center [227, 103] width 213 height 141
click at [309, 194] on span "OK" at bounding box center [309, 187] width 7 height 14
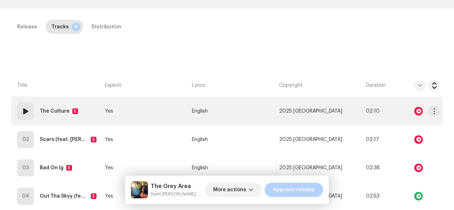
click at [172, 112] on td "Yes" at bounding box center [145, 111] width 87 height 28
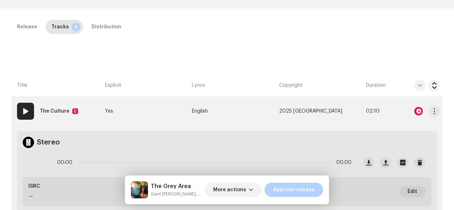
click at [172, 112] on td "Yes" at bounding box center [145, 111] width 87 height 28
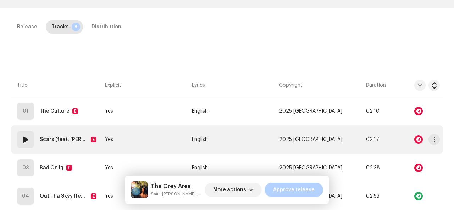
click at [60, 139] on strong "Scars (feat. Annie Mhar)" at bounding box center [64, 140] width 48 height 14
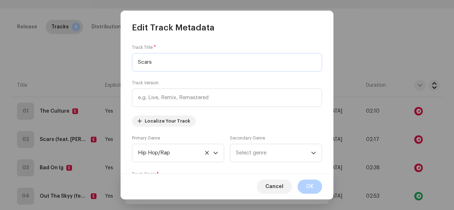
click at [164, 66] on input "Scars" at bounding box center [227, 62] width 190 height 18
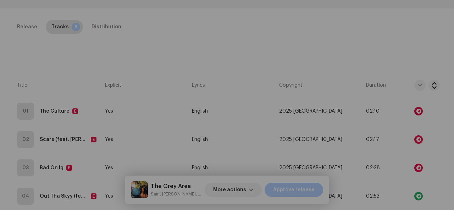
click at [362, 69] on div "Edit Track Metadata Track Title * Scars Track Version Localize Your Track Prima…" at bounding box center [227, 105] width 454 height 210
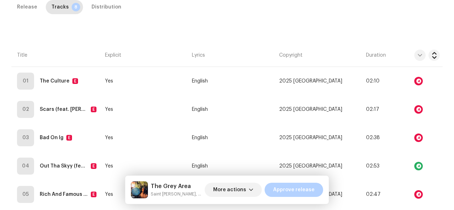
scroll to position [177, 0]
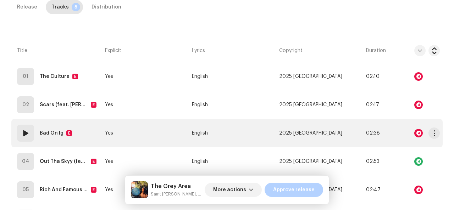
click at [48, 135] on strong "Bad On Ig" at bounding box center [52, 133] width 24 height 14
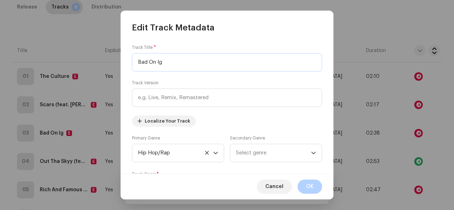
click at [160, 60] on input "Bad On Ig" at bounding box center [227, 62] width 190 height 18
click at [258, 157] on span "Select genre" at bounding box center [273, 153] width 75 height 18
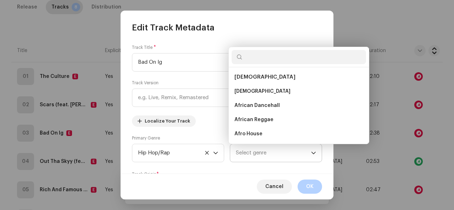
click at [299, 157] on span "Select genre" at bounding box center [273, 153] width 75 height 18
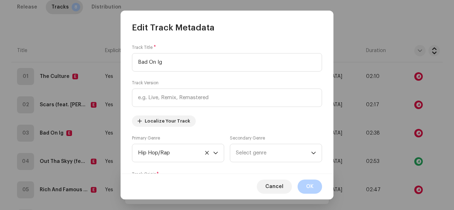
click at [314, 154] on p-select "Select genre" at bounding box center [276, 153] width 92 height 18
click at [265, 96] on li "African" at bounding box center [298, 101] width 134 height 11
click at [302, 154] on icon at bounding box center [304, 153] width 5 height 5
click at [307, 153] on span "Select genre" at bounding box center [273, 153] width 75 height 18
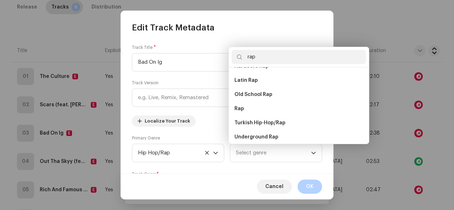
scroll to position [116, 0]
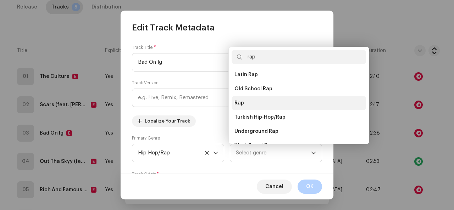
type input "rap"
click at [237, 107] on li "Rap" at bounding box center [298, 103] width 134 height 14
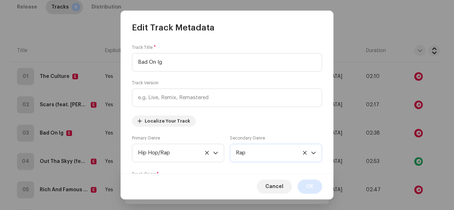
click at [305, 187] on button "OK" at bounding box center [309, 187] width 24 height 14
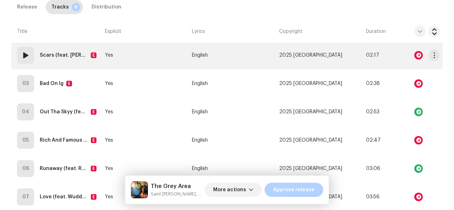
scroll to position [250, 0]
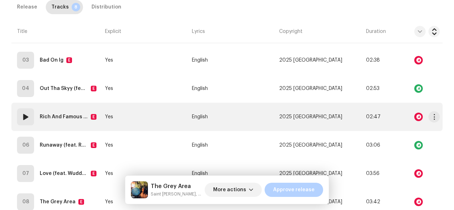
click at [62, 115] on strong "Rich And Famous (feat. Annie Mhar)" at bounding box center [64, 117] width 48 height 14
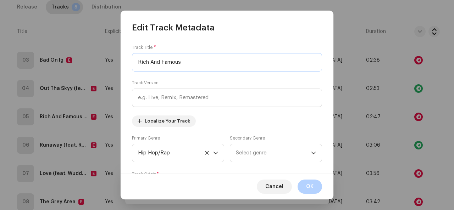
click at [196, 63] on input "Rich And Famous" at bounding box center [227, 62] width 190 height 18
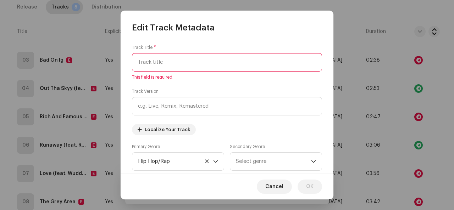
paste input "Rich And Famous"
type input "Rich And Famous"
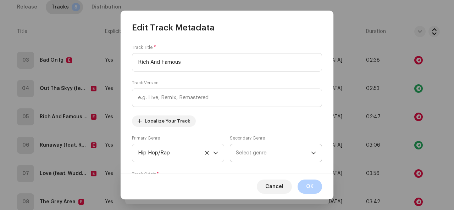
click at [242, 153] on span "Select genre" at bounding box center [273, 153] width 75 height 18
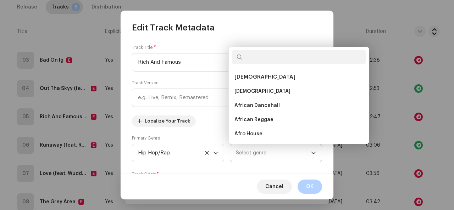
scroll to position [11, 0]
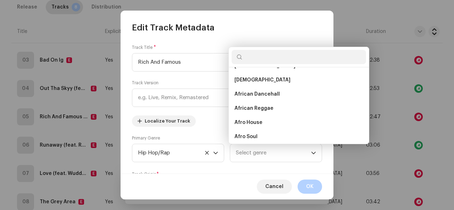
click at [255, 57] on input "text" at bounding box center [298, 57] width 134 height 14
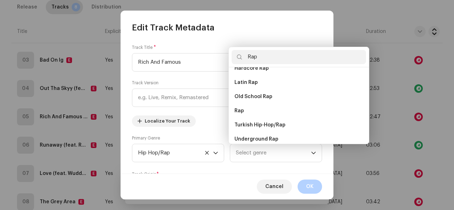
scroll to position [117, 0]
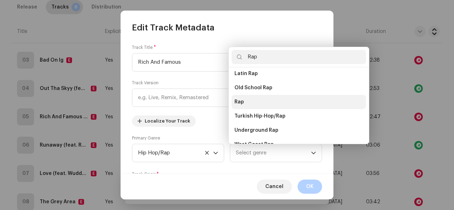
type input "Rap"
click at [253, 97] on li "Rap" at bounding box center [298, 102] width 134 height 14
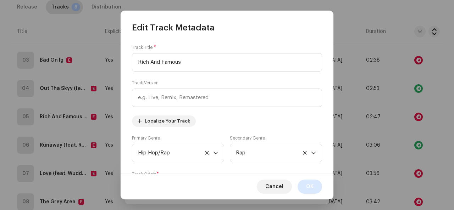
click at [305, 187] on button "OK" at bounding box center [309, 187] width 24 height 14
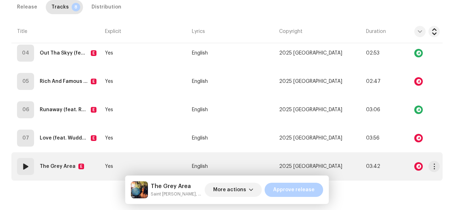
scroll to position [286, 0]
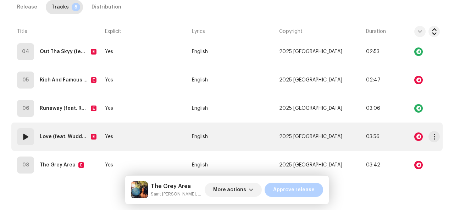
click at [50, 134] on strong "Love (feat. Wuddy B)" at bounding box center [64, 137] width 48 height 14
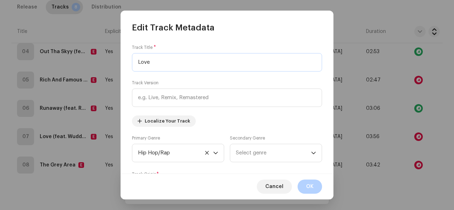
click at [154, 61] on input "Love" at bounding box center [227, 62] width 190 height 18
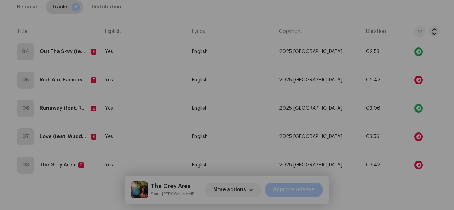
click at [351, 114] on div "Edit Track Metadata Track Title * Love Track Version Localize Your Track Primar…" at bounding box center [227, 105] width 454 height 210
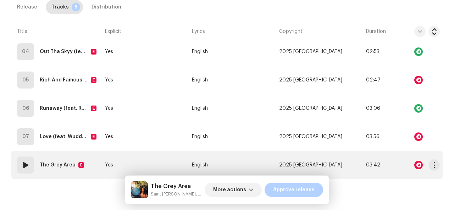
click at [51, 168] on strong "The Grey Area" at bounding box center [58, 165] width 36 height 14
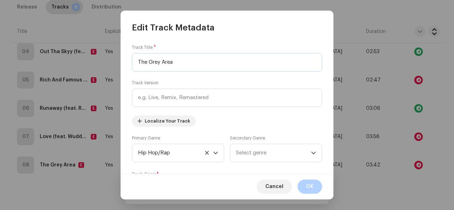
click at [175, 65] on input "The Grey Area" at bounding box center [227, 62] width 190 height 18
click at [257, 156] on span "Select genre" at bounding box center [273, 153] width 75 height 18
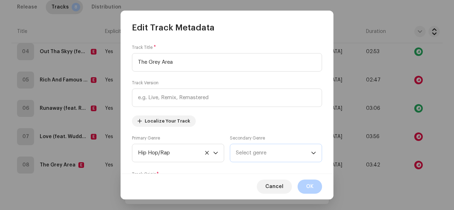
click at [257, 156] on span "Select genre" at bounding box center [273, 153] width 75 height 18
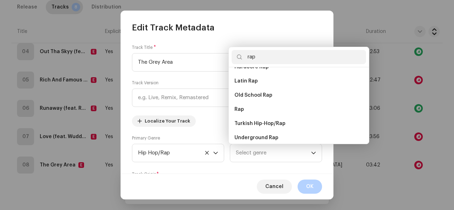
scroll to position [117, 0]
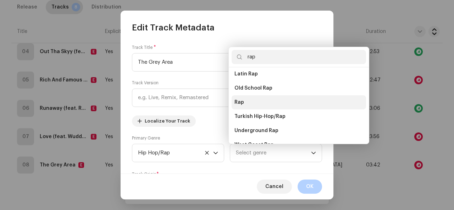
type input "rap"
click at [277, 105] on li "Rap" at bounding box center [298, 102] width 134 height 14
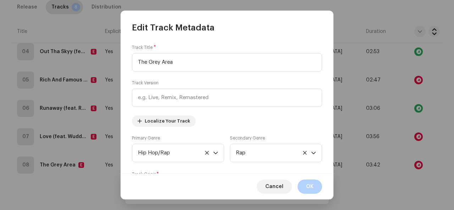
drag, startPoint x: 308, startPoint y: 185, endPoint x: 240, endPoint y: 170, distance: 69.4
click at [240, 170] on div "Edit Track Metadata Track Title * The Grey Area Track Version Localize Your Tra…" at bounding box center [227, 105] width 213 height 189
click at [311, 188] on span "OK" at bounding box center [309, 187] width 7 height 14
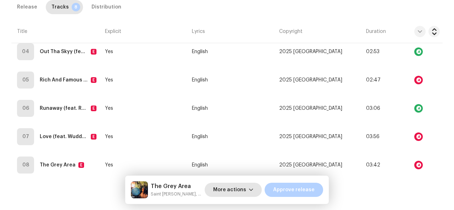
click at [246, 185] on span "More actions" at bounding box center [229, 190] width 33 height 14
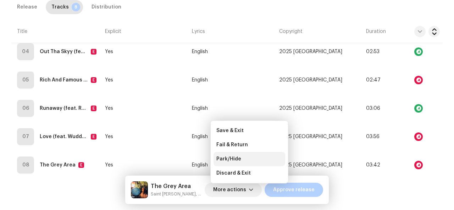
click at [248, 156] on div "Park/Hide" at bounding box center [249, 159] width 66 height 6
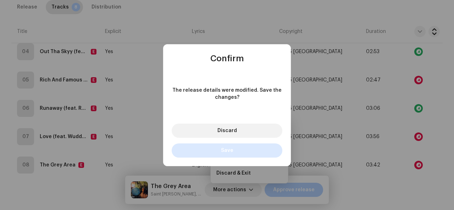
click at [239, 150] on button "Save" at bounding box center [227, 151] width 111 height 14
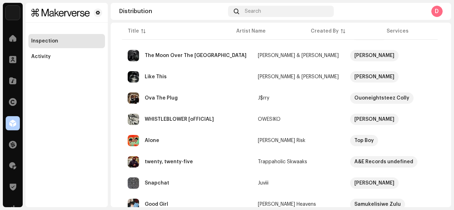
scroll to position [224, 0]
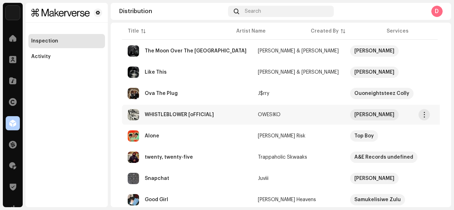
click at [186, 117] on div "WHISTLEBLOWER [oFFICIAL]" at bounding box center [179, 114] width 69 height 5
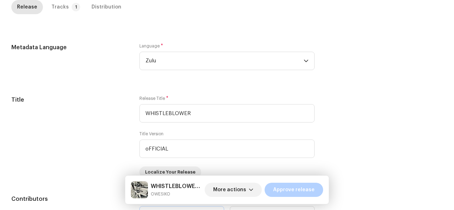
scroll to position [230, 0]
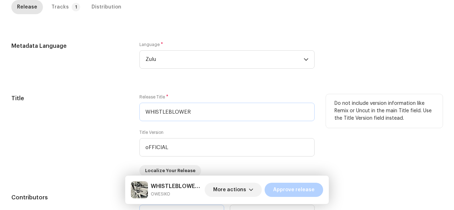
click at [193, 114] on input "WHISTLEBLOWER" at bounding box center [226, 112] width 175 height 18
click at [193, 110] on input "WHISTLEBLOWER" at bounding box center [226, 112] width 175 height 18
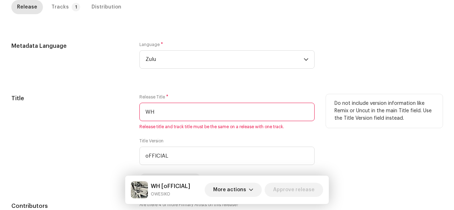
type input "W"
drag, startPoint x: 145, startPoint y: 109, endPoint x: 186, endPoint y: 112, distance: 41.9
click at [186, 112] on input "Whistleblower" at bounding box center [226, 112] width 175 height 18
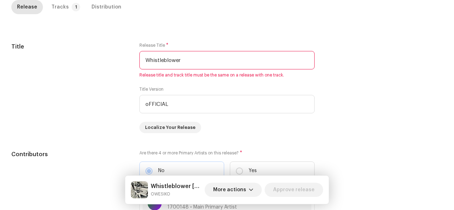
scroll to position [286, 0]
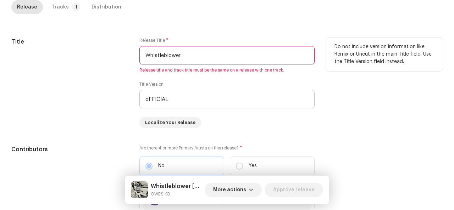
type input "Whistleblower"
click at [170, 100] on input "oFFICIAL" at bounding box center [226, 99] width 175 height 18
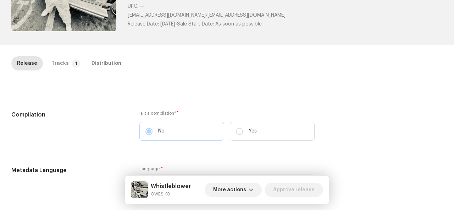
scroll to position [109, 0]
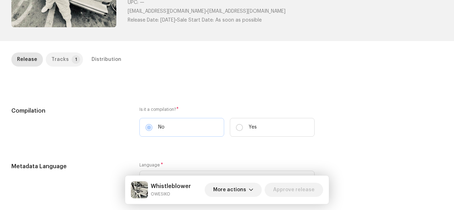
click at [72, 59] on p-badge "1" at bounding box center [76, 59] width 9 height 9
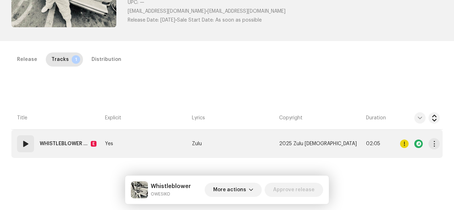
click at [70, 141] on strong "WHISTLEBLOWER [oFFICIAL]" at bounding box center [64, 144] width 48 height 14
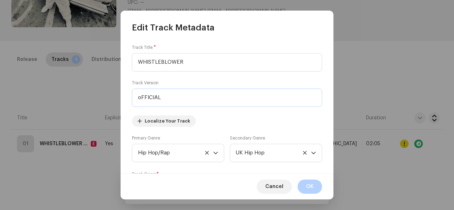
click at [161, 100] on input "oFFICIAL" at bounding box center [227, 98] width 190 height 18
click at [179, 71] on input "WHISTLEBLOWER" at bounding box center [227, 62] width 190 height 18
click at [189, 65] on input "WHISTLEBLOWER" at bounding box center [227, 62] width 190 height 18
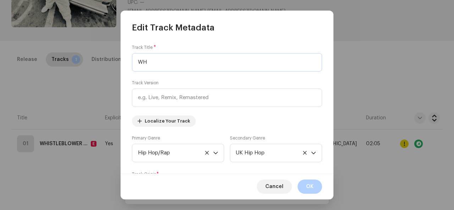
type input "W"
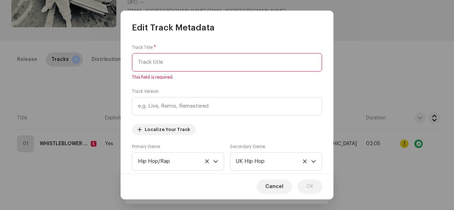
paste input "Whistleblower"
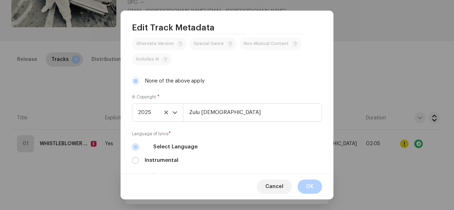
scroll to position [186, 0]
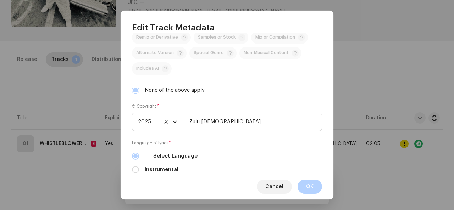
type input "Whistleblower"
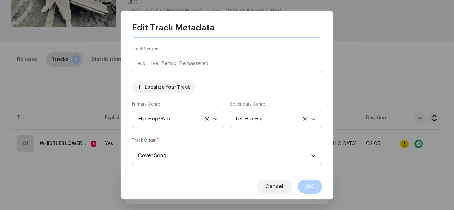
scroll to position [34, 0]
click at [302, 186] on button "OK" at bounding box center [309, 187] width 24 height 14
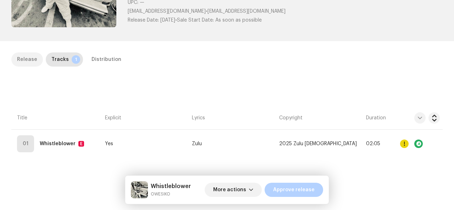
click at [33, 58] on div "Release" at bounding box center [27, 59] width 20 height 14
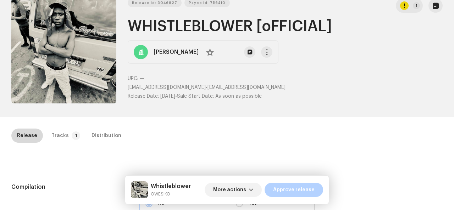
scroll to position [0, 0]
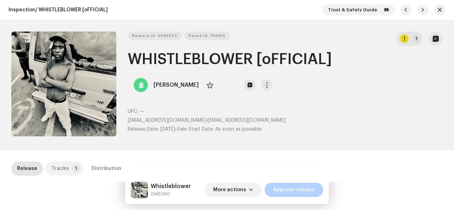
click at [68, 172] on p-tab "Tracks 1" at bounding box center [64, 169] width 37 height 14
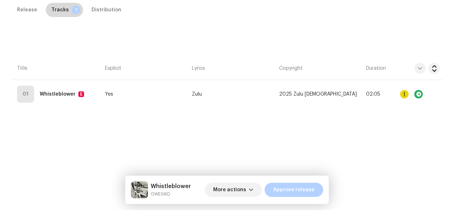
scroll to position [161, 0]
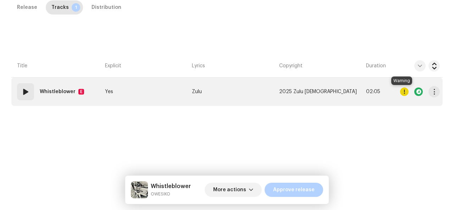
click at [403, 91] on div at bounding box center [404, 92] width 9 height 9
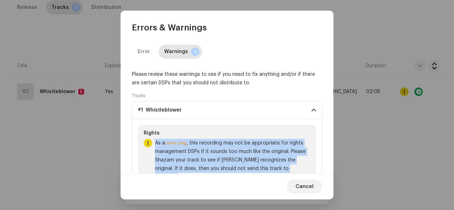
scroll to position [5, 0]
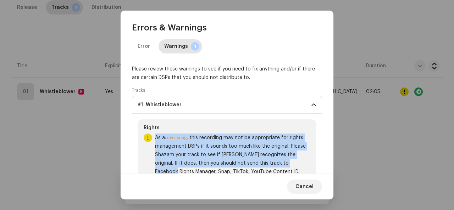
drag, startPoint x: 330, startPoint y: 134, endPoint x: 333, endPoint y: 163, distance: 29.9
click at [333, 163] on div "Error Warnings 1 Please review these warnings to see if you need to fix anythin…" at bounding box center [227, 103] width 213 height 141
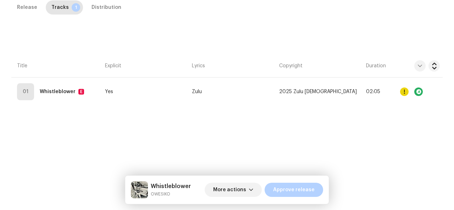
click at [358, 128] on div "Errors & Warnings Error Warnings 1 Please review these warnings to see if you n…" at bounding box center [227, 105] width 454 height 210
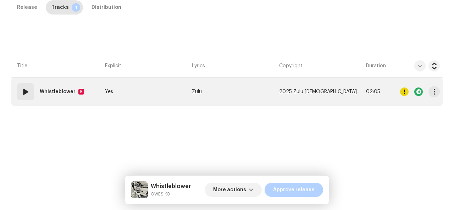
click at [340, 94] on td "2025 Zulu Christ" at bounding box center [319, 92] width 87 height 28
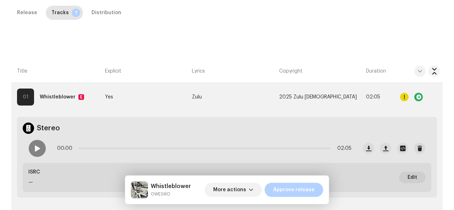
scroll to position [159, 0]
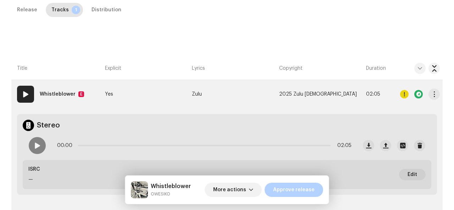
click at [402, 88] on div at bounding box center [420, 94] width 40 height 14
click at [401, 94] on div at bounding box center [404, 94] width 9 height 9
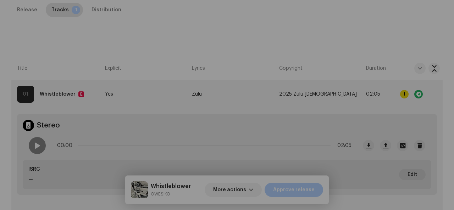
click at [407, 25] on div "Errors & Warnings Error Warnings 1 Please review these warnings to see if you n…" at bounding box center [227, 105] width 454 height 210
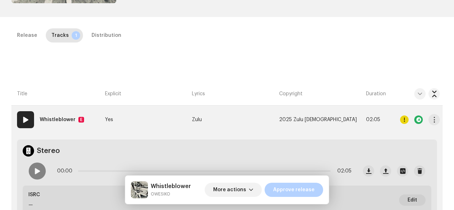
scroll to position [124, 0]
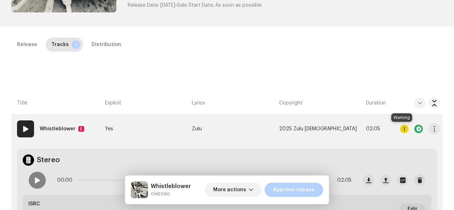
click at [401, 132] on div at bounding box center [404, 129] width 9 height 9
click at [401, 132] on div "Errors & Warnings Error Warnings 1 Please review these warnings to see if you n…" at bounding box center [227, 105] width 454 height 210
click at [106, 46] on div "Distribution" at bounding box center [106, 45] width 30 height 14
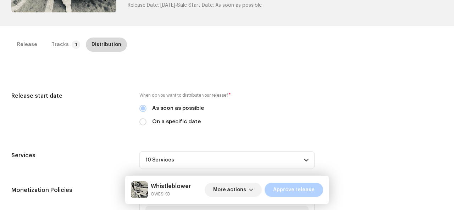
scroll to position [211, 0]
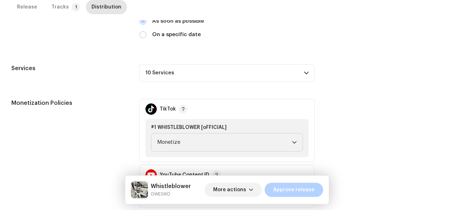
click at [171, 71] on p-accordion-header "10 Services" at bounding box center [226, 73] width 175 height 18
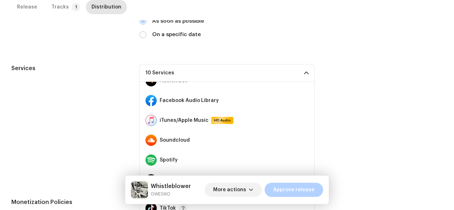
scroll to position [0, 0]
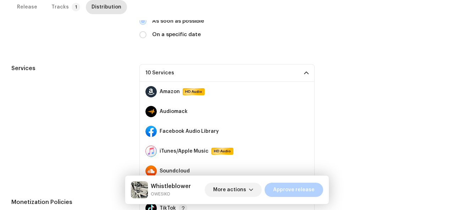
click at [204, 74] on p-accordion-header "10 Services" at bounding box center [226, 73] width 175 height 18
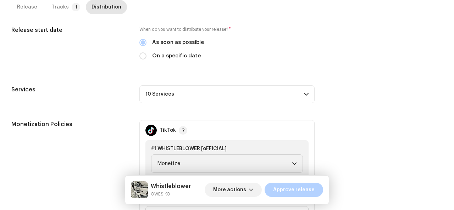
scroll to position [192, 0]
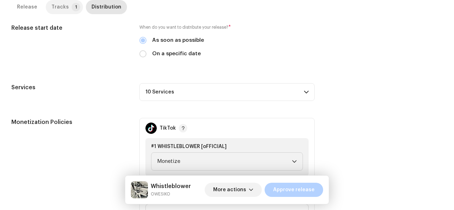
click at [57, 11] on div "Tracks" at bounding box center [59, 7] width 17 height 14
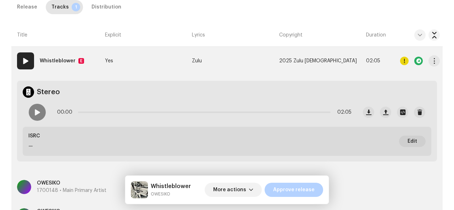
click at [62, 63] on strong "Whistleblower" at bounding box center [58, 61] width 36 height 14
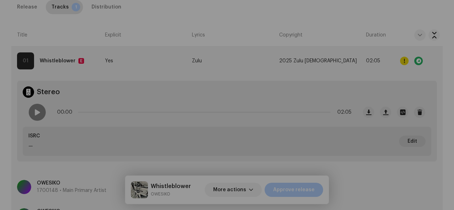
click at [357, 49] on div "Edit Track Metadata Track Title * Whistleblower Track Version Localize Your Tra…" at bounding box center [227, 105] width 454 height 210
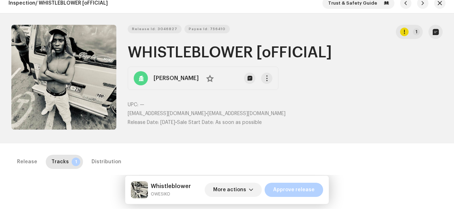
scroll to position [0, 0]
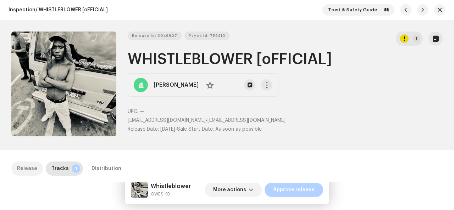
click at [27, 169] on div "Release" at bounding box center [27, 169] width 20 height 14
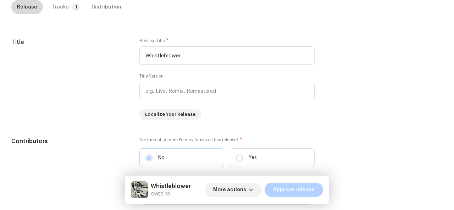
scroll to position [291, 0]
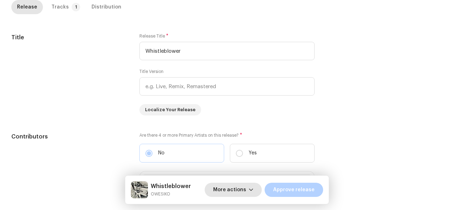
click at [239, 191] on span "More actions" at bounding box center [229, 190] width 33 height 14
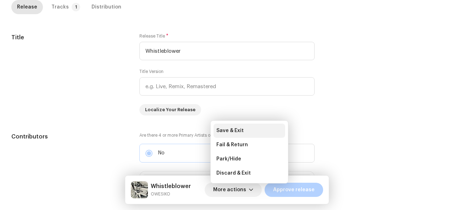
click at [258, 135] on div "Save & Exit" at bounding box center [249, 131] width 72 height 14
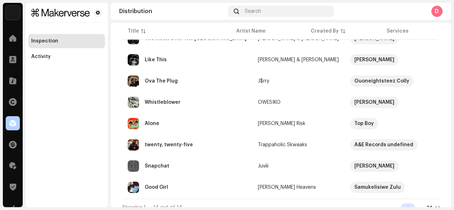
scroll to position [248, 0]
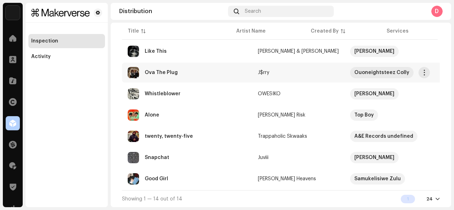
click at [158, 71] on div "Ova The Plug" at bounding box center [161, 72] width 33 height 5
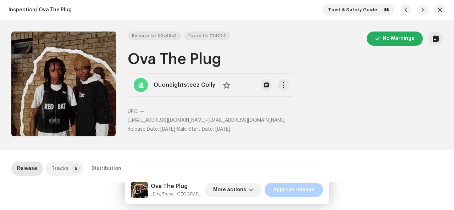
click at [57, 170] on div "Tracks" at bounding box center [59, 169] width 17 height 14
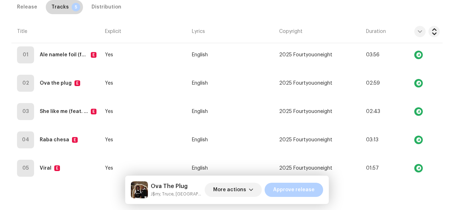
scroll to position [204, 0]
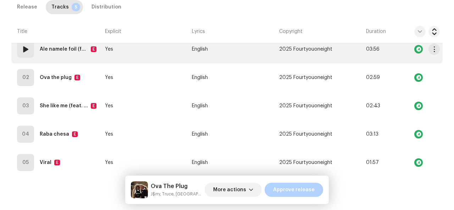
click at [95, 54] on div "Ale namele foil (feat. Truce) E" at bounding box center [70, 49] width 60 height 14
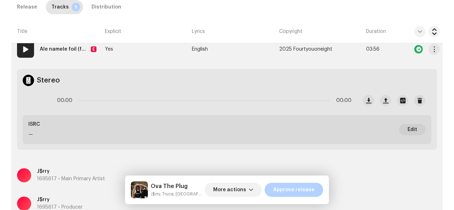
click at [71, 49] on strong "Ale namele foil (feat. [GEOGRAPHIC_DATA])" at bounding box center [64, 49] width 48 height 14
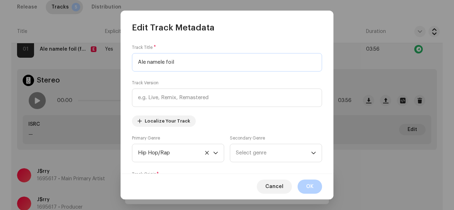
click at [149, 62] on input "Ale namele foil" at bounding box center [227, 62] width 190 height 18
click at [150, 63] on input "Ale namele foil" at bounding box center [227, 62] width 190 height 18
click at [168, 63] on input "Ale Namele foil" at bounding box center [227, 62] width 190 height 18
click at [169, 63] on input "Ale Namele foil" at bounding box center [227, 62] width 190 height 18
type input "Ale Namele Foil"
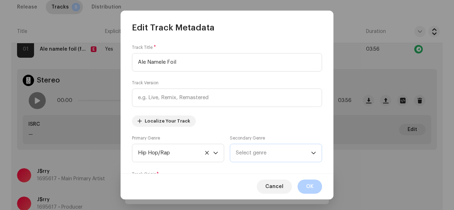
click at [247, 157] on span "Select genre" at bounding box center [273, 153] width 75 height 18
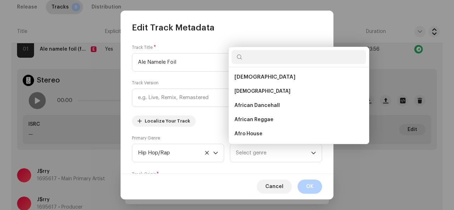
scroll to position [11, 0]
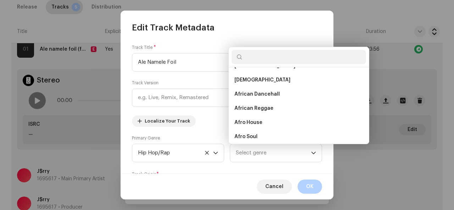
click at [264, 53] on input "text" at bounding box center [298, 57] width 134 height 14
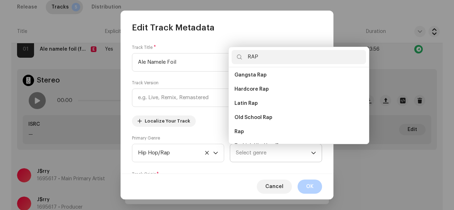
scroll to position [96, 0]
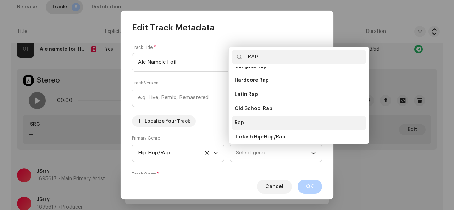
type input "RAP"
click at [260, 122] on li "Rap" at bounding box center [298, 123] width 134 height 14
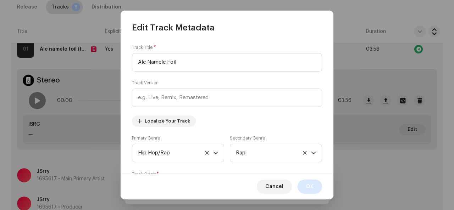
click at [308, 187] on span "OK" at bounding box center [309, 187] width 7 height 14
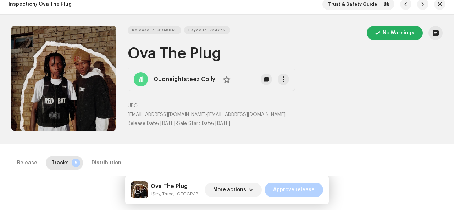
scroll to position [0, 0]
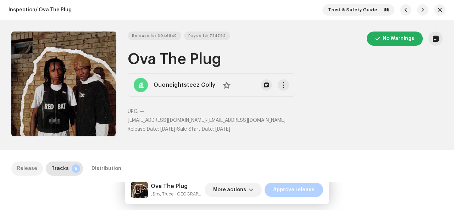
click at [29, 174] on div "Release" at bounding box center [27, 169] width 20 height 14
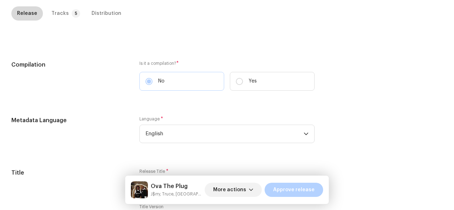
scroll to position [155, 0]
click at [58, 11] on div "Tracks" at bounding box center [59, 14] width 17 height 14
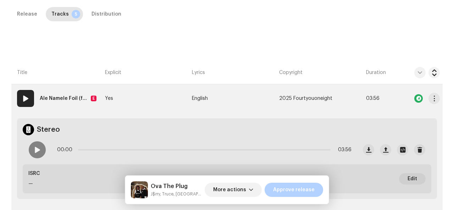
click at [79, 97] on strong "Ale Namele Foil (feat. [GEOGRAPHIC_DATA])" at bounding box center [64, 98] width 48 height 14
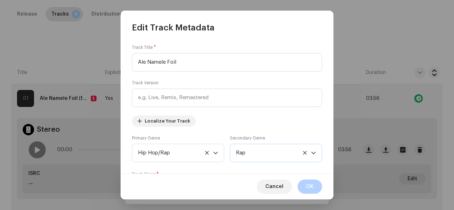
click at [270, 158] on span "Rap" at bounding box center [273, 153] width 75 height 18
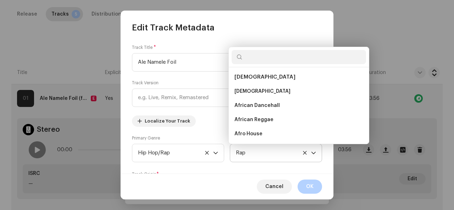
scroll to position [2965, 0]
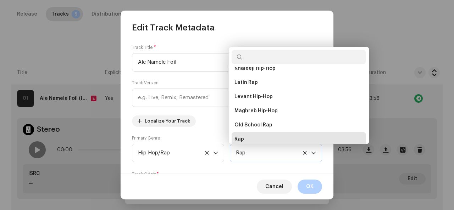
click at [270, 158] on span "Rap" at bounding box center [273, 153] width 75 height 18
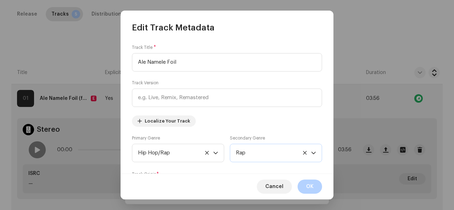
click at [313, 151] on icon "dropdown trigger" at bounding box center [313, 153] width 5 height 5
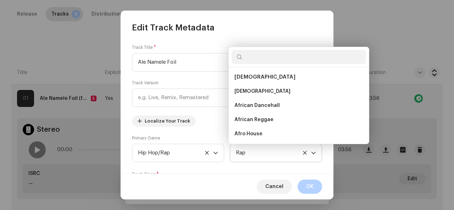
click at [313, 151] on icon "dropdown trigger" at bounding box center [313, 153] width 5 height 5
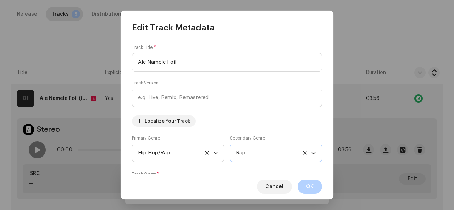
click at [313, 151] on icon "dropdown trigger" at bounding box center [313, 153] width 5 height 5
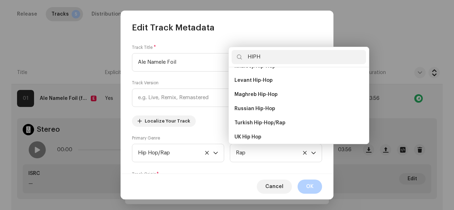
scroll to position [0, 0]
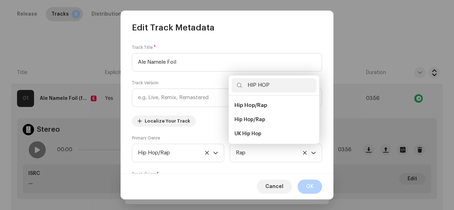
type input "HIP HOP"
click at [257, 92] on div "HIP HOP" at bounding box center [274, 86] width 90 height 20
click at [277, 83] on input "HIP HOP" at bounding box center [273, 85] width 85 height 14
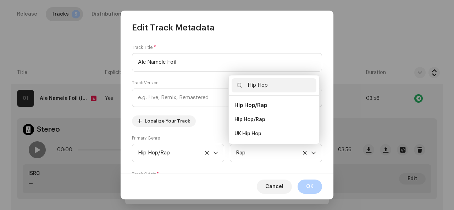
click at [277, 88] on input "Hip Hop" at bounding box center [273, 85] width 85 height 14
click at [264, 87] on input "Hip Hop" at bounding box center [273, 85] width 85 height 14
click at [272, 86] on input "Hip Hop" at bounding box center [273, 85] width 85 height 14
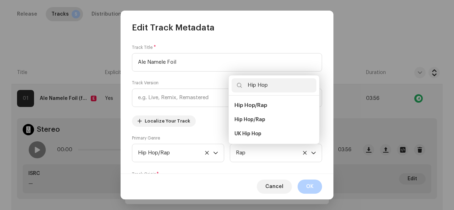
type input "Hip Hop"
click at [207, 79] on div "Track Title * Ale Namele Foil Track Version Localize Your Track Primary Genre H…" at bounding box center [227, 103] width 213 height 141
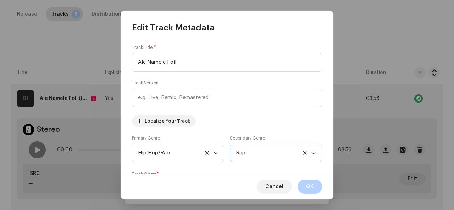
click at [254, 152] on span "Rap" at bounding box center [273, 153] width 75 height 18
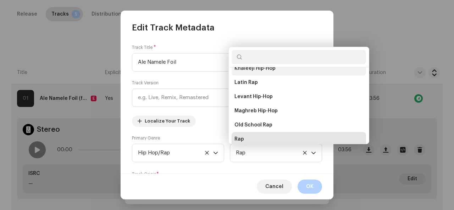
scroll to position [2957, 0]
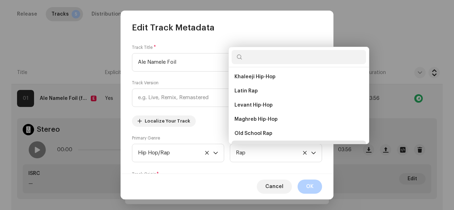
click at [281, 58] on input "text" at bounding box center [298, 57] width 134 height 14
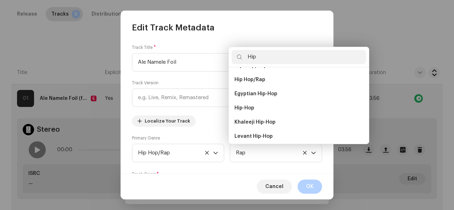
scroll to position [71, 0]
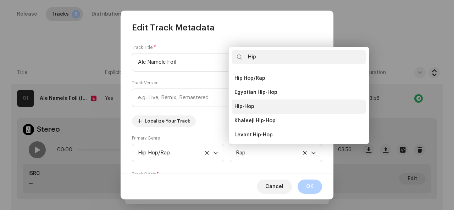
type input "Hip"
click at [252, 106] on span "Hip-Hop" at bounding box center [244, 106] width 20 height 7
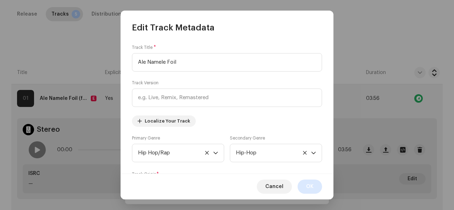
click at [306, 183] on button "OK" at bounding box center [309, 187] width 24 height 14
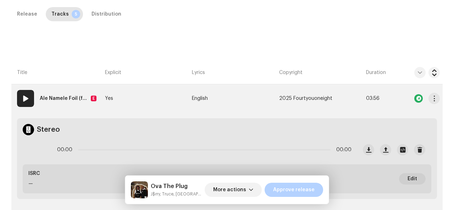
click at [74, 99] on strong "Ale Namele Foil (feat. [GEOGRAPHIC_DATA])" at bounding box center [64, 98] width 48 height 14
click at [74, 99] on div "Edit Track Metadata Track Title * Ale Namele Foil Track Version Localize Your T…" at bounding box center [227, 105] width 454 height 210
click at [45, 109] on td "01 Ale Namele Foil (feat. Truce) E" at bounding box center [56, 98] width 91 height 28
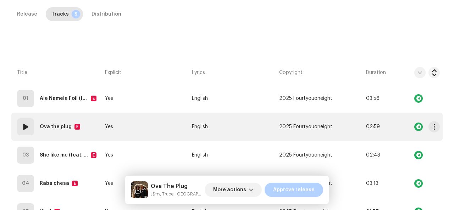
click at [43, 130] on strong "Ova the plug" at bounding box center [56, 127] width 32 height 14
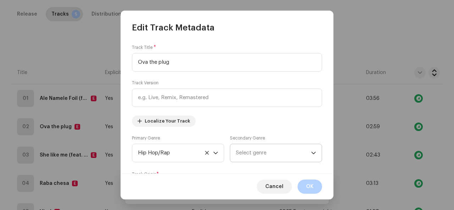
click at [262, 156] on span "Select genre" at bounding box center [273, 153] width 75 height 18
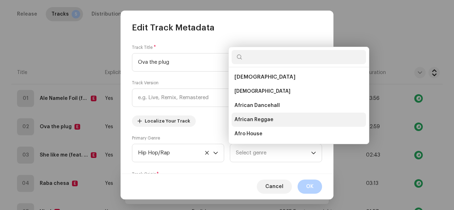
scroll to position [11, 0]
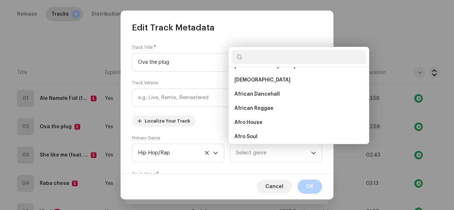
click at [260, 58] on input "text" at bounding box center [298, 57] width 134 height 14
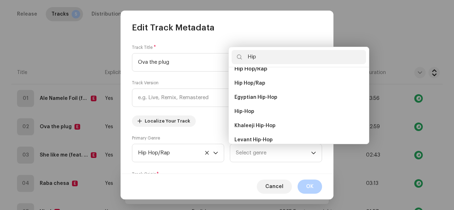
scroll to position [76, 0]
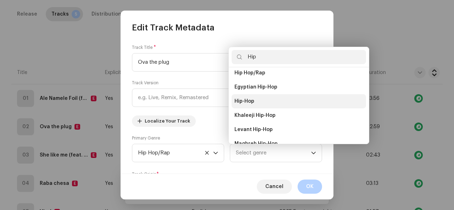
type input "Hip"
click at [252, 101] on span "Hip-Hop" at bounding box center [244, 101] width 20 height 7
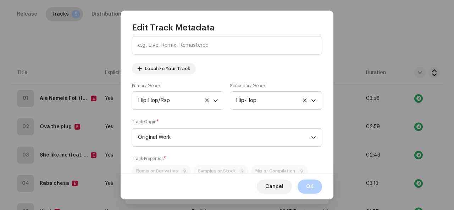
scroll to position [0, 0]
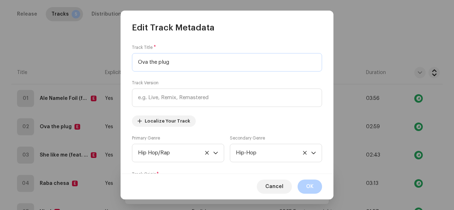
click at [151, 62] on input "Ova the plug" at bounding box center [227, 62] width 190 height 18
click at [162, 63] on input "Ova The plug" at bounding box center [227, 62] width 190 height 18
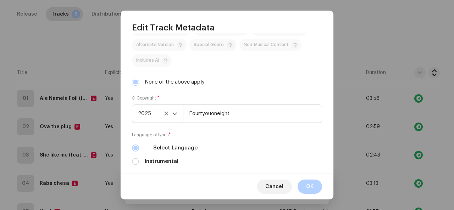
scroll to position [199, 0]
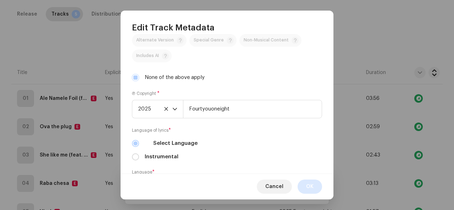
type input "Ova The Plug"
click at [314, 186] on button "OK" at bounding box center [309, 187] width 24 height 14
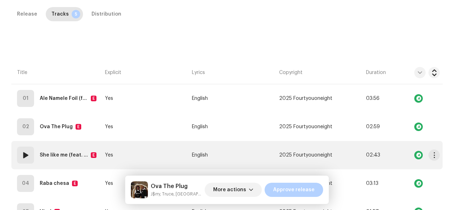
click at [38, 157] on div "03 She like me (feat. Cratic ) E" at bounding box center [58, 155] width 82 height 17
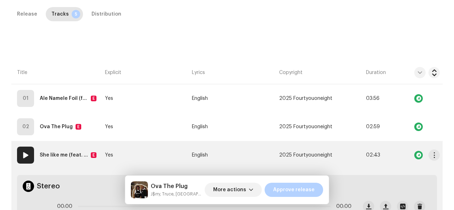
click at [47, 157] on strong "She like me (feat. Cratic )" at bounding box center [64, 155] width 48 height 14
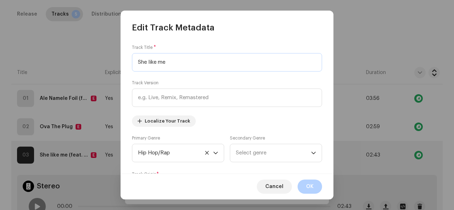
click at [149, 63] on input "She like me" at bounding box center [227, 62] width 190 height 18
click at [151, 63] on input "She like me" at bounding box center [227, 62] width 190 height 18
click at [149, 61] on input "She like me" at bounding box center [227, 62] width 190 height 18
click at [151, 62] on input "She like me" at bounding box center [227, 62] width 190 height 18
click at [163, 63] on input "She Like me" at bounding box center [227, 62] width 190 height 18
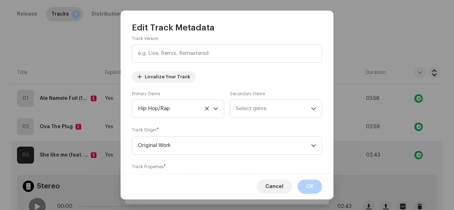
scroll to position [45, 0]
type input "She Like Me"
click at [273, 112] on span "Select genre" at bounding box center [273, 109] width 75 height 18
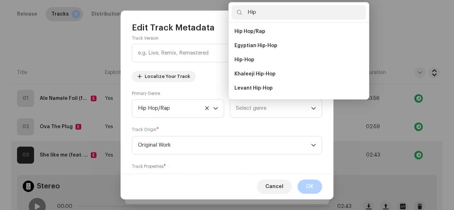
scroll to position [79, 0]
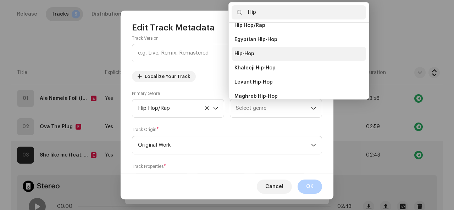
type input "Hip"
click at [252, 53] on span "Hip-Hop" at bounding box center [244, 53] width 20 height 7
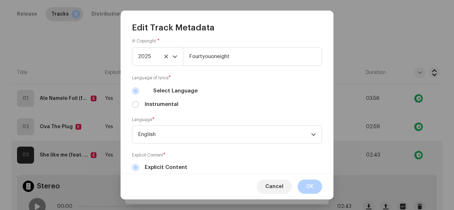
scroll to position [254, 0]
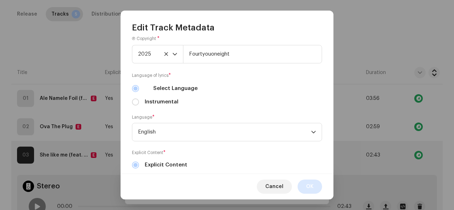
click at [309, 185] on span "OK" at bounding box center [309, 187] width 7 height 14
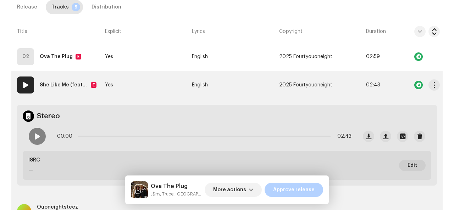
click at [234, 87] on td "English" at bounding box center [232, 85] width 87 height 28
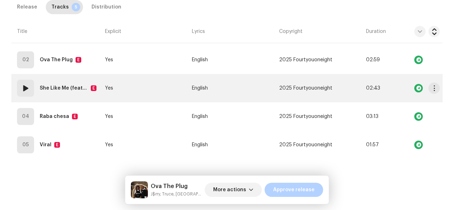
scroll to position [221, 0]
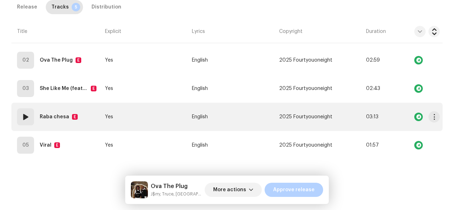
click at [89, 121] on td "04 Raba chesa E" at bounding box center [56, 117] width 91 height 28
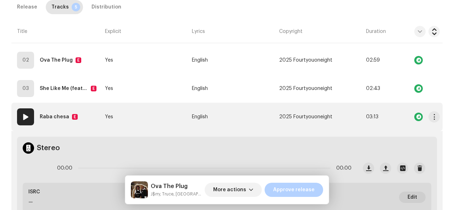
scroll to position [225, 0]
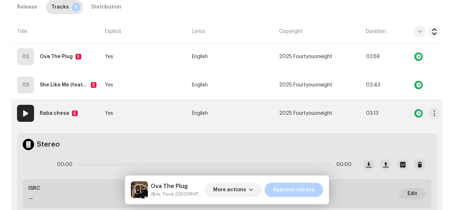
click at [60, 117] on strong "Raba chesa" at bounding box center [54, 113] width 29 height 14
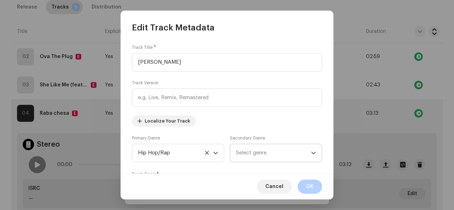
type input "[PERSON_NAME]"
click at [249, 152] on span "Select genre" at bounding box center [273, 153] width 75 height 18
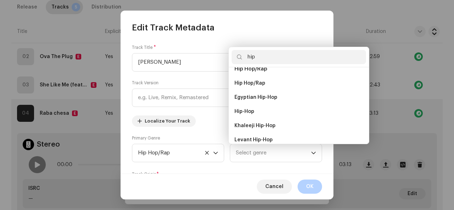
scroll to position [67, 0]
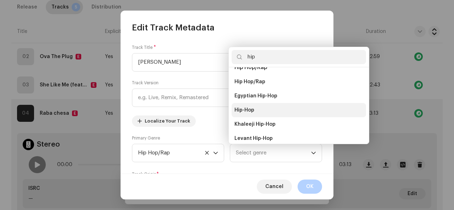
type input "hip"
click at [246, 109] on span "Hip-Hop" at bounding box center [244, 110] width 20 height 7
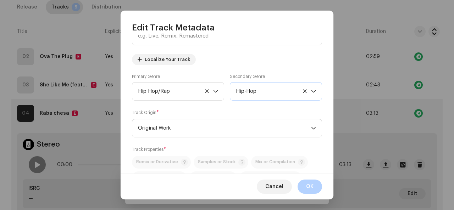
scroll to position [63, 0]
click at [311, 187] on span "OK" at bounding box center [309, 187] width 7 height 14
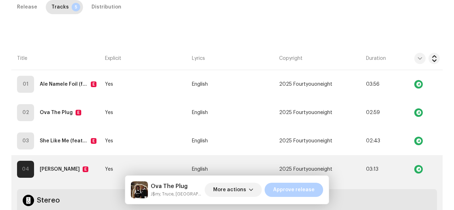
scroll to position [168, 0]
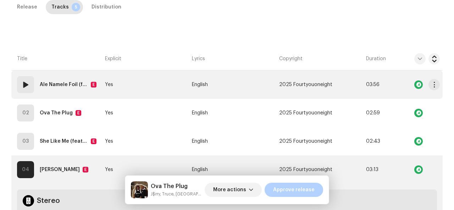
click at [183, 79] on td "Yes" at bounding box center [145, 85] width 87 height 28
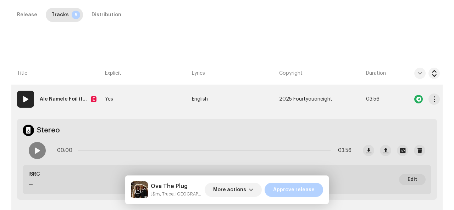
scroll to position [144, 0]
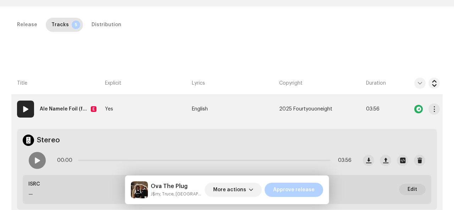
click at [157, 105] on td "Yes" at bounding box center [145, 109] width 87 height 28
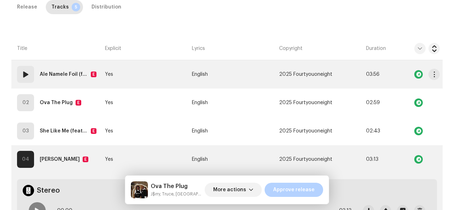
scroll to position [200, 0]
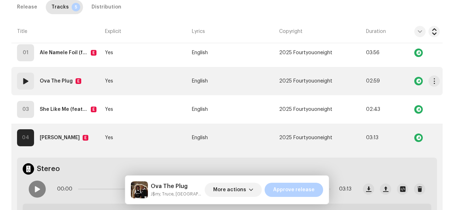
click at [162, 81] on td "Yes" at bounding box center [145, 81] width 87 height 28
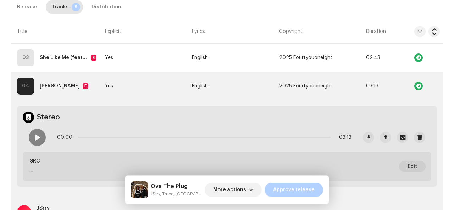
scroll to position [520, 0]
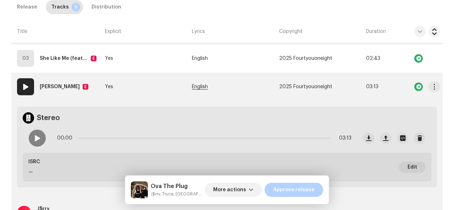
click at [194, 87] on span "English" at bounding box center [200, 86] width 16 height 5
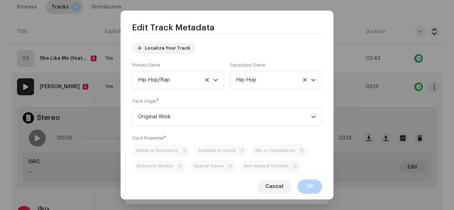
scroll to position [69, 0]
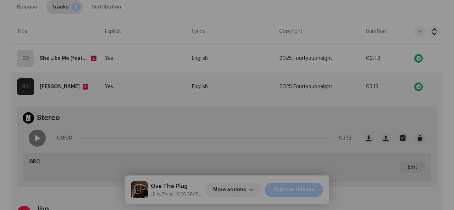
click at [350, 47] on div "Edit Track Metadata Track Title * Raba Chesa Track Version Localize Your Track …" at bounding box center [227, 105] width 454 height 210
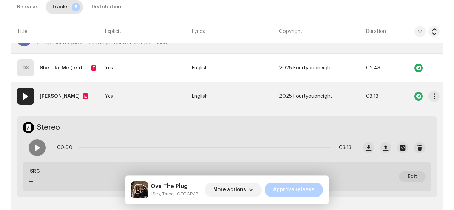
click at [162, 107] on td "Yes" at bounding box center [145, 96] width 87 height 28
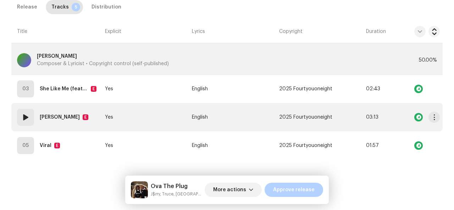
scroll to position [489, 0]
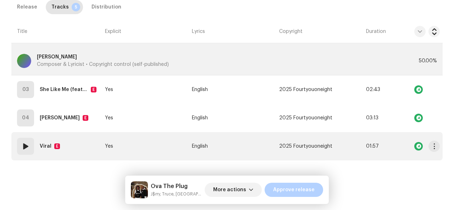
click at [60, 147] on div "Viral E" at bounding box center [51, 146] width 23 height 14
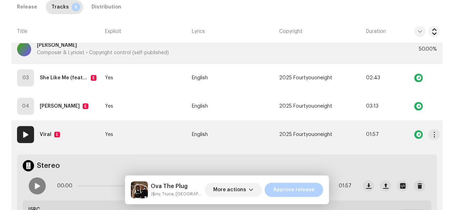
scroll to position [497, 0]
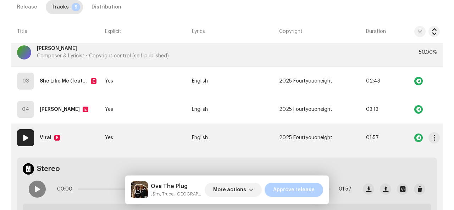
click at [49, 134] on strong "Viral" at bounding box center [46, 138] width 12 height 14
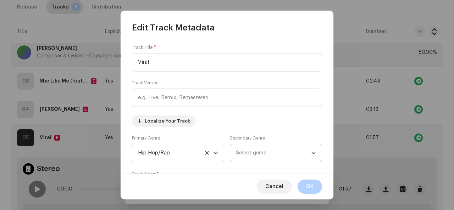
click at [242, 153] on span "Select genre" at bounding box center [273, 153] width 75 height 18
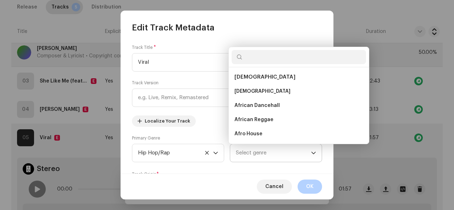
click at [242, 153] on span "Select genre" at bounding box center [273, 153] width 75 height 18
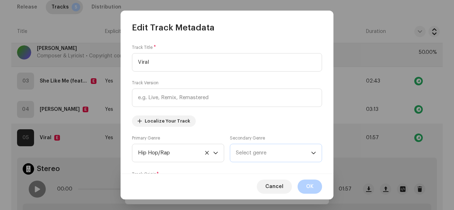
click at [242, 153] on span "Select genre" at bounding box center [273, 153] width 75 height 18
click at [245, 154] on span "Select genre" at bounding box center [273, 153] width 75 height 18
click at [313, 151] on icon "dropdown trigger" at bounding box center [313, 153] width 5 height 5
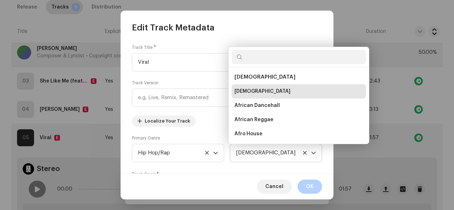
scroll to position [11, 0]
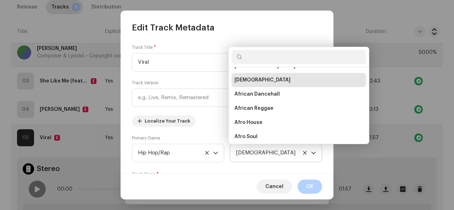
click at [313, 151] on icon "dropdown trigger" at bounding box center [313, 153] width 5 height 5
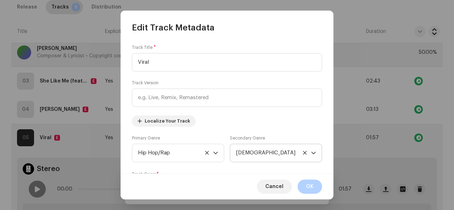
click at [313, 151] on icon "dropdown trigger" at bounding box center [313, 153] width 5 height 5
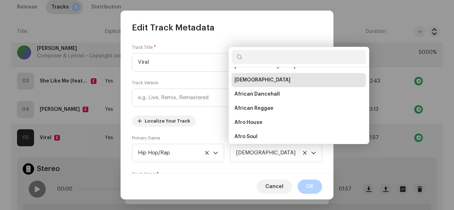
click at [293, 55] on input "text" at bounding box center [298, 57] width 134 height 14
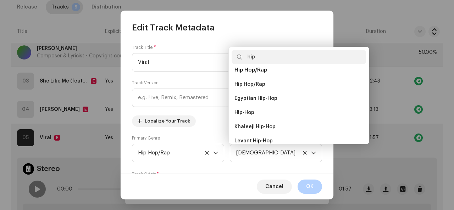
scroll to position [65, 0]
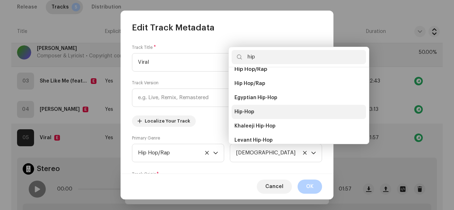
type input "hip"
click at [268, 112] on li "Hip-Hop" at bounding box center [298, 112] width 134 height 14
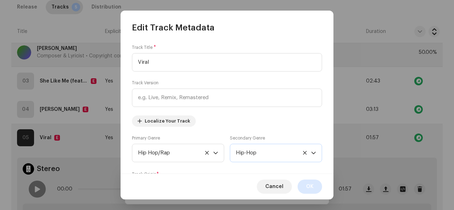
click at [308, 187] on span "OK" at bounding box center [309, 187] width 7 height 14
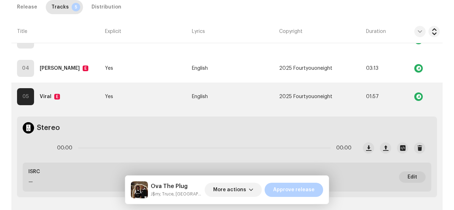
scroll to position [543, 0]
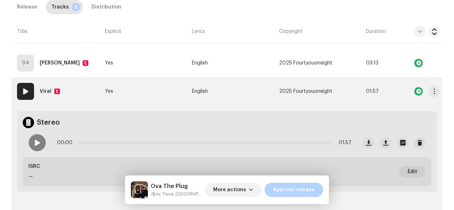
click at [144, 84] on td "Yes" at bounding box center [145, 91] width 87 height 28
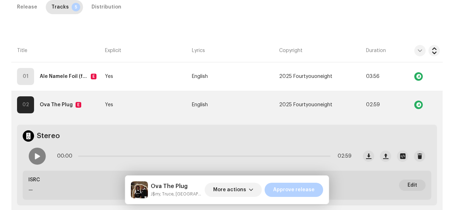
scroll to position [178, 0]
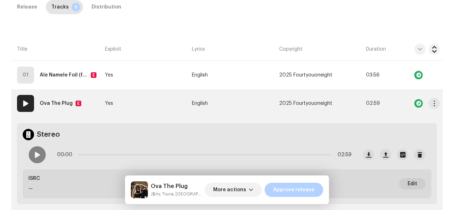
click at [184, 106] on td "Yes" at bounding box center [145, 103] width 87 height 28
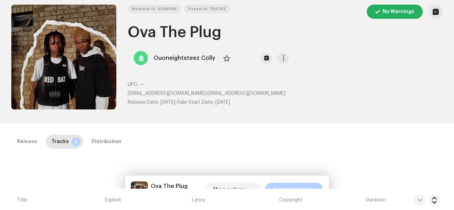
scroll to position [25, 0]
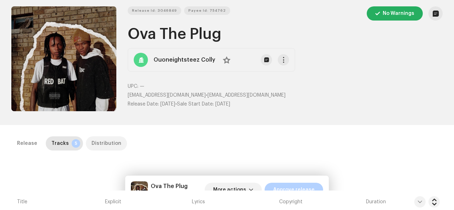
click at [112, 144] on div "Distribution" at bounding box center [106, 143] width 30 height 14
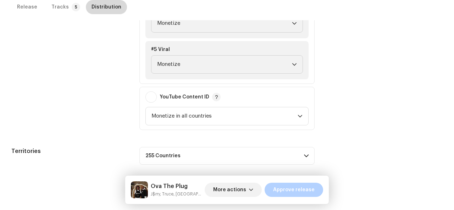
scroll to position [507, 0]
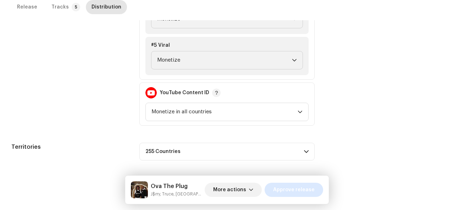
click at [298, 192] on span "Approve release" at bounding box center [293, 190] width 41 height 14
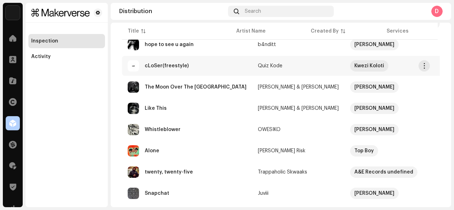
scroll to position [191, 0]
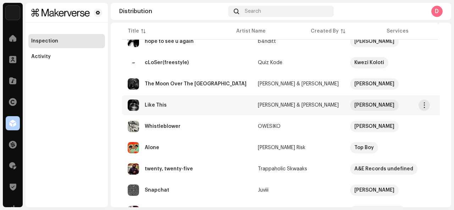
click at [187, 112] on td "Like This" at bounding box center [187, 105] width 130 height 20
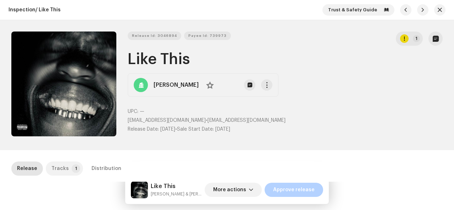
click at [66, 171] on p-tab "Tracks 1" at bounding box center [64, 169] width 37 height 14
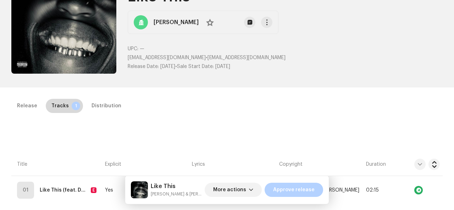
scroll to position [161, 0]
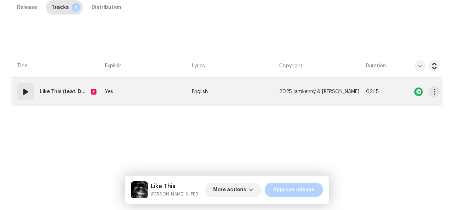
click at [96, 97] on div "Like This (feat. DRIIZLE) E" at bounding box center [70, 92] width 60 height 14
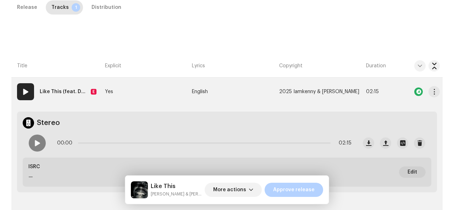
click at [69, 95] on strong "Like This (feat. DRIIZLE)" at bounding box center [64, 92] width 48 height 14
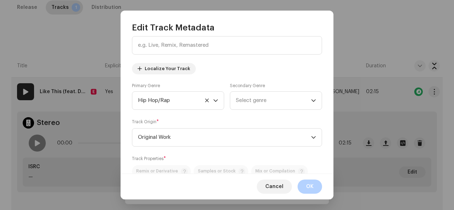
scroll to position [55, 0]
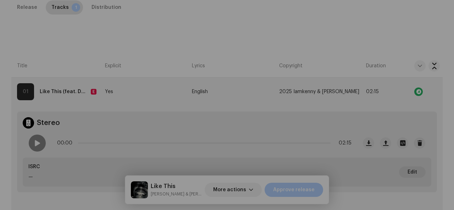
click at [72, 68] on div "Edit Track Metadata Track Title * Like This Track Version Localize Your Track P…" at bounding box center [227, 105] width 454 height 210
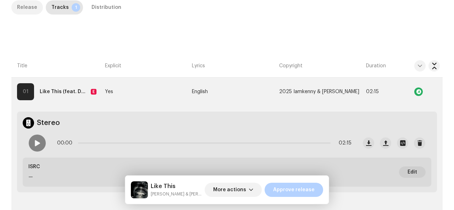
click at [28, 7] on div "Release" at bounding box center [27, 7] width 20 height 14
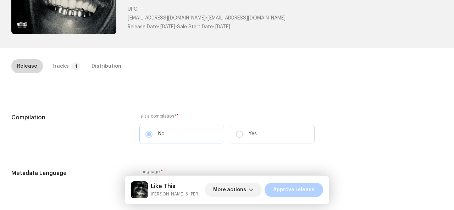
scroll to position [0, 0]
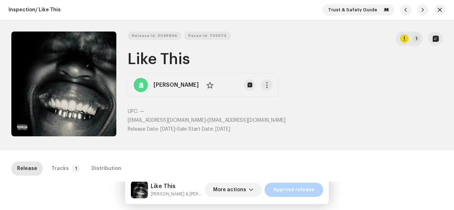
click at [67, 178] on div "Release Tracks 1 Distribution" at bounding box center [226, 172] width 431 height 20
click at [66, 164] on p-tab "Tracks 1" at bounding box center [64, 169] width 37 height 14
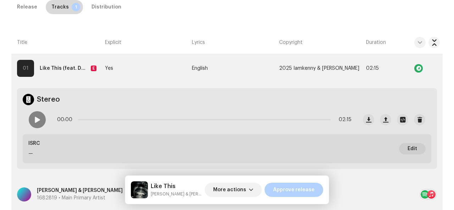
scroll to position [190, 0]
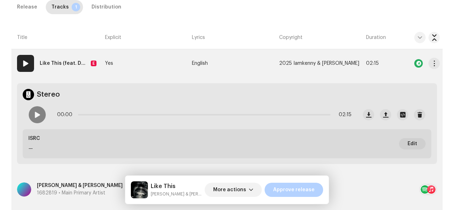
click at [69, 66] on strong "Like This (feat. DRIIZLE)" at bounding box center [64, 63] width 48 height 14
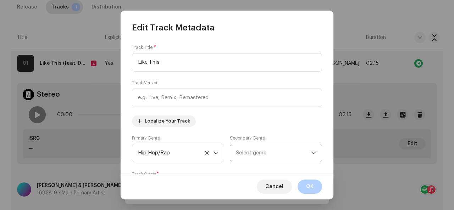
click at [252, 152] on span "Select genre" at bounding box center [273, 153] width 75 height 18
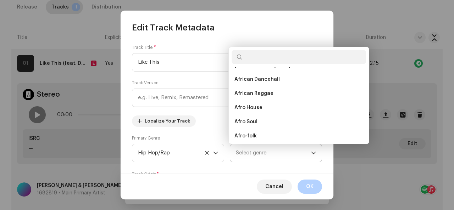
scroll to position [28, 0]
click at [274, 59] on input "text" at bounding box center [298, 57] width 134 height 14
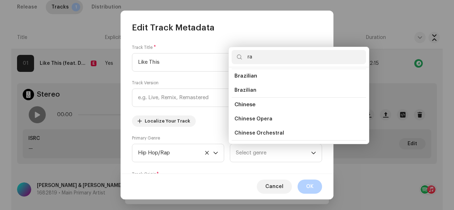
scroll to position [118, 0]
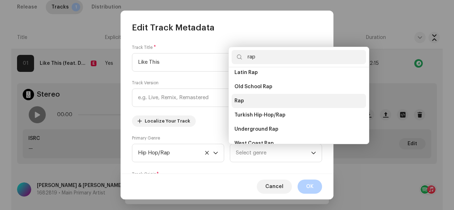
type input "rap"
click at [241, 100] on span "Rap" at bounding box center [239, 100] width 10 height 7
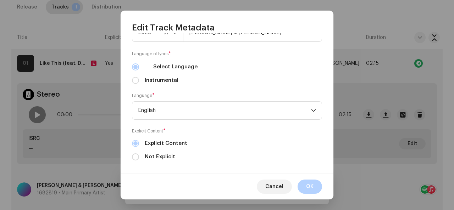
scroll to position [282, 0]
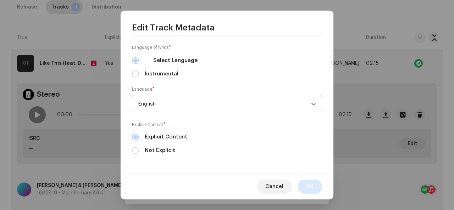
click at [309, 187] on span "OK" at bounding box center [309, 187] width 7 height 14
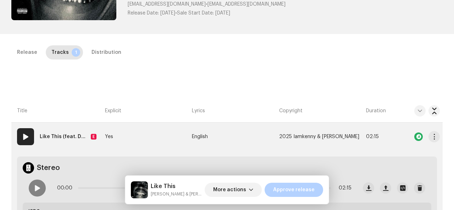
scroll to position [104, 0]
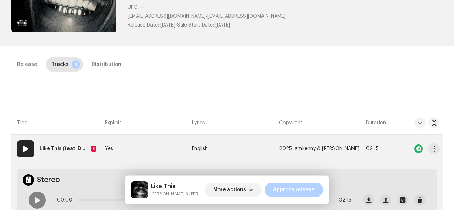
click at [65, 149] on strong "Like This (feat. DRIIZLE)" at bounding box center [64, 149] width 48 height 14
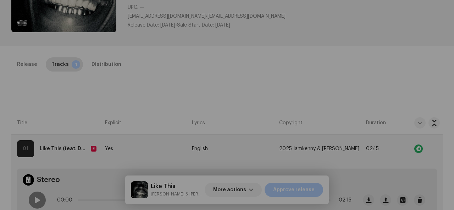
click at [87, 114] on div "Edit Track Metadata Track Title * Like This Track Version Localize Your Track P…" at bounding box center [227, 105] width 454 height 210
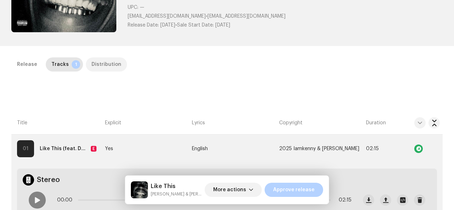
click at [94, 66] on div "Distribution" at bounding box center [106, 64] width 30 height 14
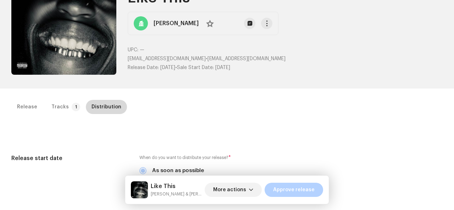
scroll to position [0, 0]
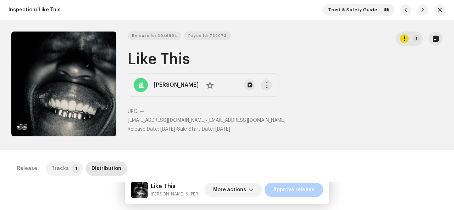
click at [57, 168] on div "Tracks" at bounding box center [59, 169] width 17 height 14
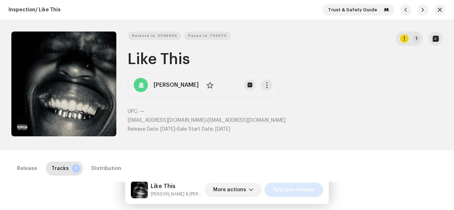
click at [280, 190] on span "Approve release" at bounding box center [293, 190] width 41 height 14
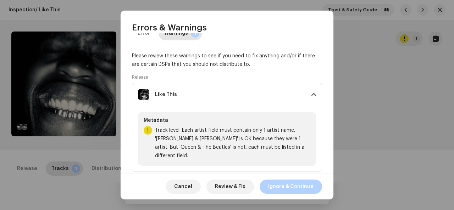
scroll to position [18, 0]
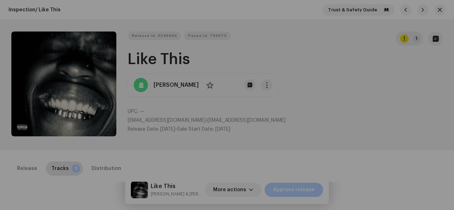
click at [373, 87] on div "Errors & Warnings Error Warnings 1 Please review these warnings to see if you n…" at bounding box center [227, 105] width 454 height 210
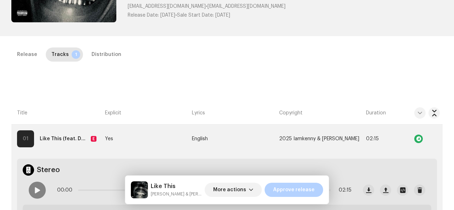
scroll to position [116, 0]
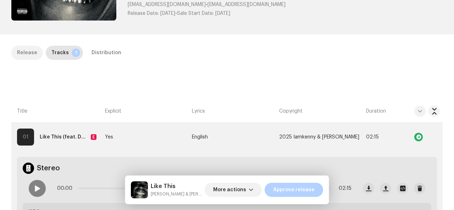
click at [23, 50] on div "Release" at bounding box center [27, 53] width 20 height 14
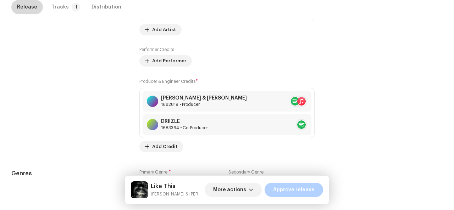
scroll to position [509, 0]
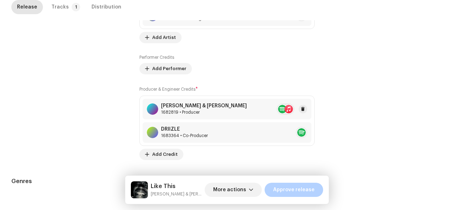
click at [181, 106] on div "Iamkenny & Izeck" at bounding box center [204, 106] width 86 height 6
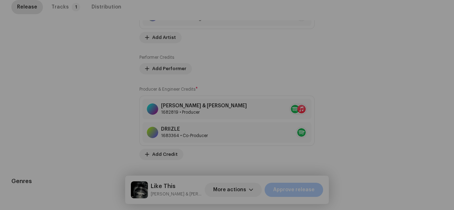
click at [91, 112] on div "Update Producer & Engineer Credits Role * Producer Name * Iamkenny & Izeck 1682…" at bounding box center [227, 105] width 454 height 210
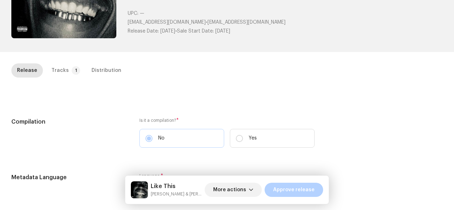
scroll to position [98, 0]
click at [61, 74] on div "Tracks" at bounding box center [59, 71] width 17 height 14
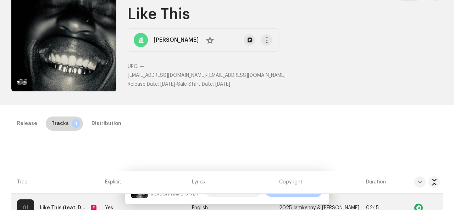
scroll to position [44, 0]
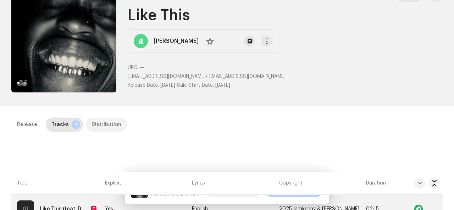
click at [106, 130] on div "Distribution" at bounding box center [106, 125] width 30 height 14
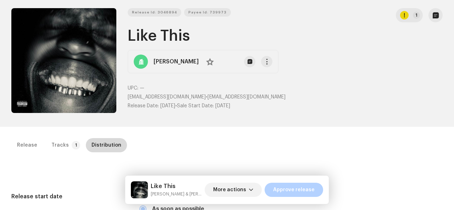
scroll to position [24, 0]
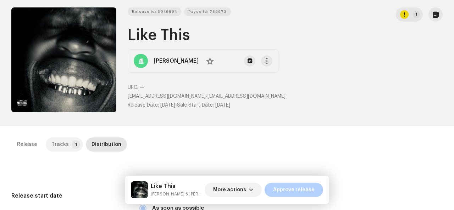
click at [63, 149] on div "Tracks" at bounding box center [59, 145] width 17 height 14
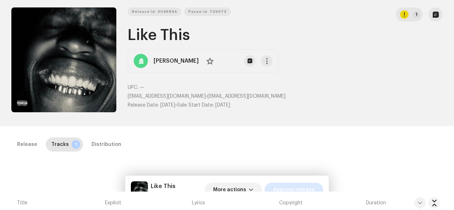
click at [286, 188] on span "Approve release" at bounding box center [293, 190] width 41 height 14
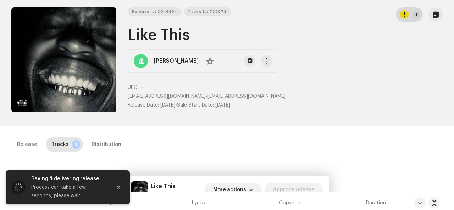
click at [406, 15] on button "1" at bounding box center [409, 14] width 27 height 14
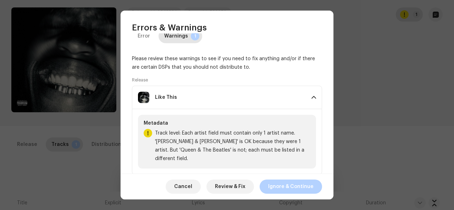
scroll to position [18, 0]
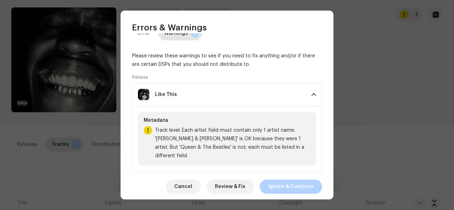
click at [256, 146] on span "Track level: Each artist field must contain only 1 artist name. 'Simon & Garfun…" at bounding box center [232, 143] width 155 height 34
click at [302, 192] on span "Ignore & Continue" at bounding box center [290, 187] width 45 height 14
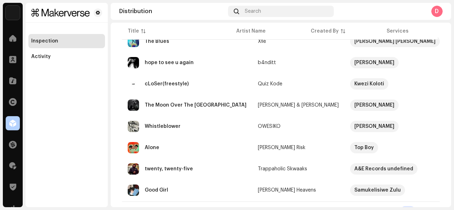
scroll to position [184, 0]
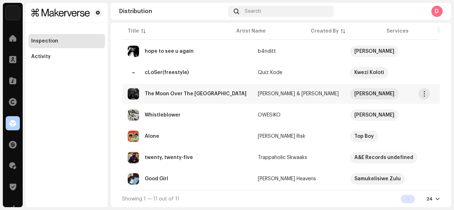
click at [252, 93] on td "Iamkenny & Izeck" at bounding box center [298, 94] width 92 height 20
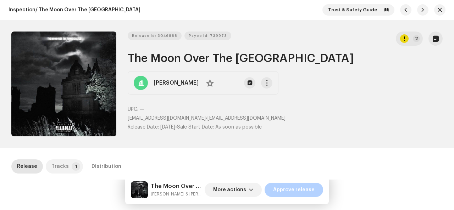
click at [72, 164] on p-badge "1" at bounding box center [76, 166] width 9 height 9
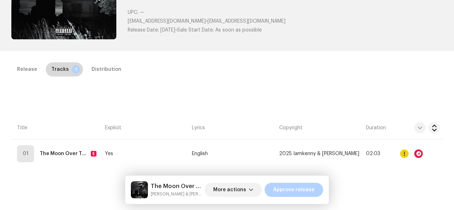
scroll to position [103, 0]
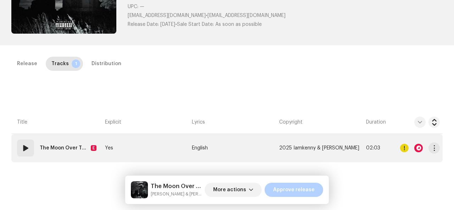
click at [67, 143] on strong "The Moon Over The Ruined Castle" at bounding box center [64, 148] width 48 height 14
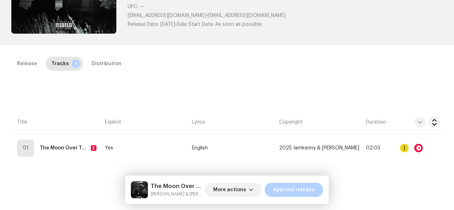
click at [85, 113] on div "Edit Track Metadata Track Title * The Moon Over The Ruined Castle Track Version…" at bounding box center [227, 105] width 454 height 210
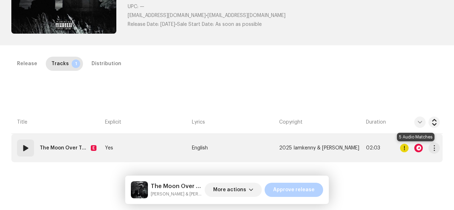
click at [416, 146] on div at bounding box center [418, 148] width 9 height 9
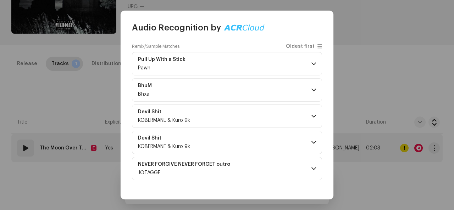
scroll to position [71, 0]
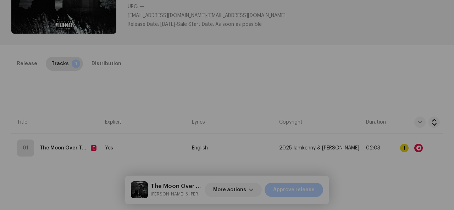
click at [389, 45] on div "Audio Recognition by Remix/Sample 5 All results require review/listening to avo…" at bounding box center [227, 105] width 454 height 210
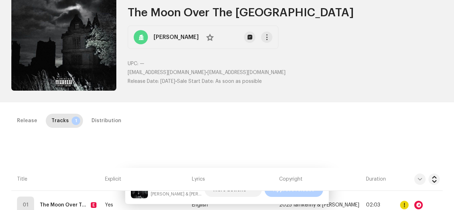
scroll to position [35, 0]
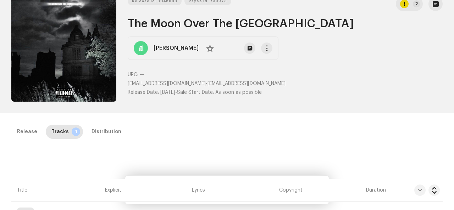
drag, startPoint x: 124, startPoint y: 83, endPoint x: 227, endPoint y: 86, distance: 102.5
click at [227, 86] on div "Release Id: 3046888 Payee Id: 739973 2 The Moon Over The Ruined Castle Kenny Ra…" at bounding box center [226, 49] width 431 height 105
copy p "kennyrakgakula24+c.Tallracks@gmail.com"
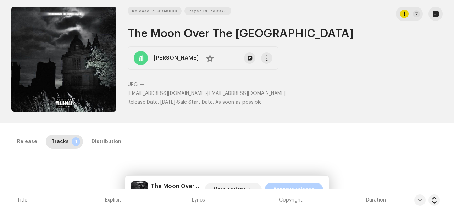
scroll to position [23, 0]
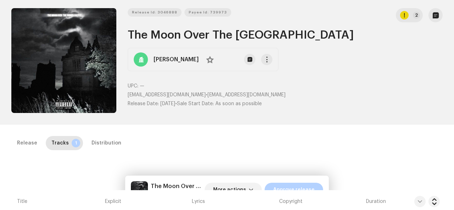
click at [272, 34] on h2 "The Moon Over The Ruined Castle" at bounding box center [285, 35] width 315 height 14
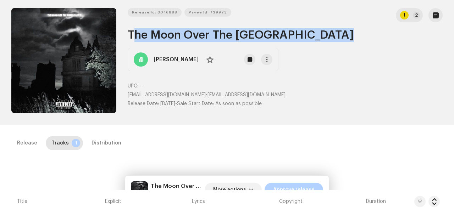
click at [272, 34] on h2 "The Moon Over The Ruined Castle" at bounding box center [285, 35] width 315 height 14
copy h2 "The Moon Over The Ruined Castle"
click at [224, 187] on span "More actions" at bounding box center [229, 190] width 33 height 14
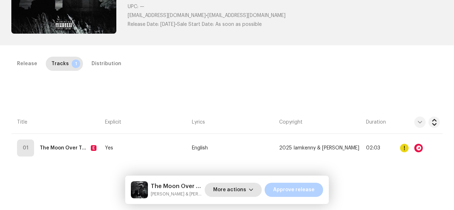
scroll to position [103, 0]
click at [240, 189] on span "More actions" at bounding box center [229, 190] width 33 height 14
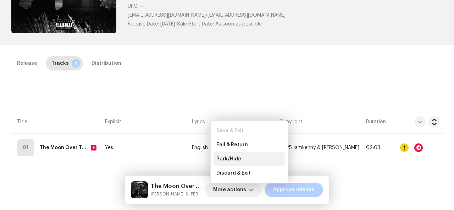
click at [245, 157] on div "Park/Hide" at bounding box center [249, 159] width 66 height 6
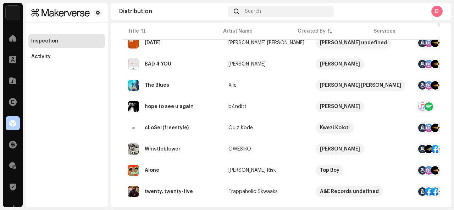
scroll to position [124, 0]
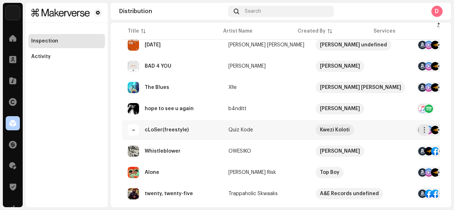
click at [195, 132] on div "cLoSer(freestyle)" at bounding box center [172, 129] width 89 height 11
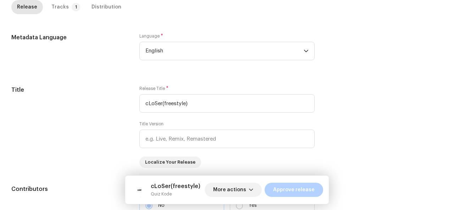
scroll to position [231, 0]
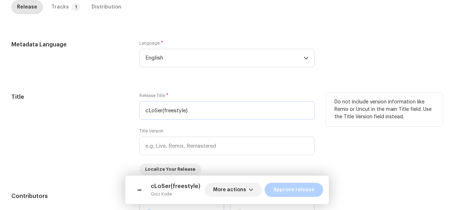
click at [194, 111] on input "cLoSer(freestyle)" at bounding box center [226, 110] width 175 height 18
click at [190, 107] on input "cLoSer(freestyle)" at bounding box center [226, 110] width 175 height 18
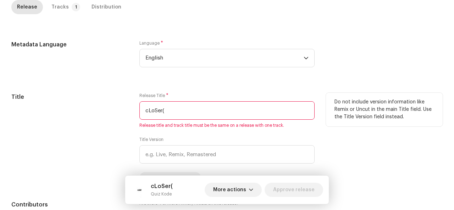
type input "cLoSer"
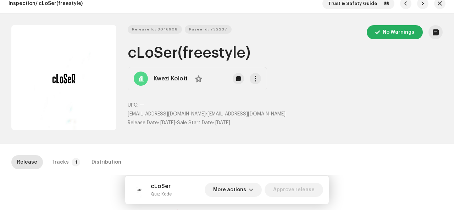
scroll to position [0, 0]
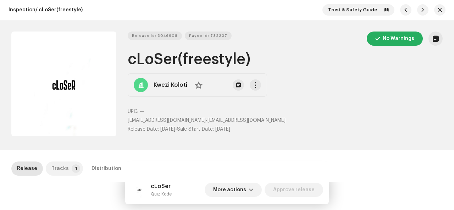
click at [65, 164] on div "Tracks" at bounding box center [59, 169] width 17 height 14
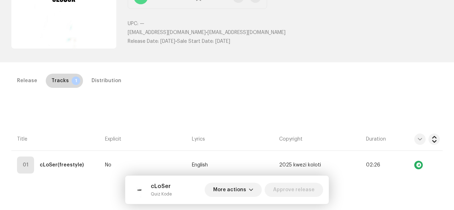
scroll to position [88, 0]
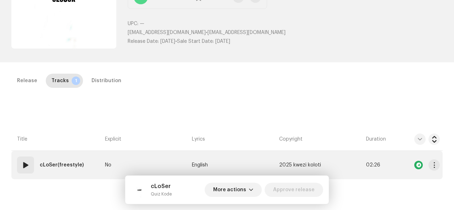
click at [60, 164] on strong "cLoSer(freestyle)" at bounding box center [62, 165] width 44 height 14
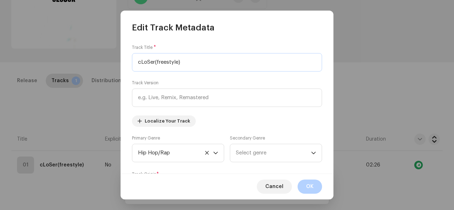
drag, startPoint x: 155, startPoint y: 61, endPoint x: 191, endPoint y: 60, distance: 35.5
click at [191, 60] on input "cLoSer(freestyle)" at bounding box center [227, 62] width 190 height 18
type input "cLoSer"
click at [262, 156] on span "Select genre" at bounding box center [273, 153] width 75 height 18
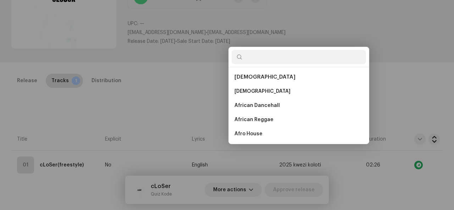
click at [97, 139] on div "Edit Track Metadata Track Title * cLoSer Track Version Localize Your Track Prim…" at bounding box center [227, 105] width 454 height 210
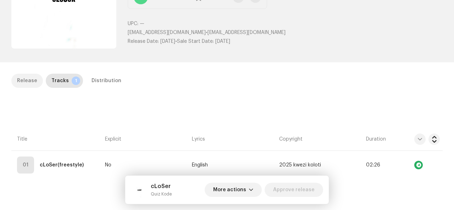
click at [25, 79] on div "Release" at bounding box center [27, 81] width 20 height 14
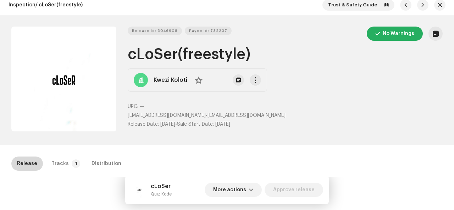
scroll to position [4, 0]
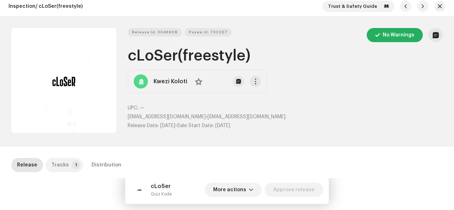
click at [62, 168] on div "Tracks" at bounding box center [59, 165] width 17 height 14
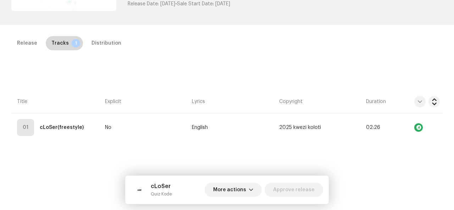
scroll to position [130, 0]
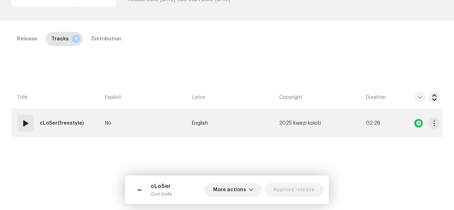
click at [96, 119] on td "01 cLoSer(freestyle)" at bounding box center [56, 123] width 91 height 28
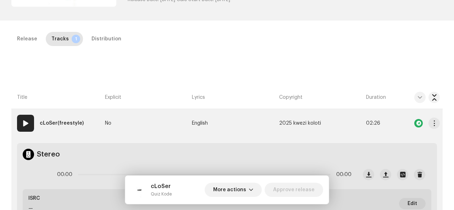
click at [80, 118] on strong "cLoSer(freestyle)" at bounding box center [62, 123] width 44 height 14
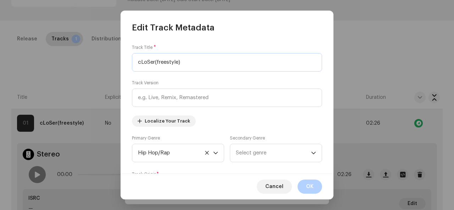
click at [188, 62] on input "cLoSer(freestyle)" at bounding box center [227, 62] width 190 height 18
type input "cLoSer"
click at [254, 149] on span "Select genre" at bounding box center [273, 153] width 75 height 18
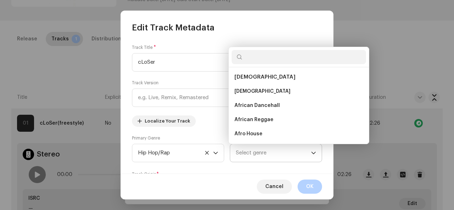
scroll to position [11, 0]
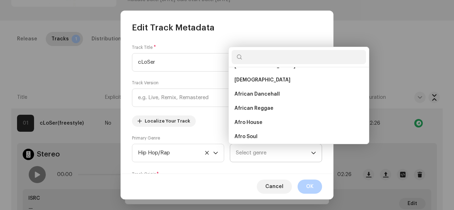
click at [254, 149] on span "Select genre" at bounding box center [273, 153] width 75 height 18
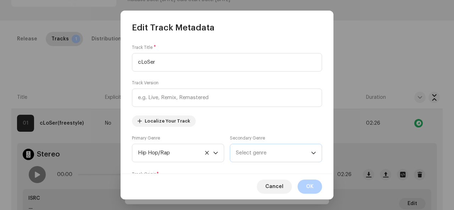
click at [254, 149] on span "Select genre" at bounding box center [273, 153] width 75 height 18
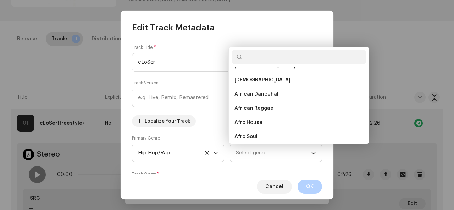
click at [263, 56] on input "text" at bounding box center [298, 57] width 134 height 14
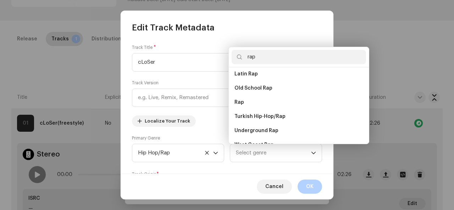
scroll to position [128, 0]
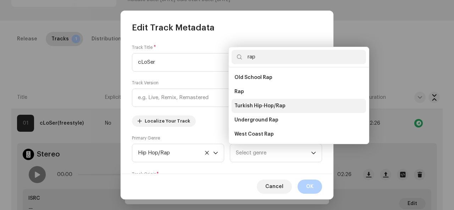
type input "rap"
click at [247, 99] on li "Turkish Hip-Hop/Rap" at bounding box center [298, 106] width 134 height 14
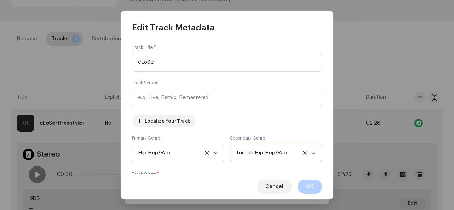
click at [295, 150] on span "Turkish Hip-Hop/Rap" at bounding box center [273, 153] width 75 height 18
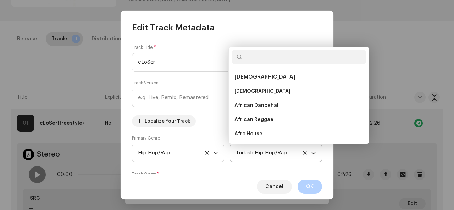
click at [295, 150] on span "Turkish Hip-Hop/Rap" at bounding box center [273, 153] width 75 height 18
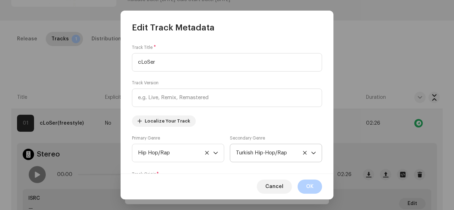
scroll to position [2994, 0]
click at [303, 153] on icon at bounding box center [305, 153] width 4 height 4
click at [292, 152] on span "Select genre" at bounding box center [273, 153] width 75 height 18
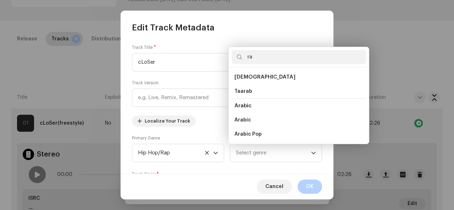
type input "rap"
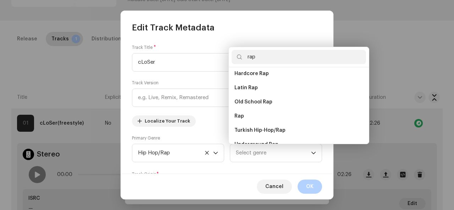
scroll to position [104, 0]
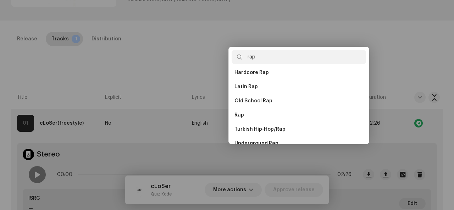
click at [0, 71] on div "Edit Track Metadata Track Title * cLoSer Track Version Localize Your Track Prim…" at bounding box center [227, 105] width 454 height 210
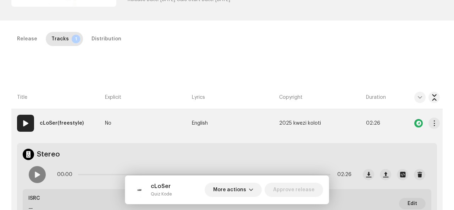
click at [130, 114] on td "No" at bounding box center [145, 123] width 87 height 28
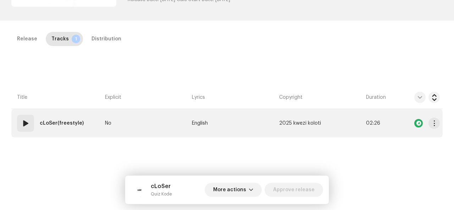
click at [86, 113] on td "01 cLoSer(freestyle)" at bounding box center [56, 123] width 91 height 28
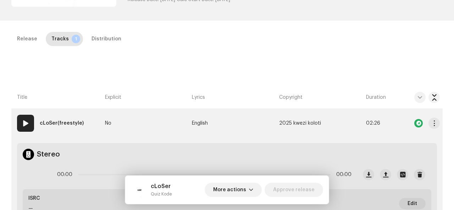
click at [70, 123] on strong "cLoSer(freestyle)" at bounding box center [62, 123] width 44 height 14
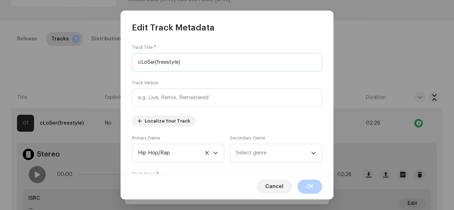
drag, startPoint x: 155, startPoint y: 62, endPoint x: 189, endPoint y: 63, distance: 34.0
click at [189, 63] on input "cLoSer(freestyle)" at bounding box center [227, 62] width 190 height 18
type input "cLoSer"
click at [255, 151] on span "Select genre" at bounding box center [273, 153] width 75 height 18
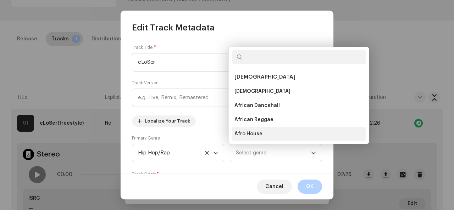
scroll to position [11, 0]
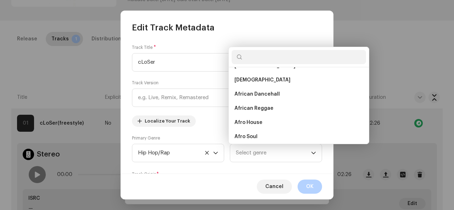
click at [262, 59] on input "text" at bounding box center [298, 57] width 134 height 14
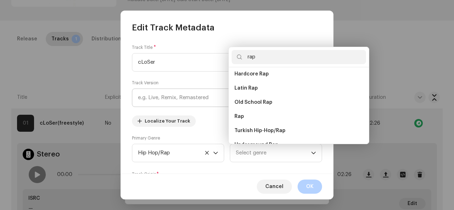
scroll to position [102, 0]
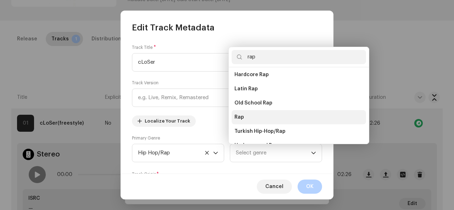
type input "rap"
click at [233, 116] on li "Rap" at bounding box center [298, 117] width 134 height 14
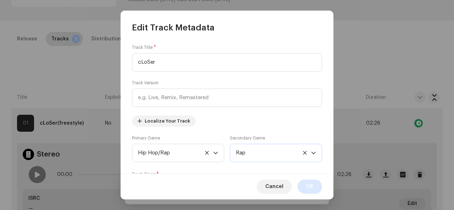
click at [311, 183] on span "OK" at bounding box center [309, 187] width 7 height 14
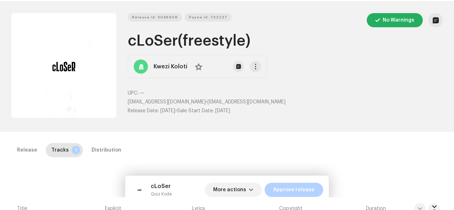
scroll to position [0, 0]
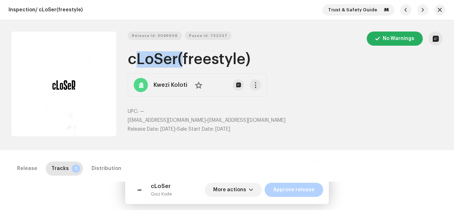
drag, startPoint x: 128, startPoint y: 56, endPoint x: 175, endPoint y: 60, distance: 47.3
click at [175, 60] on h1 "cLoSer(freestyle)" at bounding box center [285, 59] width 315 height 16
copy h1 "cLoSer"
drag, startPoint x: 128, startPoint y: 118, endPoint x: 207, endPoint y: 119, distance: 79.8
click at [207, 119] on p "quizkode+c.Tallracks@gmail.com • quizkode+c.Tallracks@gmail.com" at bounding box center [285, 120] width 315 height 7
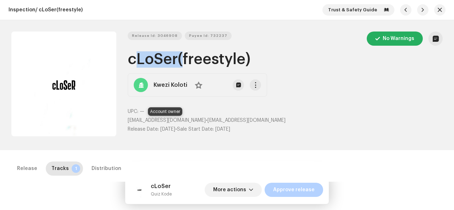
click at [202, 119] on span "quizkode+c.Tallracks@gmail.com" at bounding box center [167, 120] width 78 height 5
drag, startPoint x: 125, startPoint y: 119, endPoint x: 203, endPoint y: 122, distance: 77.4
click at [203, 122] on div "Release Id: 3046908 Payee Id: 732237 No Warnings cLoSer(freestyle) Kwezi Koloti…" at bounding box center [226, 85] width 431 height 107
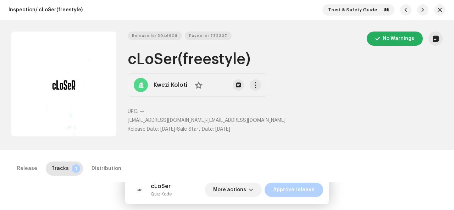
drag, startPoint x: 203, startPoint y: 118, endPoint x: 206, endPoint y: 121, distance: 4.0
click at [206, 121] on div "Release Id: 3046908 Payee Id: 732237 No Warnings cLoSer(freestyle) Kwezi Koloti…" at bounding box center [226, 85] width 431 height 107
copy p "quizkode+c.Tallracks@gmail.com"
click at [242, 187] on span "More actions" at bounding box center [229, 190] width 33 height 14
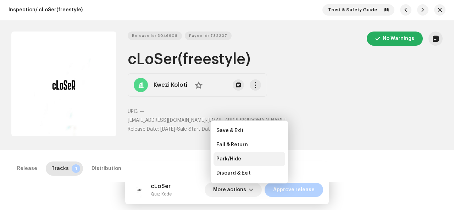
click at [250, 153] on div "Park/Hide" at bounding box center [249, 159] width 72 height 14
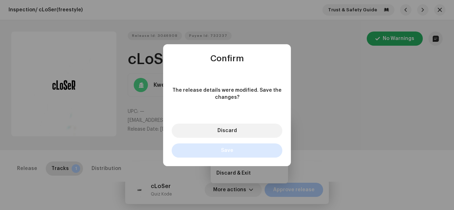
click at [251, 147] on button "Save" at bounding box center [227, 151] width 111 height 14
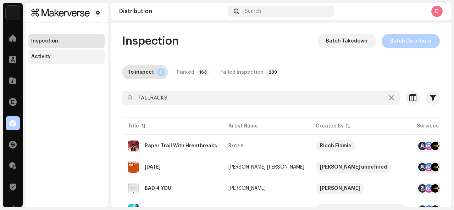
click at [64, 58] on div "Activity" at bounding box center [66, 57] width 71 height 6
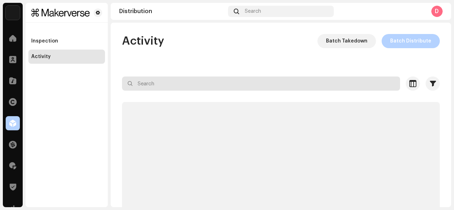
click at [150, 87] on input "text" at bounding box center [261, 84] width 278 height 14
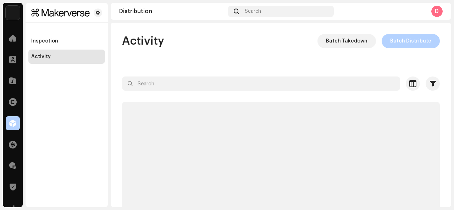
click at [150, 87] on div "Activity Batch Takedown Batch Distribute Selected 0 Select all Options Filters …" at bounding box center [281, 142] width 340 height 217
click at [149, 83] on div "Activity Batch Takedown Batch Distribute Selected 0 Select all Options Filters …" at bounding box center [281, 142] width 340 height 217
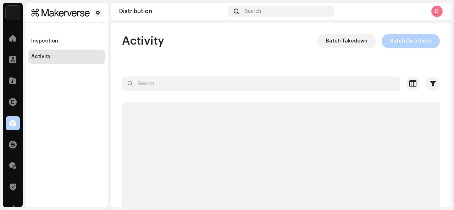
click at [149, 83] on div "Activity Batch Takedown Batch Distribute Selected 0 Select all Options Filters …" at bounding box center [281, 142] width 340 height 217
click at [148, 83] on div "Activity Batch Takedown Batch Distribute Selected 0 Select all Options Filters …" at bounding box center [281, 142] width 340 height 217
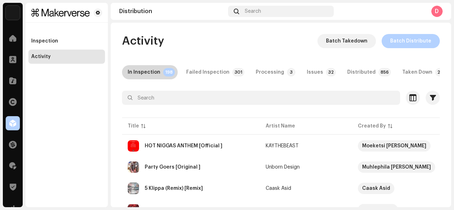
drag, startPoint x: 149, startPoint y: 83, endPoint x: 141, endPoint y: 73, distance: 12.7
click at [141, 73] on div "In Inspection" at bounding box center [144, 72] width 33 height 14
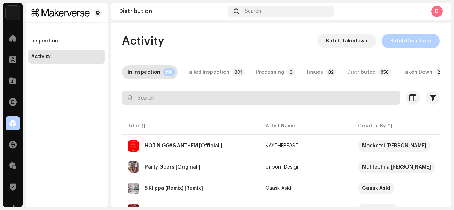
click at [150, 98] on input "text" at bounding box center [261, 98] width 278 height 14
paste input "Mrs 17"
type input "Mrs 17"
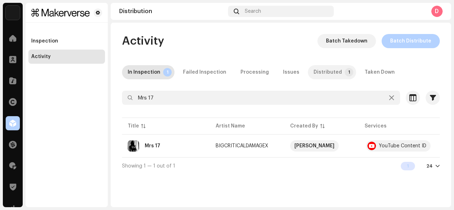
click at [322, 73] on div "Distributed" at bounding box center [327, 72] width 28 height 14
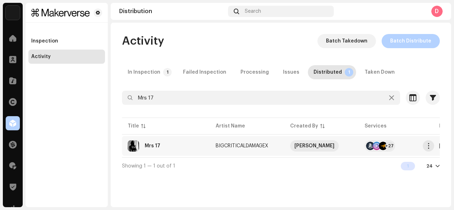
click at [189, 146] on div "Mrs 17" at bounding box center [166, 145] width 77 height 11
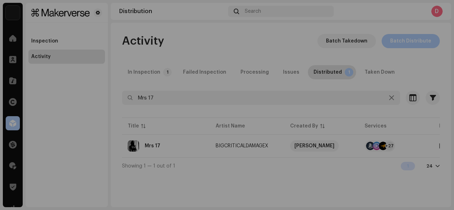
click at [225, 7] on div "Mrs 17 BIGCRITICALDAMAGEX Service Last Enqueued Last Delivered Status Amazon HD…" at bounding box center [227, 105] width 454 height 210
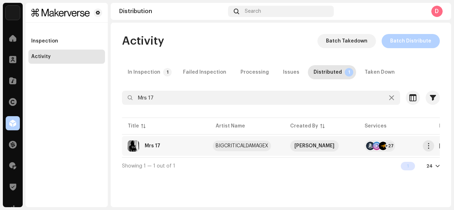
click at [260, 148] on div "BIGCRITICALDAMAGEX" at bounding box center [242, 146] width 52 height 5
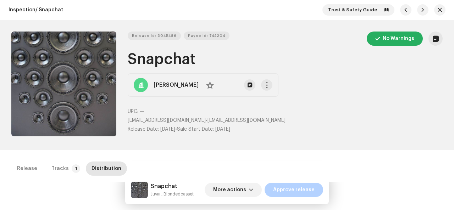
scroll to position [22, 0]
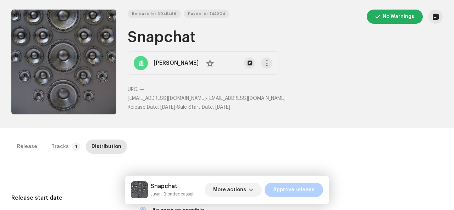
click at [53, 134] on div "Inspection / Snapchat Trust & Safety Guide Release Id: 3045486 Payee Id: 744204…" at bounding box center [227, 105] width 454 height 210
click at [62, 150] on div "Tracks" at bounding box center [59, 147] width 17 height 14
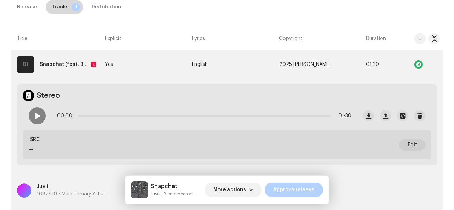
scroll to position [189, 0]
click at [132, 69] on td "Yes" at bounding box center [145, 64] width 87 height 28
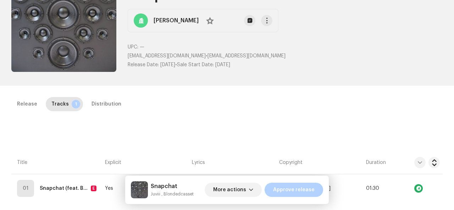
scroll to position [0, 0]
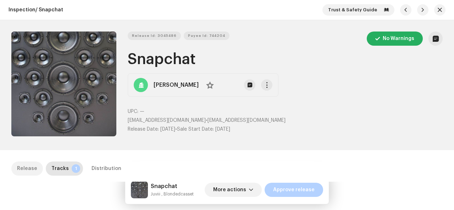
click at [31, 171] on div "Release" at bounding box center [27, 169] width 20 height 14
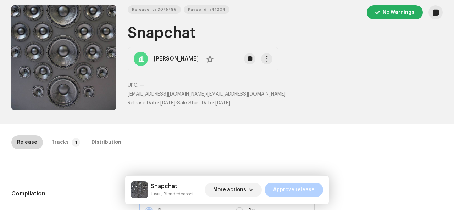
scroll to position [30, 0]
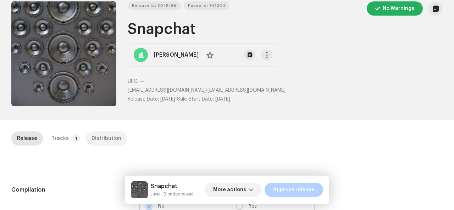
click at [103, 139] on div "Distribution" at bounding box center [106, 139] width 30 height 14
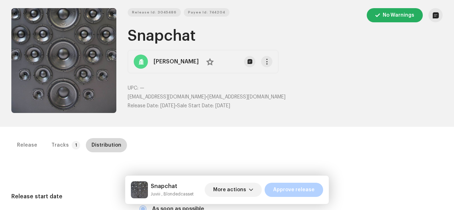
scroll to position [33, 0]
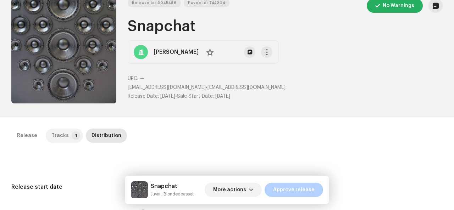
click at [61, 139] on div "Tracks" at bounding box center [59, 136] width 17 height 14
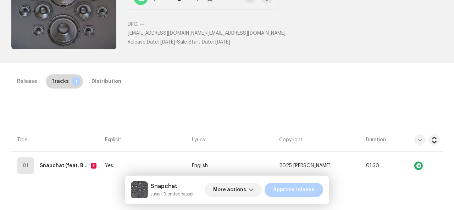
scroll to position [130, 0]
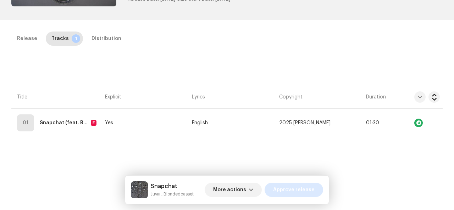
click at [290, 191] on span "Approve release" at bounding box center [293, 190] width 41 height 14
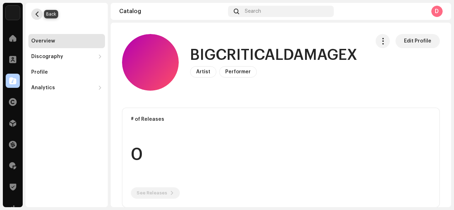
click at [39, 17] on span "button" at bounding box center [36, 14] width 5 height 6
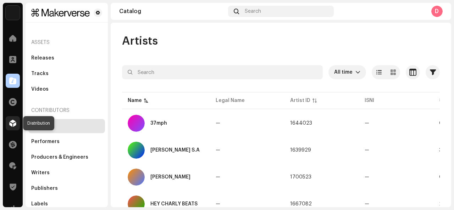
click at [15, 121] on span at bounding box center [12, 124] width 7 height 6
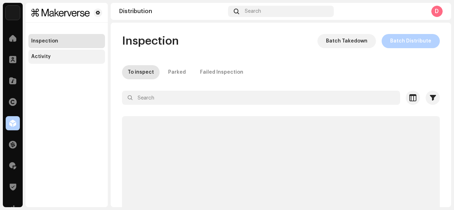
click at [56, 55] on div "Activity" at bounding box center [66, 57] width 71 height 6
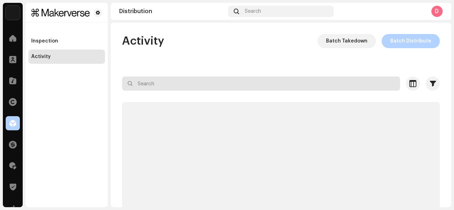
click at [203, 83] on input "text" at bounding box center [261, 84] width 278 height 14
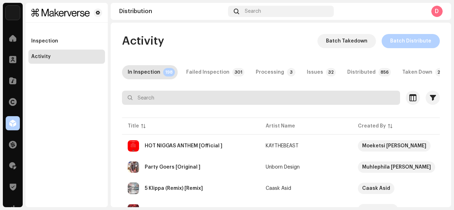
drag, startPoint x: 203, startPoint y: 83, endPoint x: 190, endPoint y: 101, distance: 23.0
click at [190, 101] on input "text" at bounding box center [261, 98] width 278 height 14
paste input "Mrs 17"
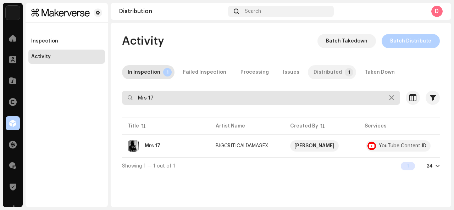
type input "Mrs 17"
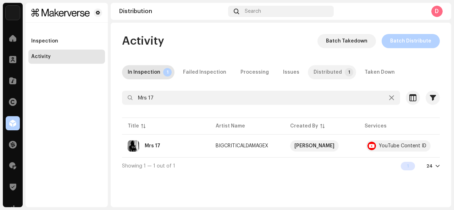
click at [324, 70] on div "Distributed" at bounding box center [327, 72] width 28 height 14
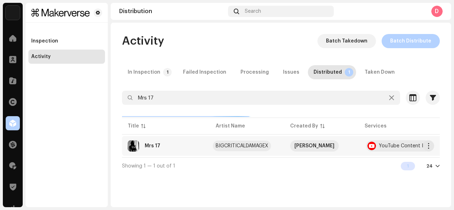
click at [219, 145] on div "BIGCRITICALDAMAGEX" at bounding box center [242, 146] width 52 height 5
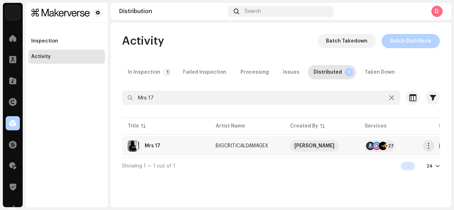
click at [152, 144] on div "Mrs 17" at bounding box center [153, 146] width 16 height 5
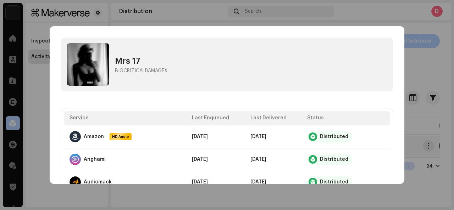
click at [152, 144] on td "Amazon HD Audio" at bounding box center [125, 136] width 122 height 23
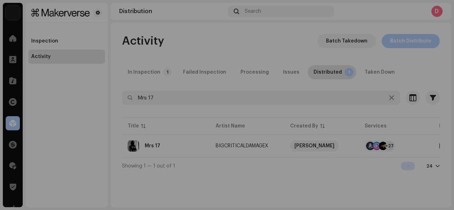
click at [218, 22] on div "Mrs 17 BIGCRITICALDAMAGEX Service Last Enqueued Last Delivered Status Amazon HD…" at bounding box center [227, 105] width 454 height 210
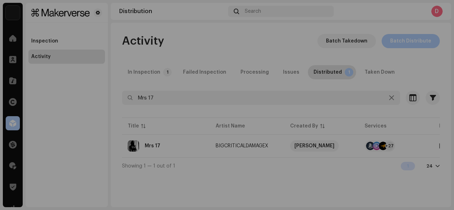
click at [432, 145] on div "Mrs 17 BIGCRITICALDAMAGEX Service Last Enqueued Last Delivered Status Amazon HD…" at bounding box center [227, 105] width 454 height 210
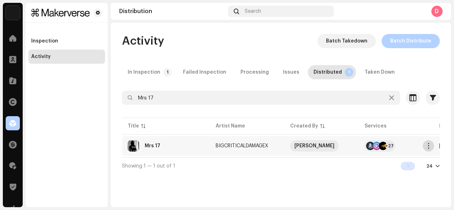
click at [428, 146] on span "button" at bounding box center [428, 146] width 5 height 6
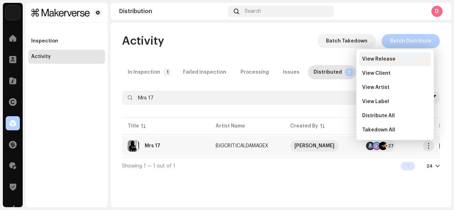
click at [380, 58] on span "View Release" at bounding box center [378, 59] width 33 height 6
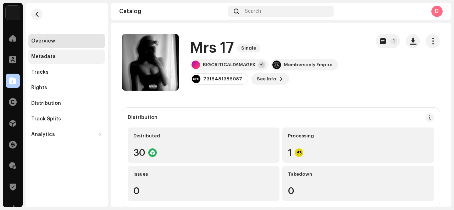
click at [61, 56] on div "Metadata" at bounding box center [66, 57] width 71 height 6
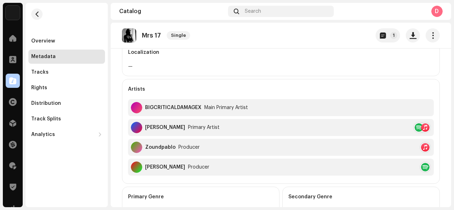
scroll to position [158, 0]
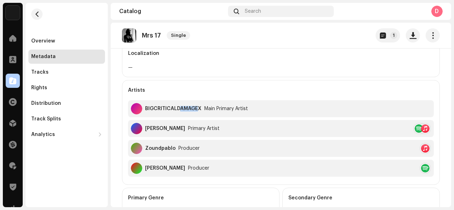
drag, startPoint x: 181, startPoint y: 111, endPoint x: 199, endPoint y: 105, distance: 19.1
click at [199, 105] on div "BIGCRITICALDAMAGEX Main Primary Artist" at bounding box center [189, 108] width 117 height 11
click at [199, 106] on div "BIGCRITICALDAMAGEX" at bounding box center [173, 109] width 56 height 6
click at [214, 127] on div "[PERSON_NAME] Primary Artist" at bounding box center [281, 128] width 306 height 17
click at [191, 131] on div "[PERSON_NAME] Primary Artist" at bounding box center [175, 128] width 89 height 11
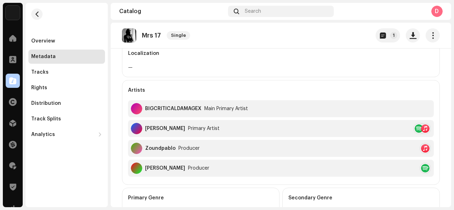
click at [189, 147] on div "Producer" at bounding box center [188, 149] width 21 height 6
click at [192, 169] on div "Producer" at bounding box center [198, 169] width 21 height 6
click at [131, 69] on div "—" at bounding box center [281, 67] width 306 height 9
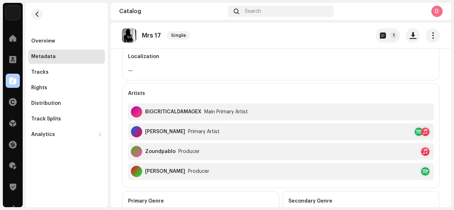
scroll to position [155, 0]
click at [411, 118] on div "BIGCRITICALDAMAGEX Main Primary Artist" at bounding box center [281, 112] width 306 height 17
click at [368, 91] on div "Artists" at bounding box center [281, 94] width 306 height 20
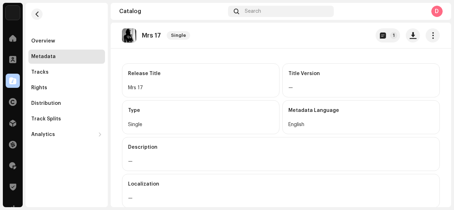
scroll to position [0, 0]
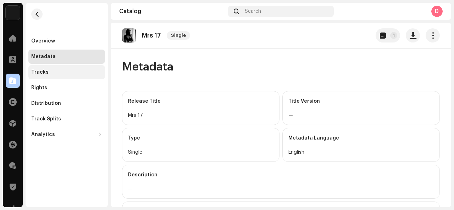
click at [54, 73] on div "Tracks" at bounding box center [66, 72] width 71 height 6
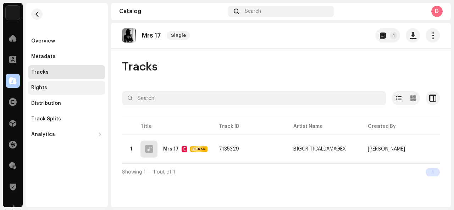
click at [56, 90] on div "Rights" at bounding box center [66, 88] width 71 height 6
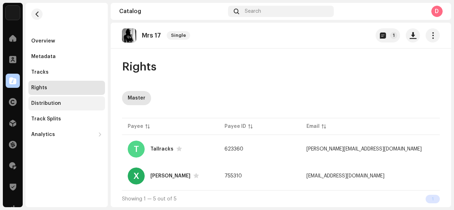
click at [57, 109] on div "Distribution" at bounding box center [66, 103] width 77 height 14
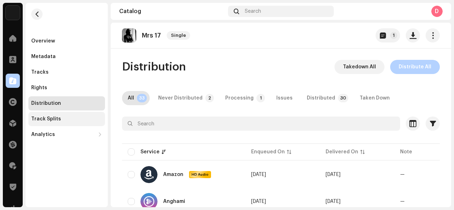
click at [59, 117] on div "Track Splits" at bounding box center [66, 119] width 71 height 6
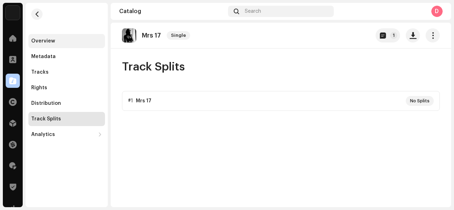
click at [65, 41] on div "Overview" at bounding box center [66, 41] width 71 height 6
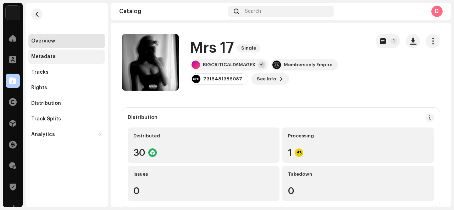
click at [73, 60] on div "Metadata" at bounding box center [66, 57] width 77 height 14
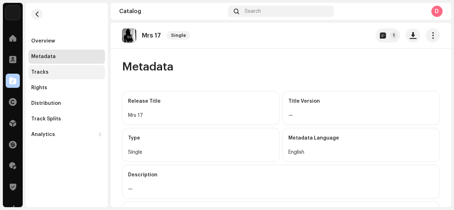
click at [64, 69] on div "Tracks" at bounding box center [66, 72] width 77 height 14
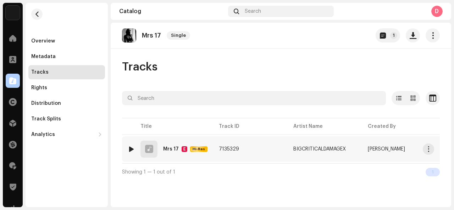
click at [210, 146] on td "1 Mrs 17 E Hi-Res" at bounding box center [167, 149] width 91 height 26
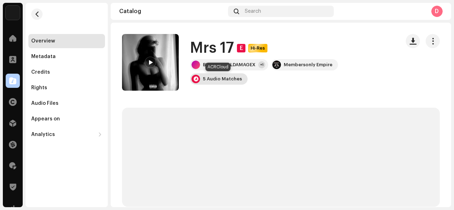
click at [208, 79] on div "5 Audio Matches" at bounding box center [222, 79] width 39 height 6
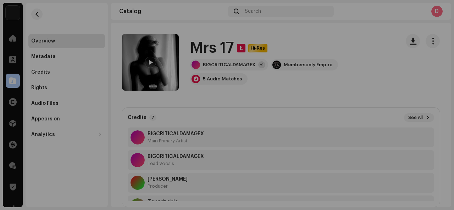
click at [352, 60] on div "Audio Recognition by Remix/Sample 5 All results require review/listening to avo…" at bounding box center [227, 105] width 454 height 210
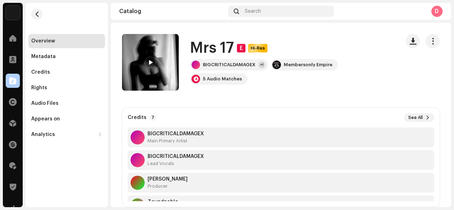
click at [352, 60] on div "BIGCRITICALDAMAGEX +1 Membersonly Empire 5 Audio Matches" at bounding box center [292, 72] width 204 height 26
